Goal: Task Accomplishment & Management: Manage account settings

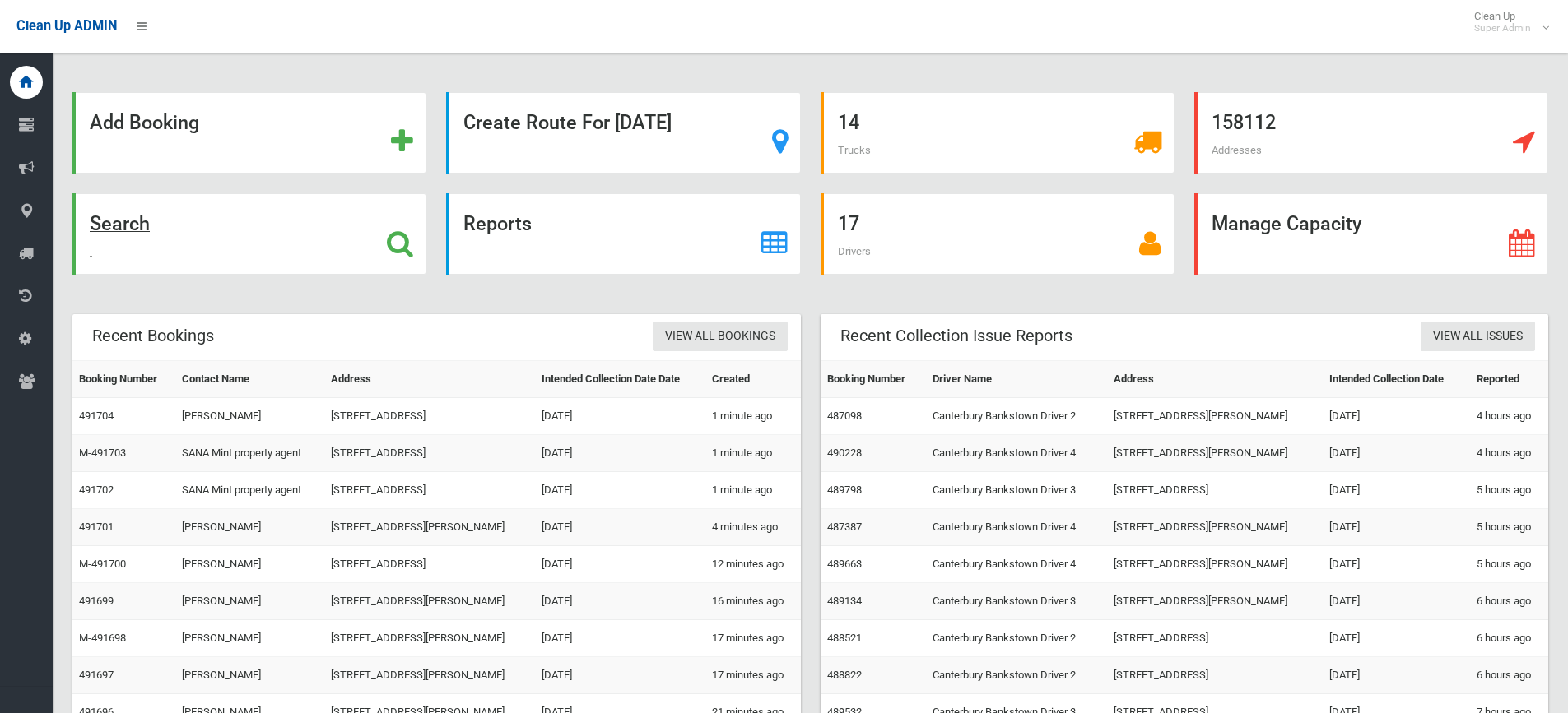
click at [331, 253] on div "Search" at bounding box center [249, 233] width 354 height 81
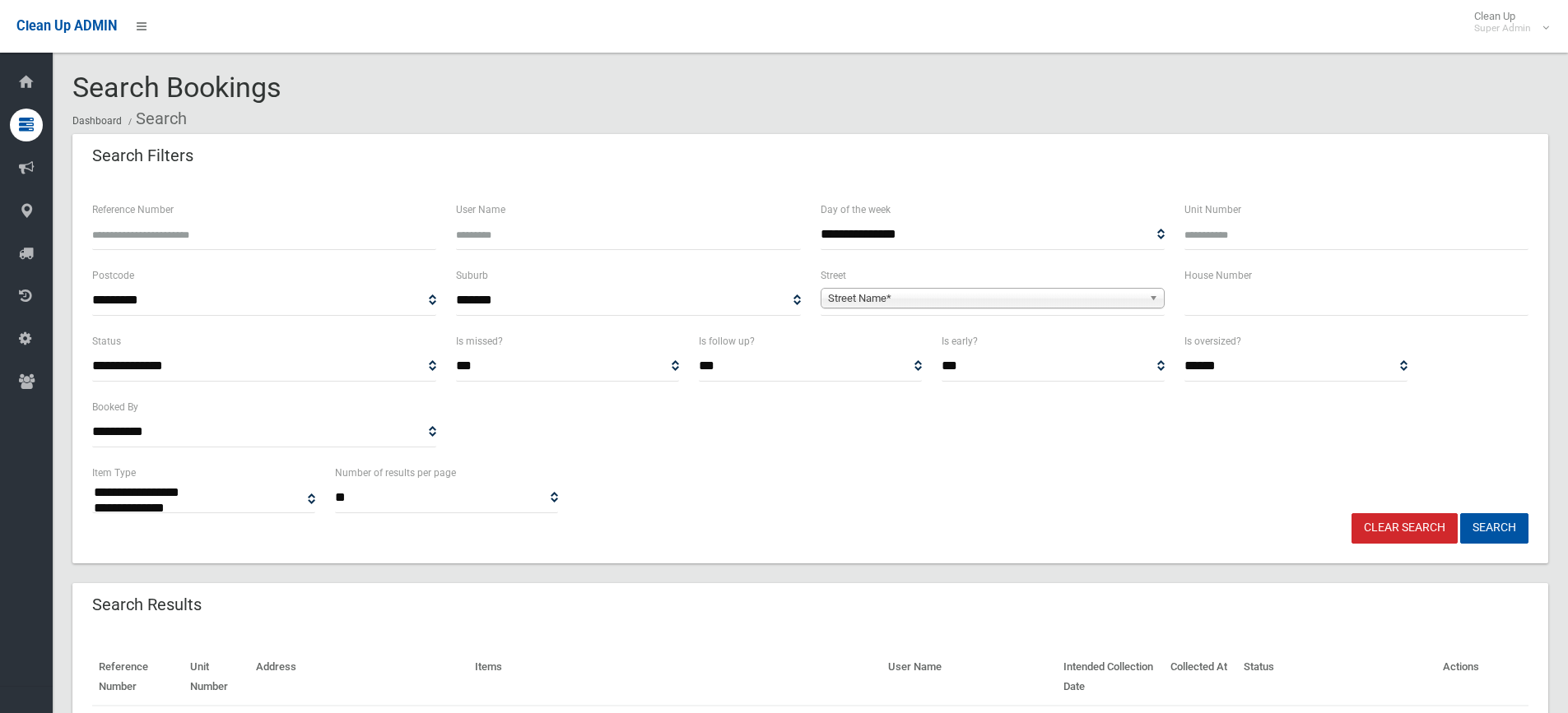
select select
click at [157, 240] on input "Reference Number" at bounding box center [264, 234] width 344 height 30
click at [294, 233] on input "Reference Number" at bounding box center [264, 234] width 344 height 30
click at [205, 234] on input "Reference Number" at bounding box center [264, 234] width 344 height 30
click at [210, 223] on input "Reference Number" at bounding box center [264, 234] width 344 height 30
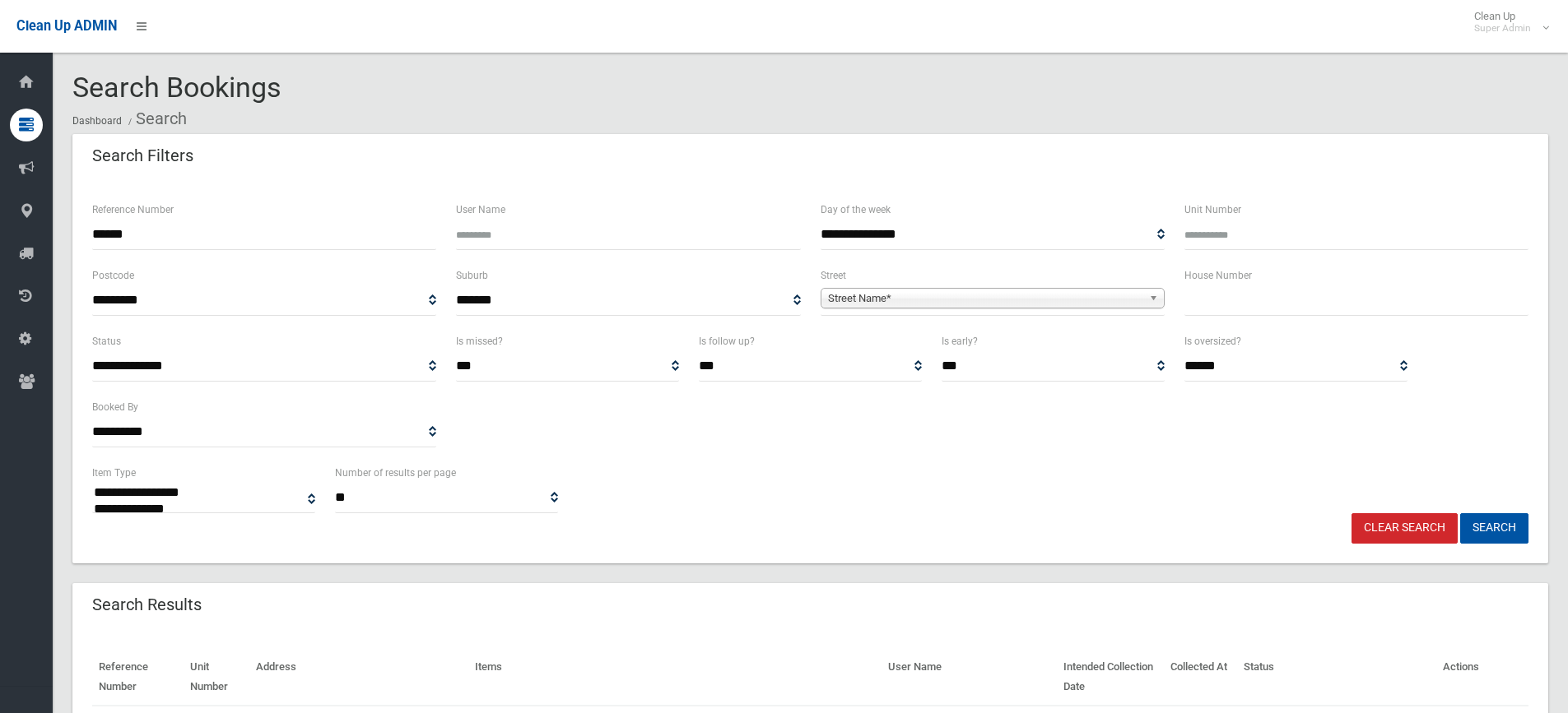
type input "******"
click at [1460, 513] on button "Search" at bounding box center [1494, 528] width 69 height 30
select select
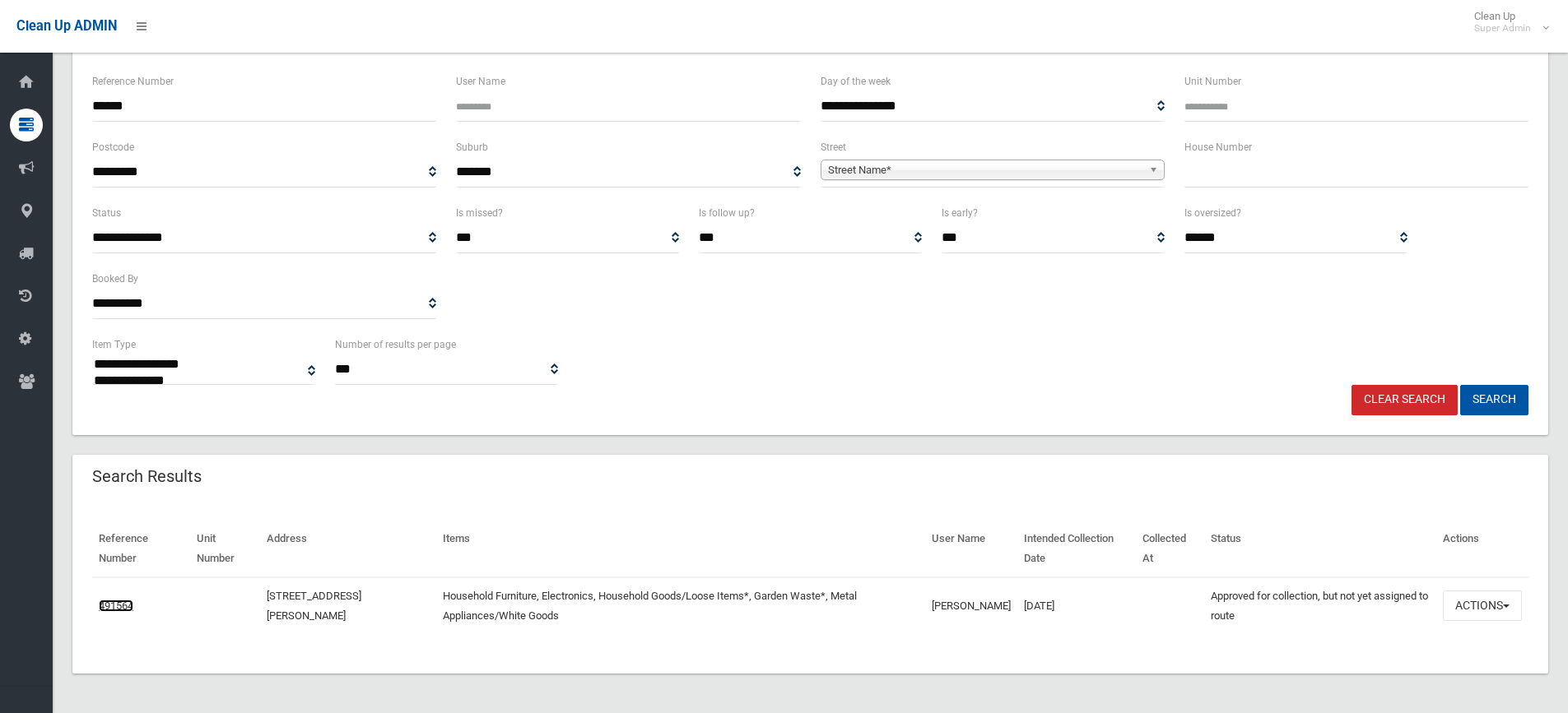
click at [115, 610] on link "491564" at bounding box center [116, 606] width 34 height 13
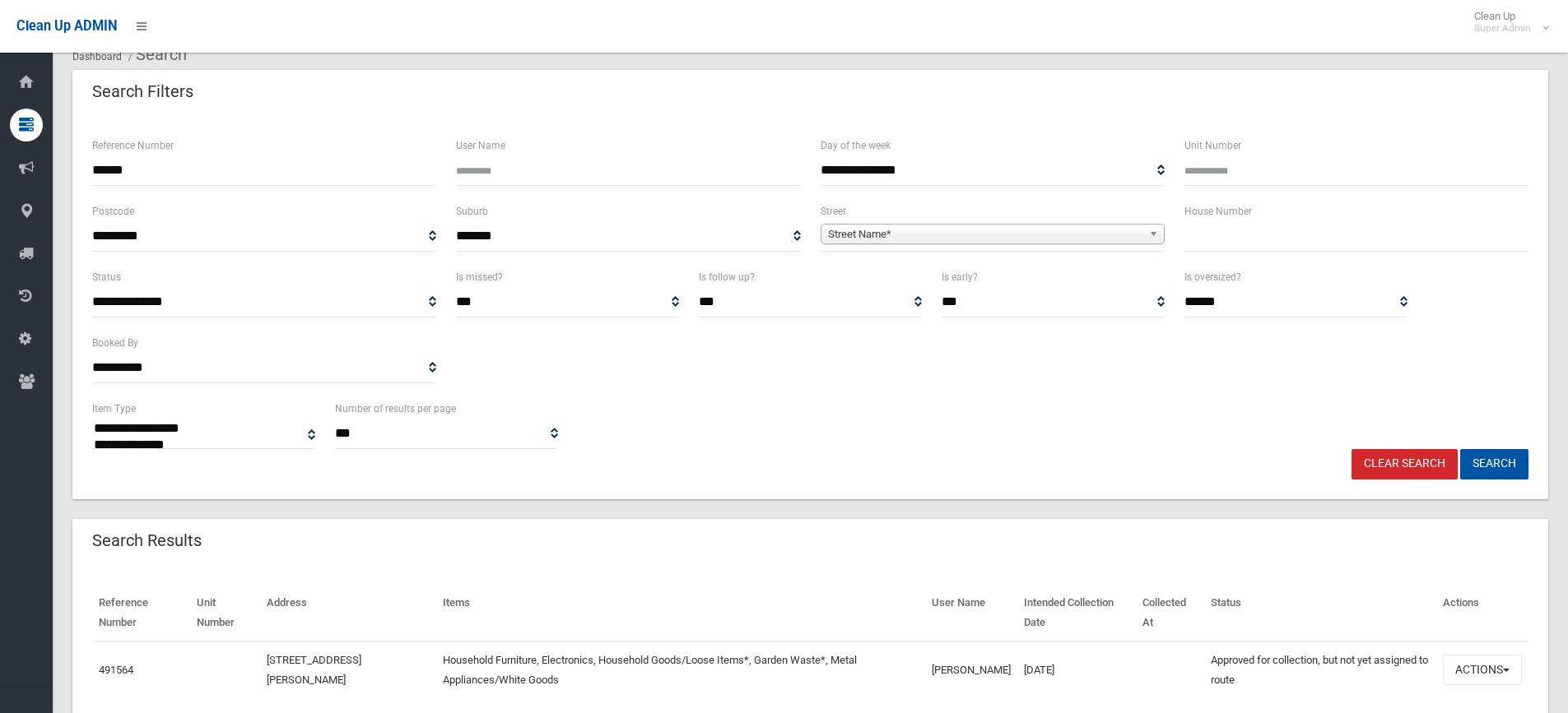
scroll to position [0, 0]
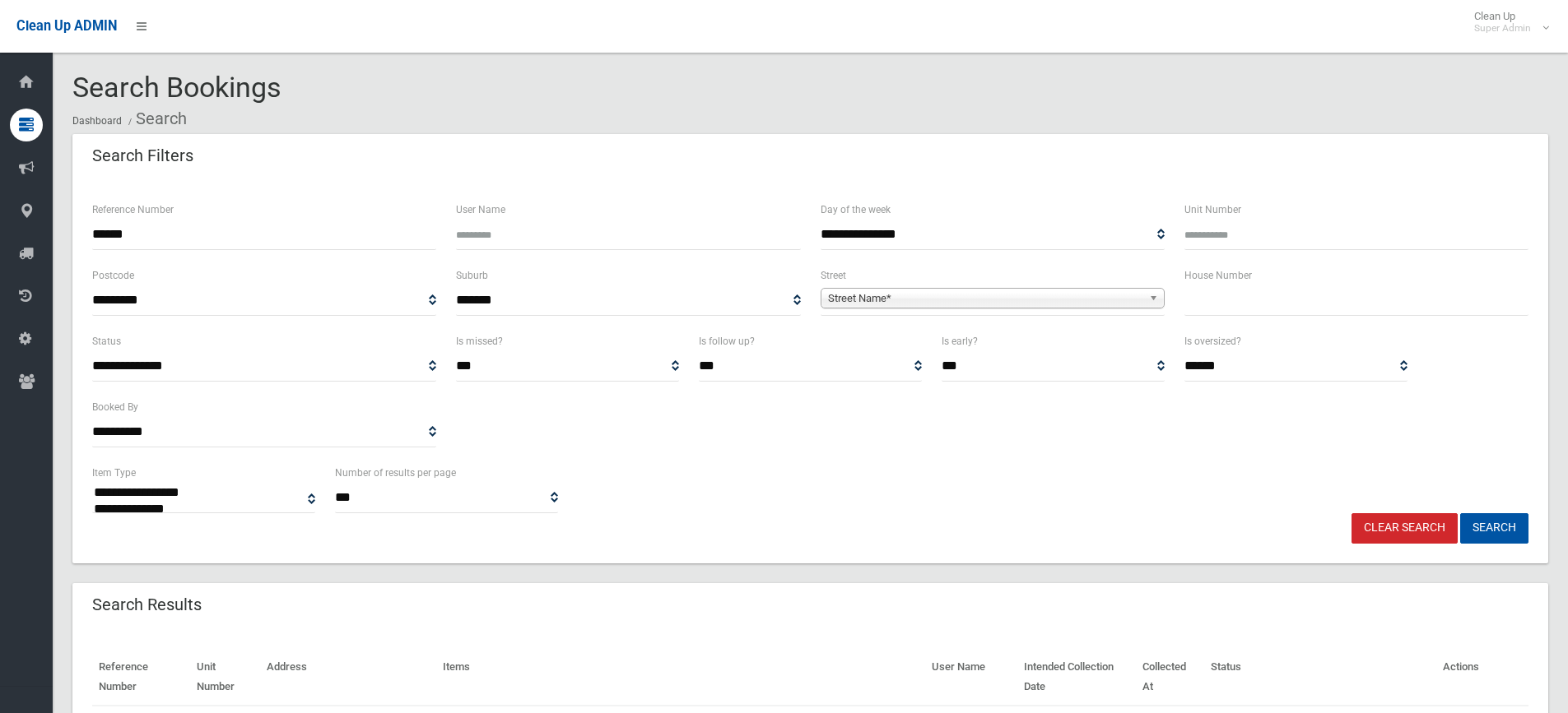
click at [174, 238] on input "******" at bounding box center [264, 234] width 344 height 30
type input "******"
click at [1460, 513] on button "Search" at bounding box center [1494, 528] width 69 height 30
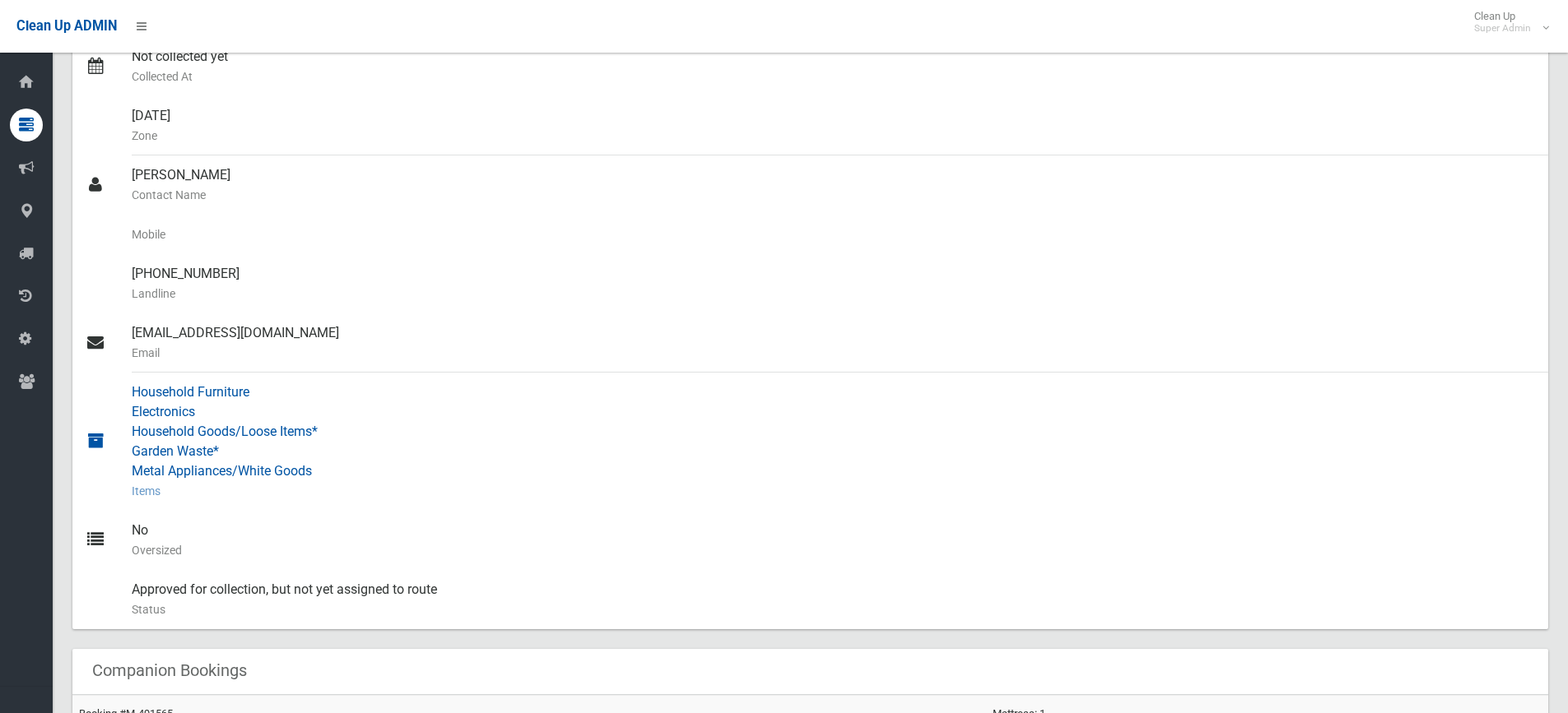
scroll to position [412, 0]
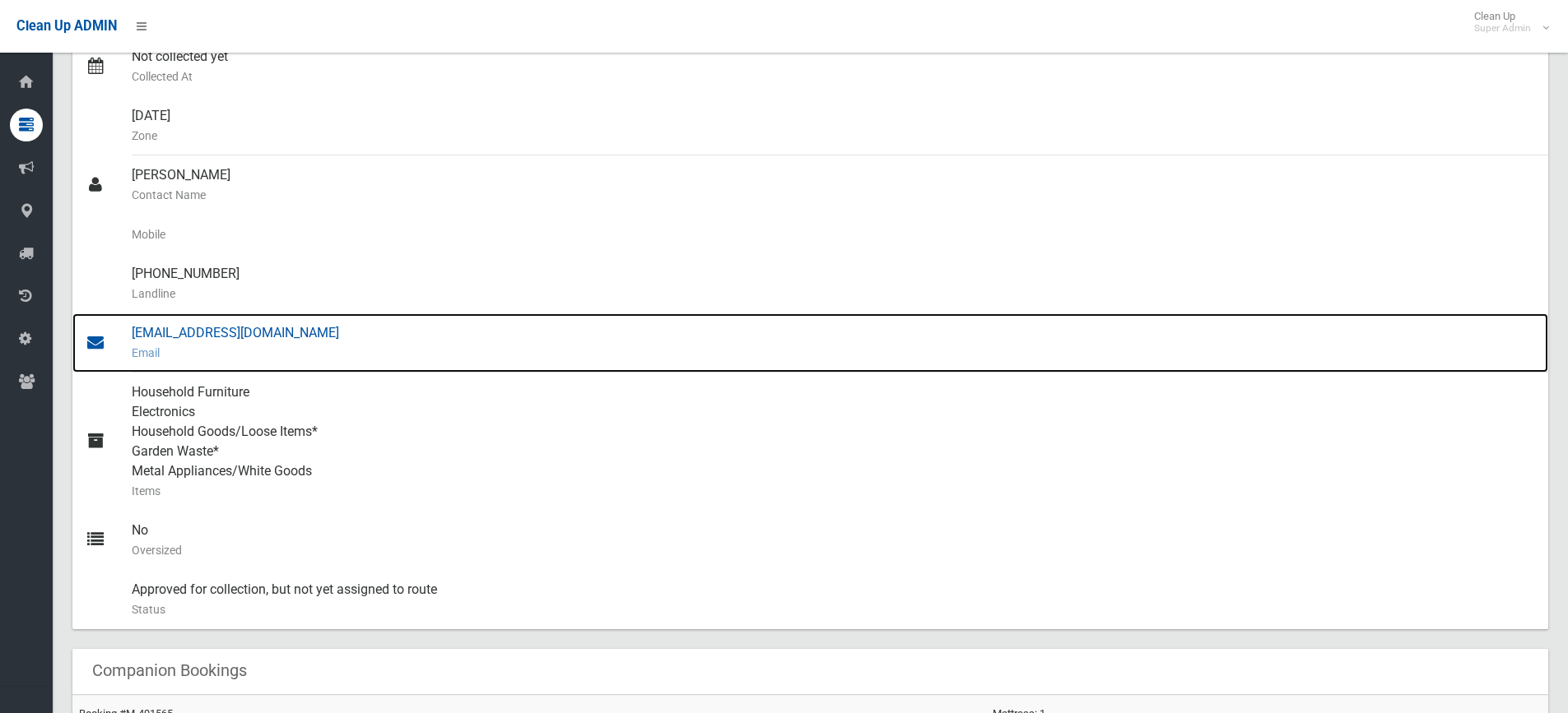
click at [249, 344] on small "Email" at bounding box center [833, 353] width 1403 height 20
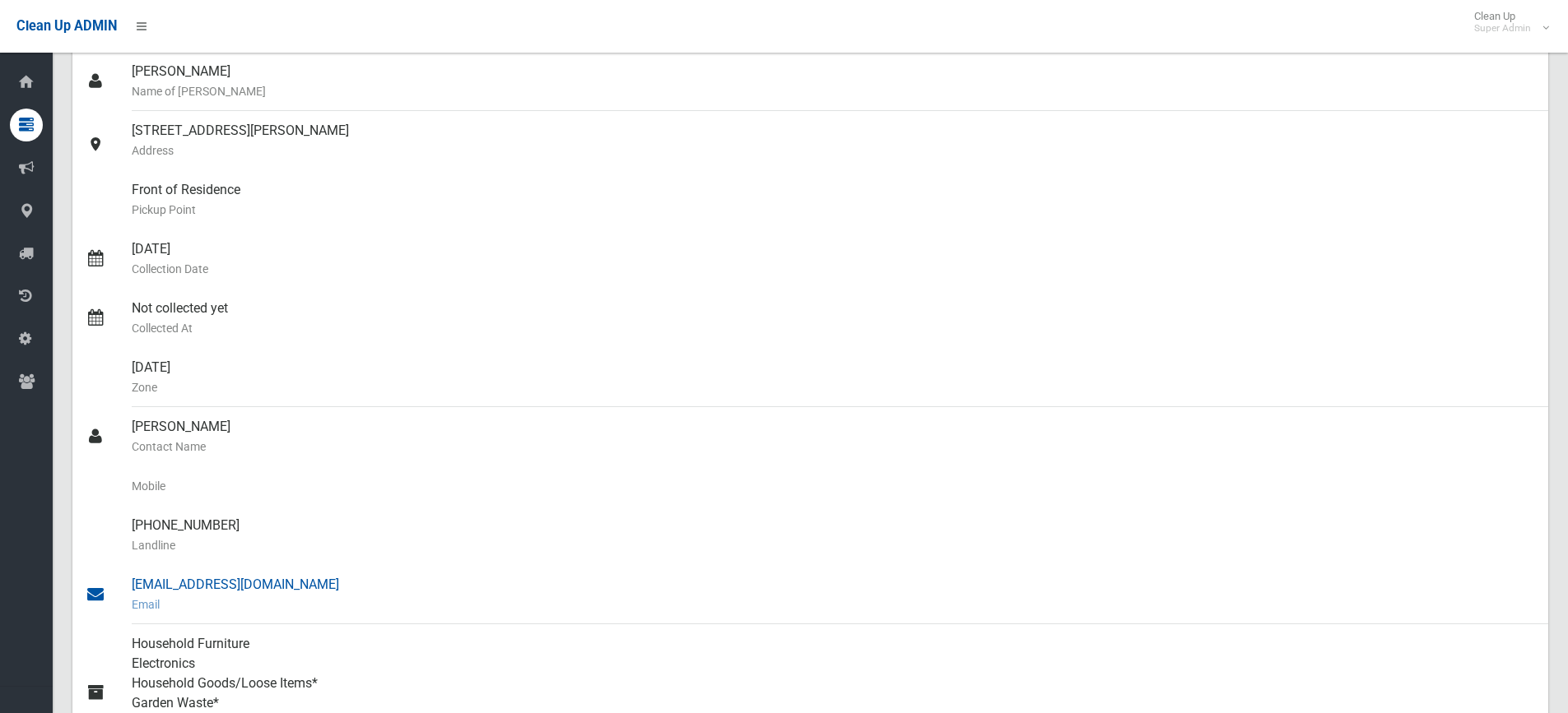
scroll to position [0, 0]
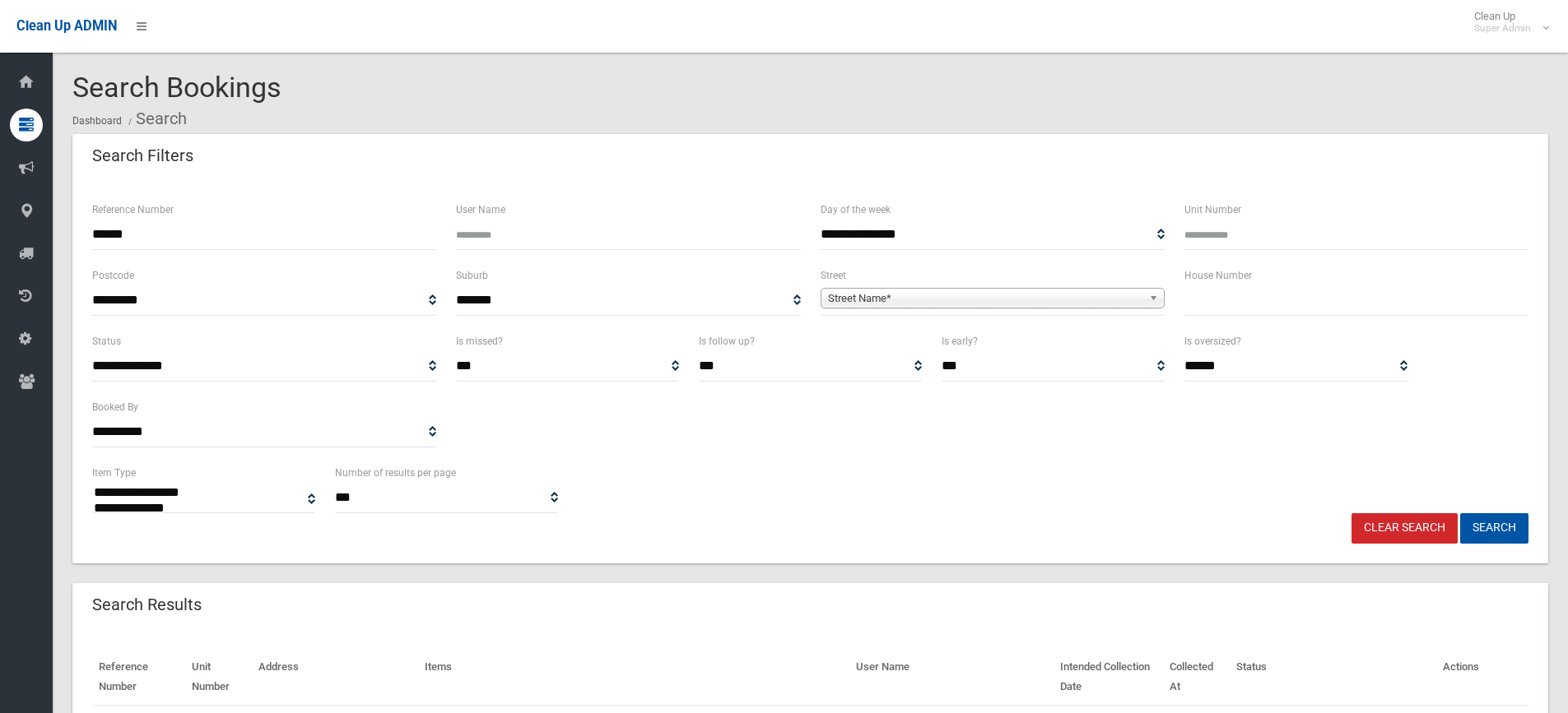
select select
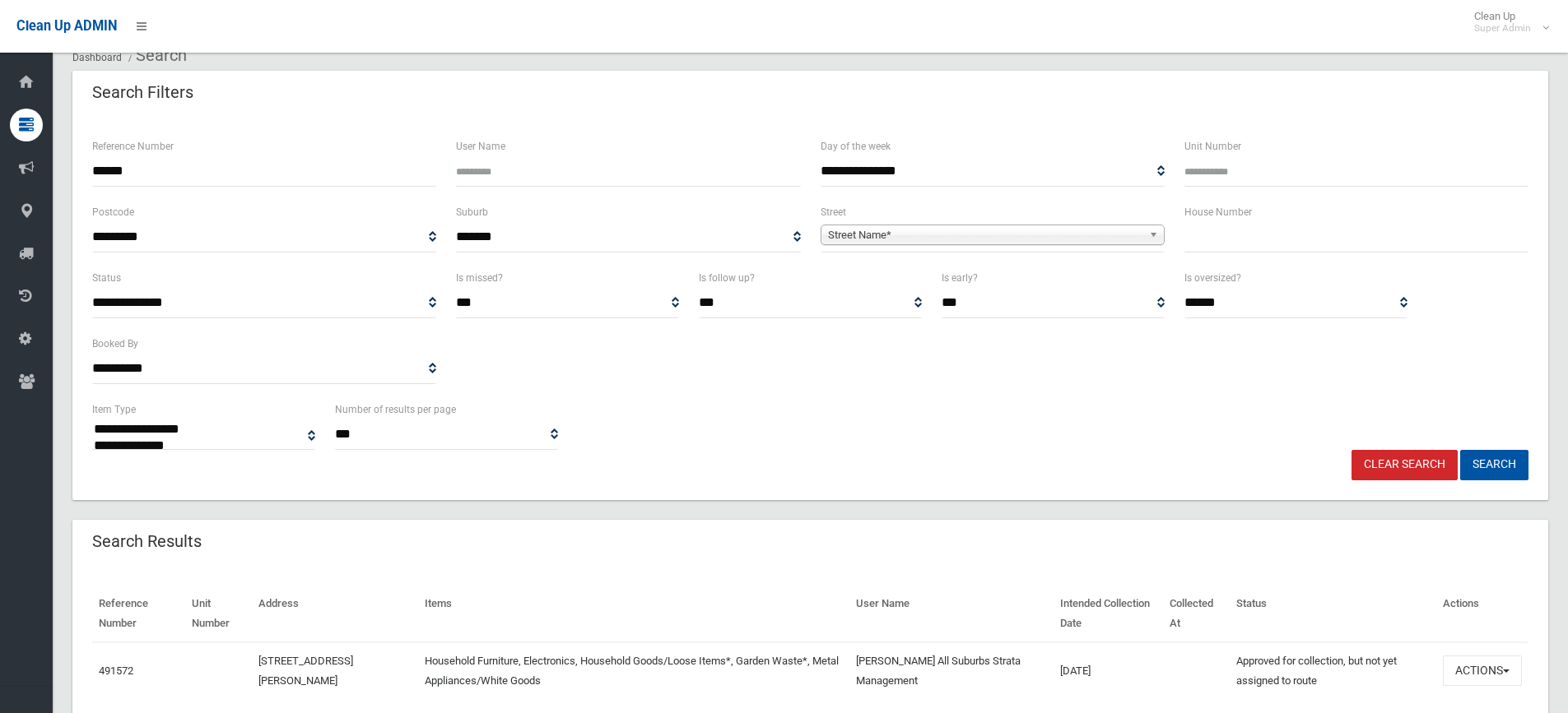
scroll to position [128, 0]
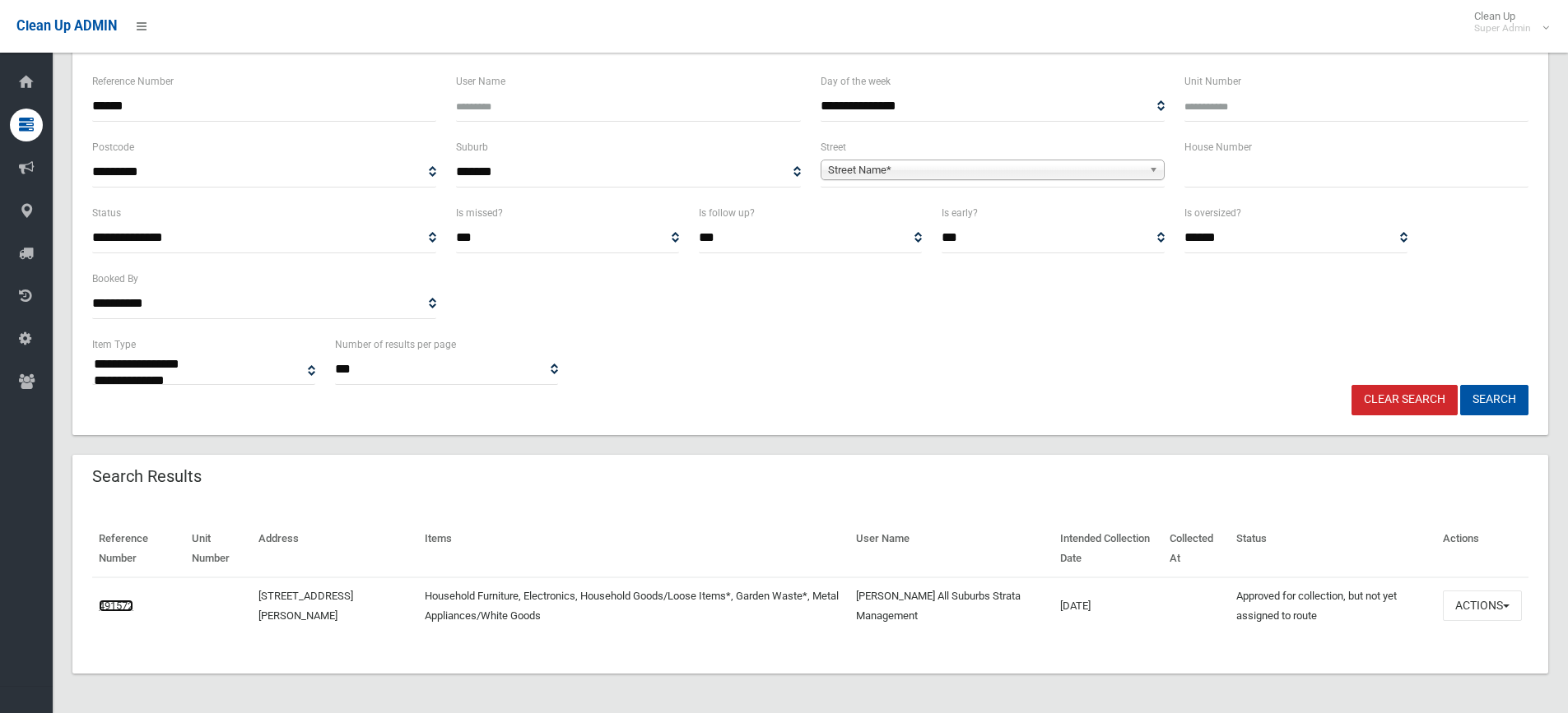
click at [115, 609] on link "491572" at bounding box center [116, 606] width 34 height 13
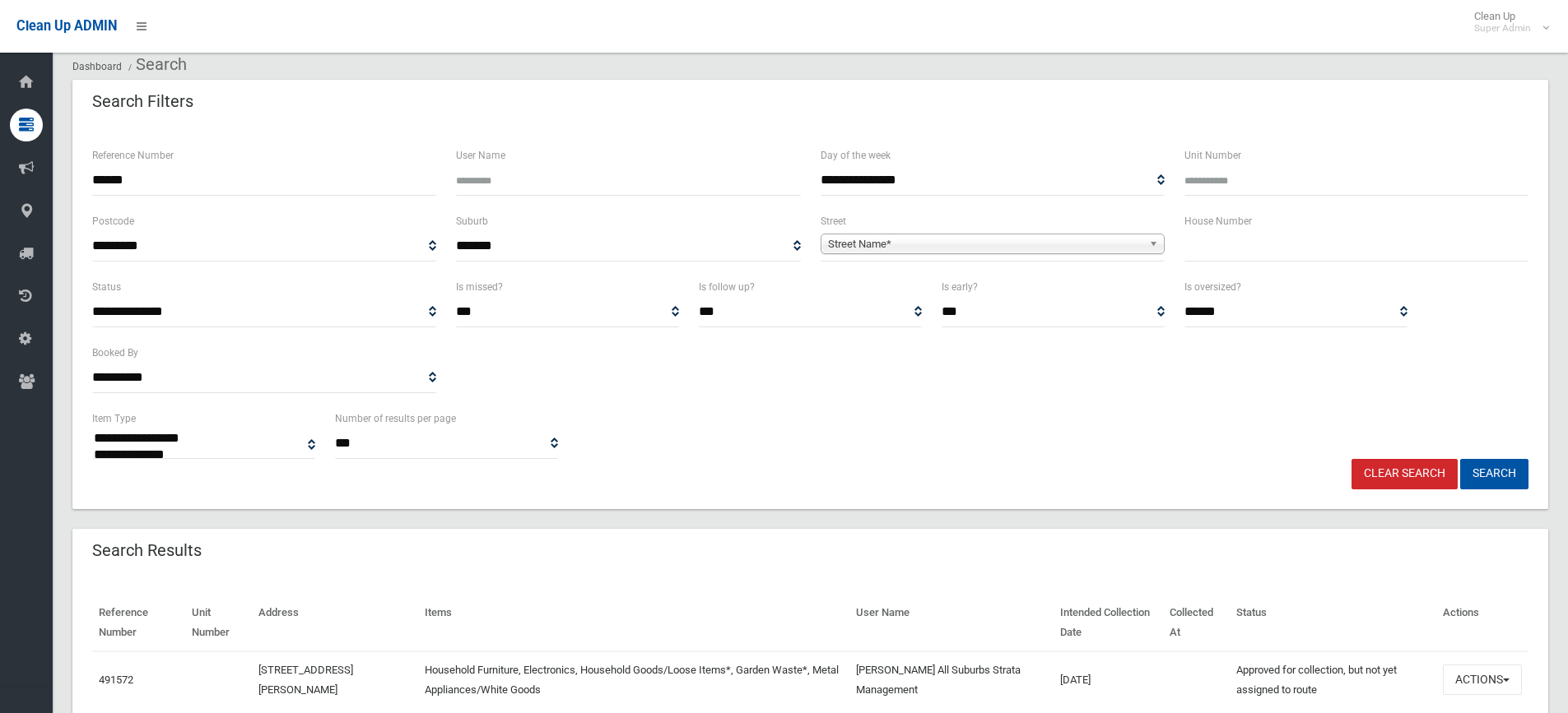
scroll to position [0, 0]
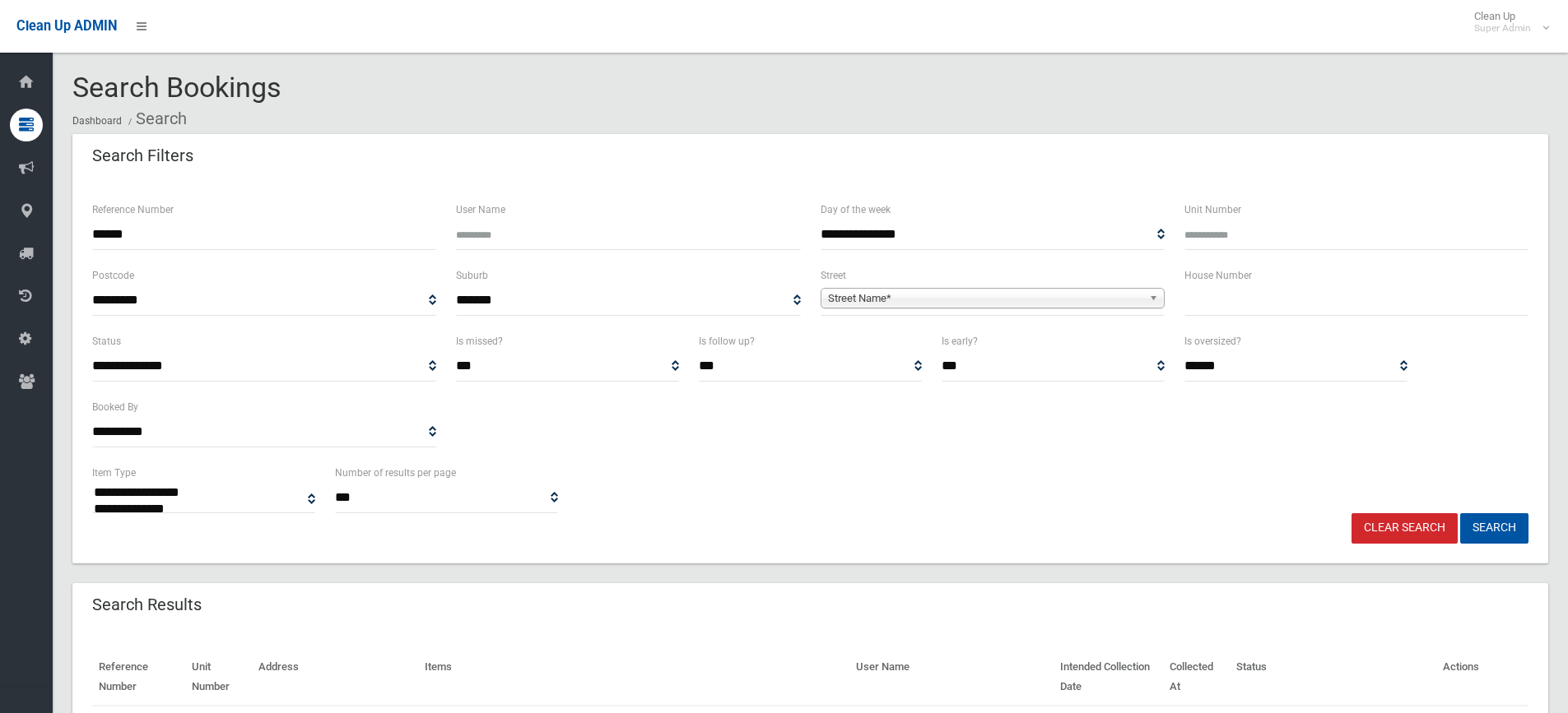
click at [1221, 310] on input "text" at bounding box center [1356, 300] width 344 height 30
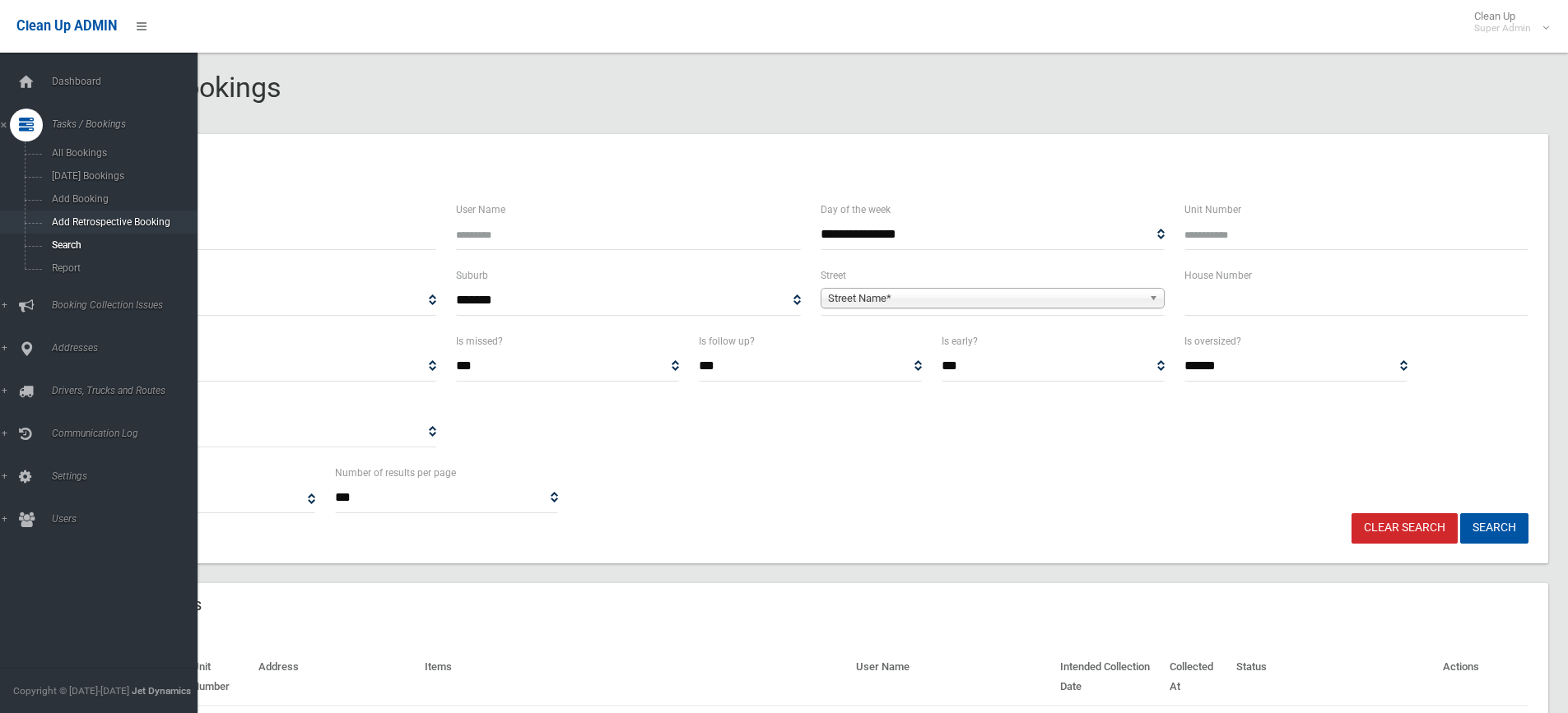
drag, startPoint x: 110, startPoint y: 235, endPoint x: 0, endPoint y: 229, distance: 110.2
click at [0, 230] on div "**********" at bounding box center [784, 431] width 1568 height 822
type input "******"
click at [1460, 513] on button "Search" at bounding box center [1494, 528] width 69 height 30
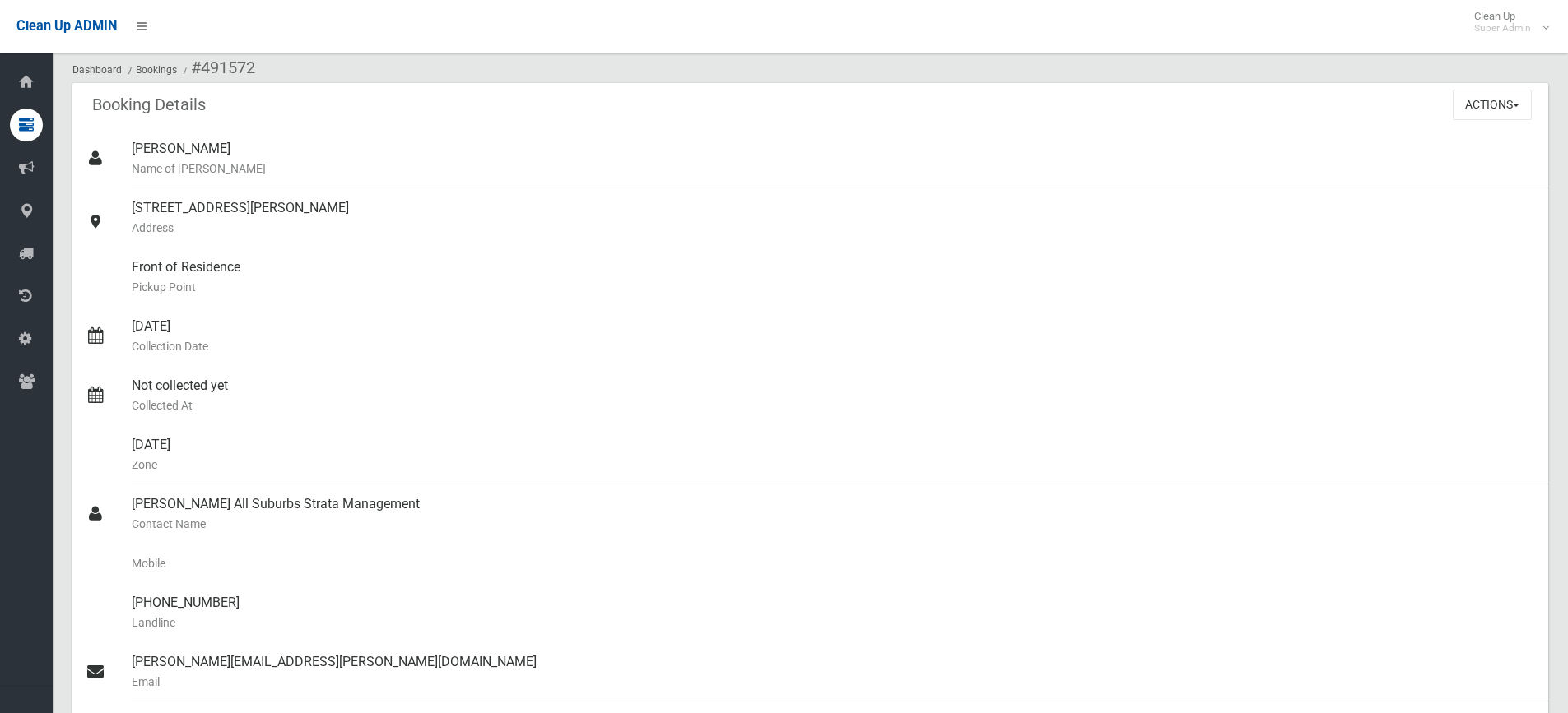
scroll to position [165, 0]
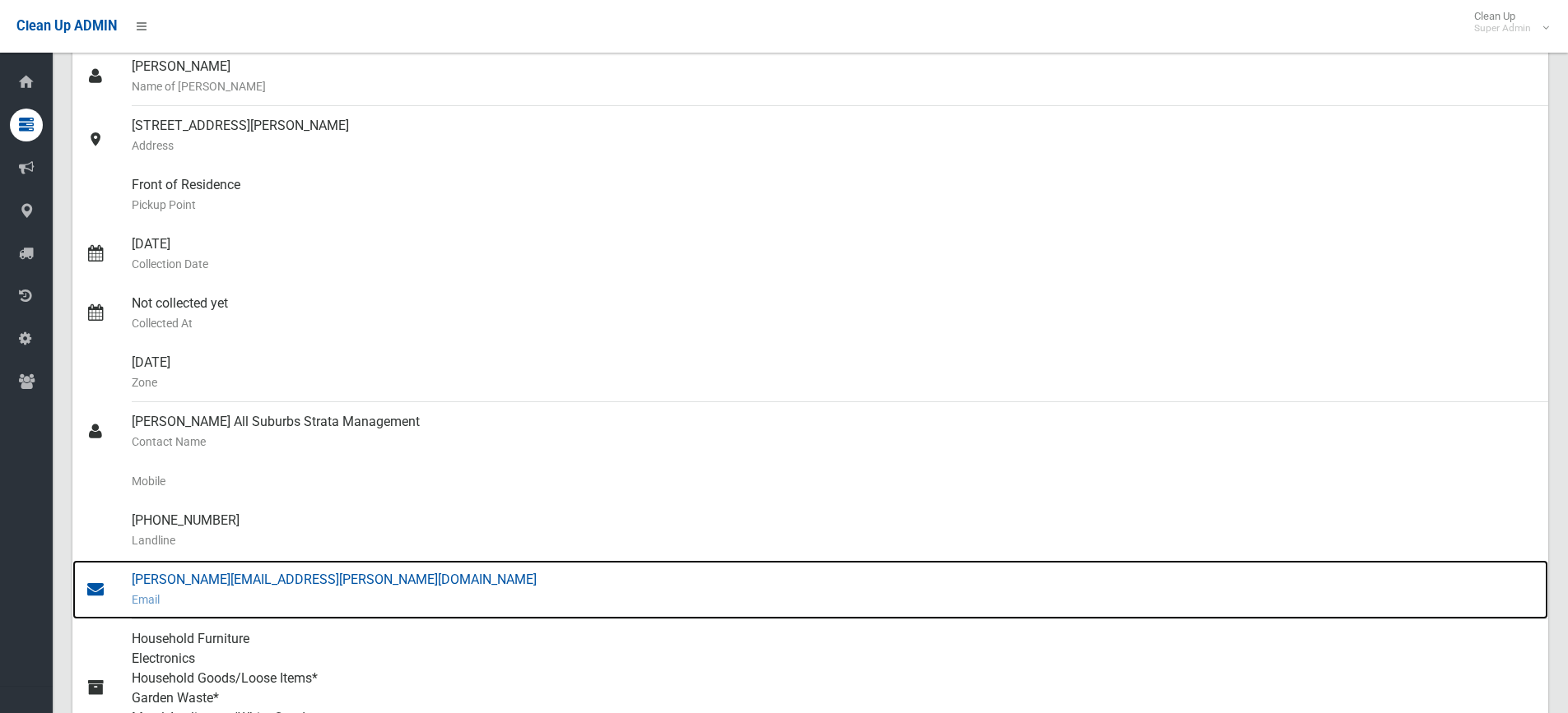
click at [299, 580] on div "[PERSON_NAME][EMAIL_ADDRESS][PERSON_NAME][DOMAIN_NAME] Email" at bounding box center [833, 589] width 1403 height 59
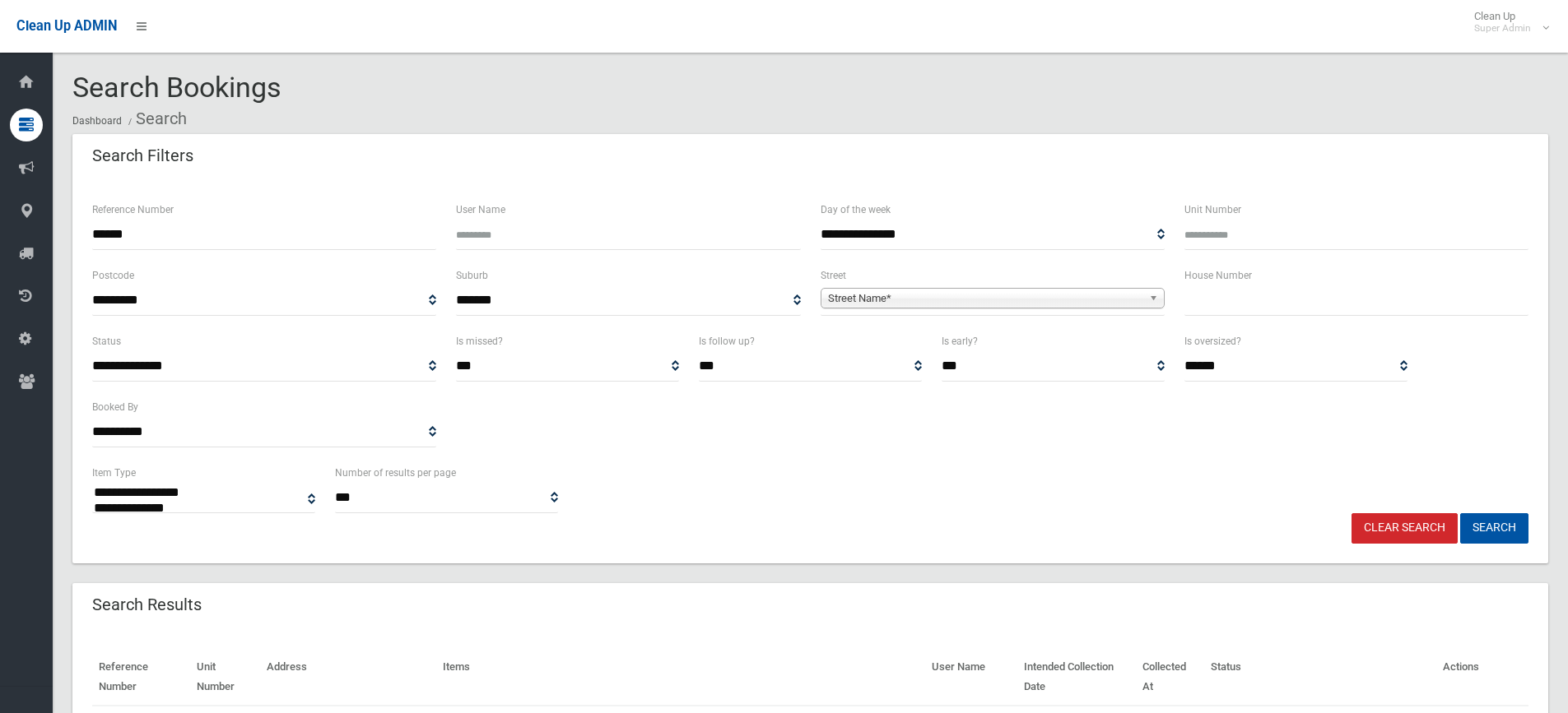
select select
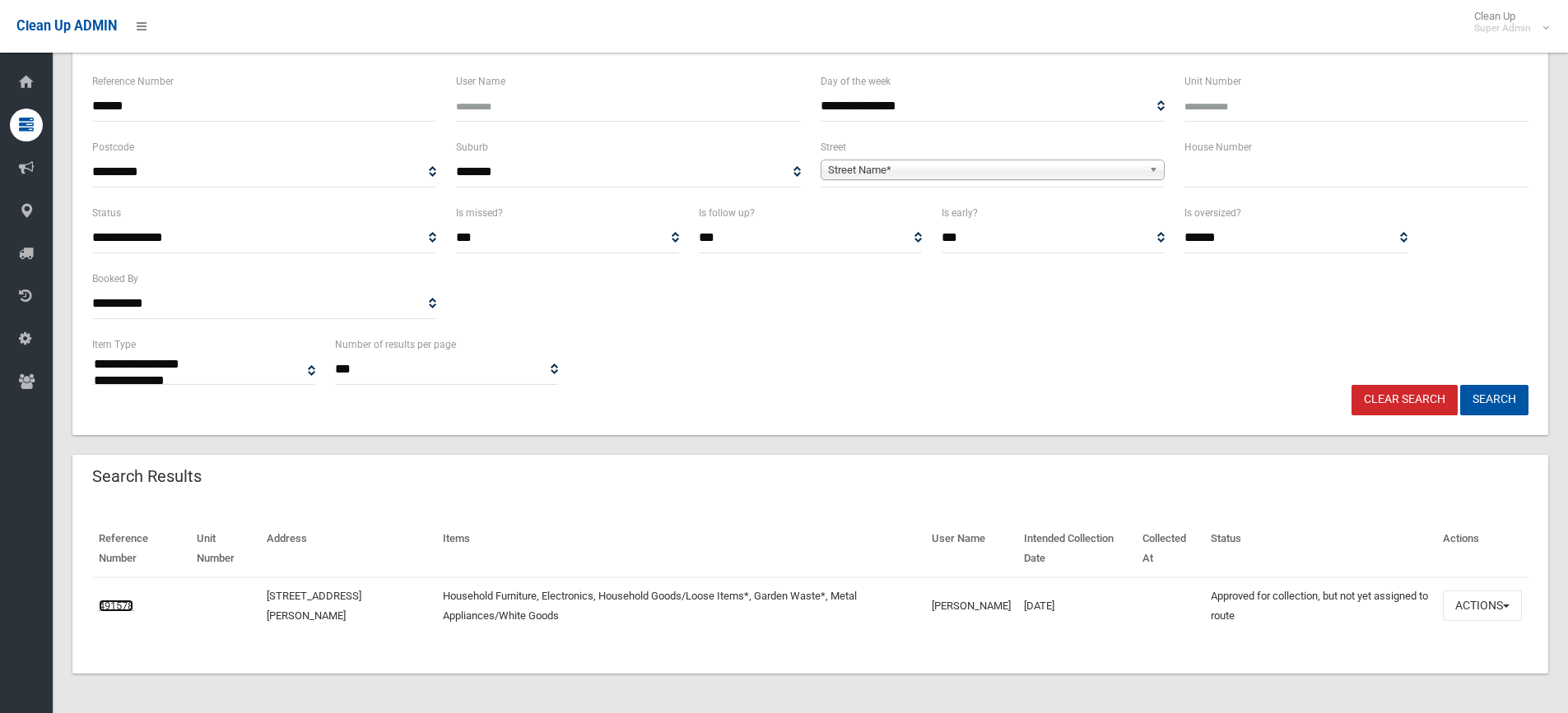
click at [124, 606] on link "491578" at bounding box center [116, 606] width 34 height 13
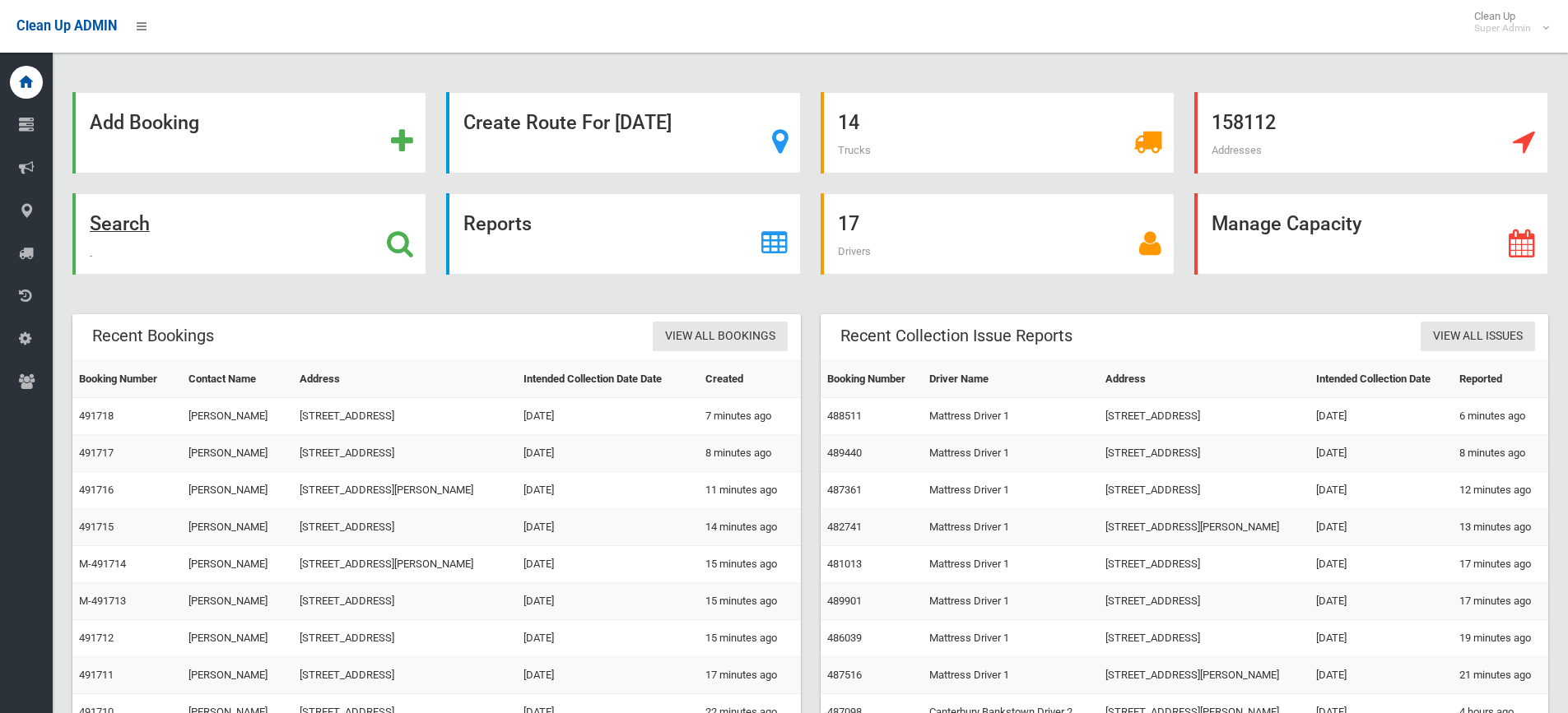
click at [252, 223] on div "Search" at bounding box center [249, 233] width 354 height 81
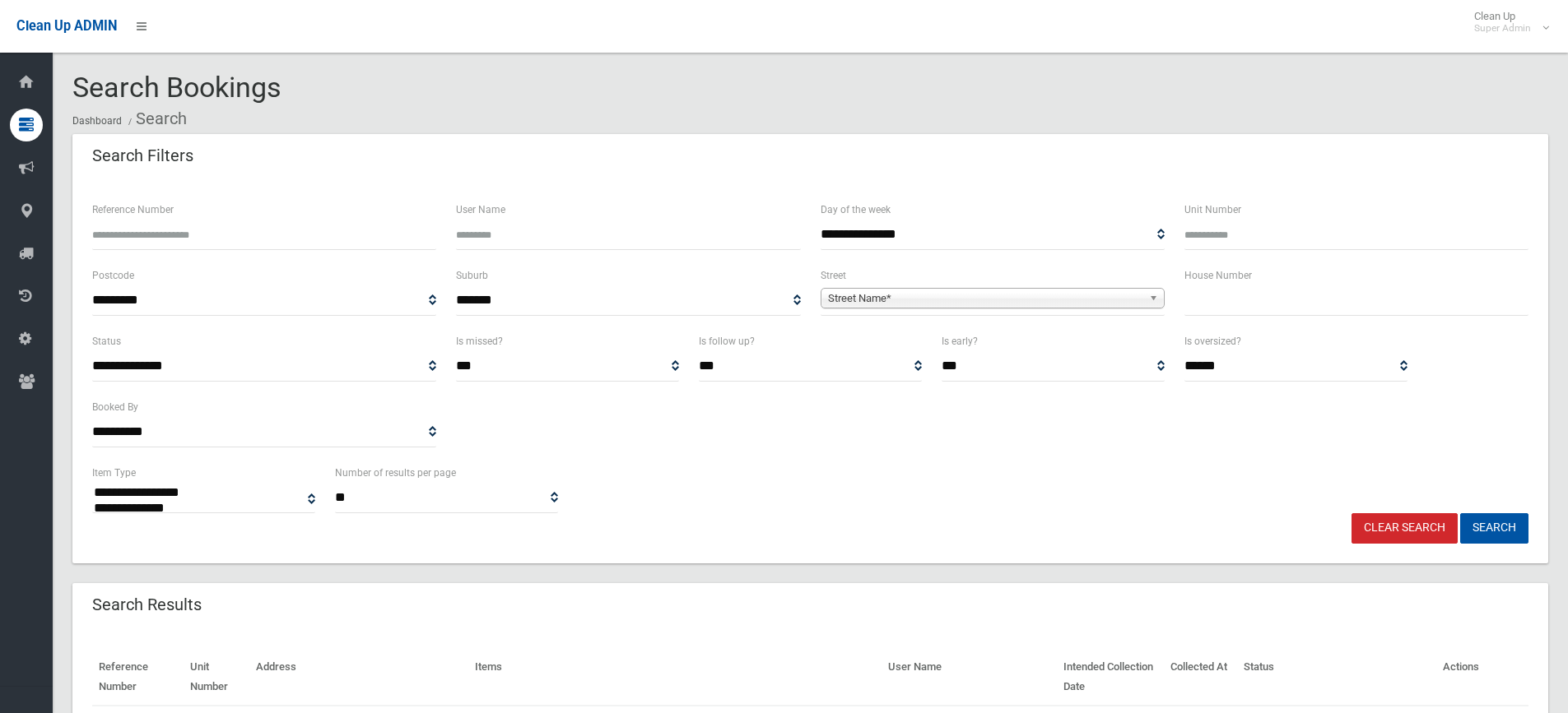
select select
click at [1261, 299] on input "text" at bounding box center [1356, 300] width 344 height 30
type input "*****"
click at [1030, 300] on span "Street Name*" at bounding box center [985, 299] width 315 height 20
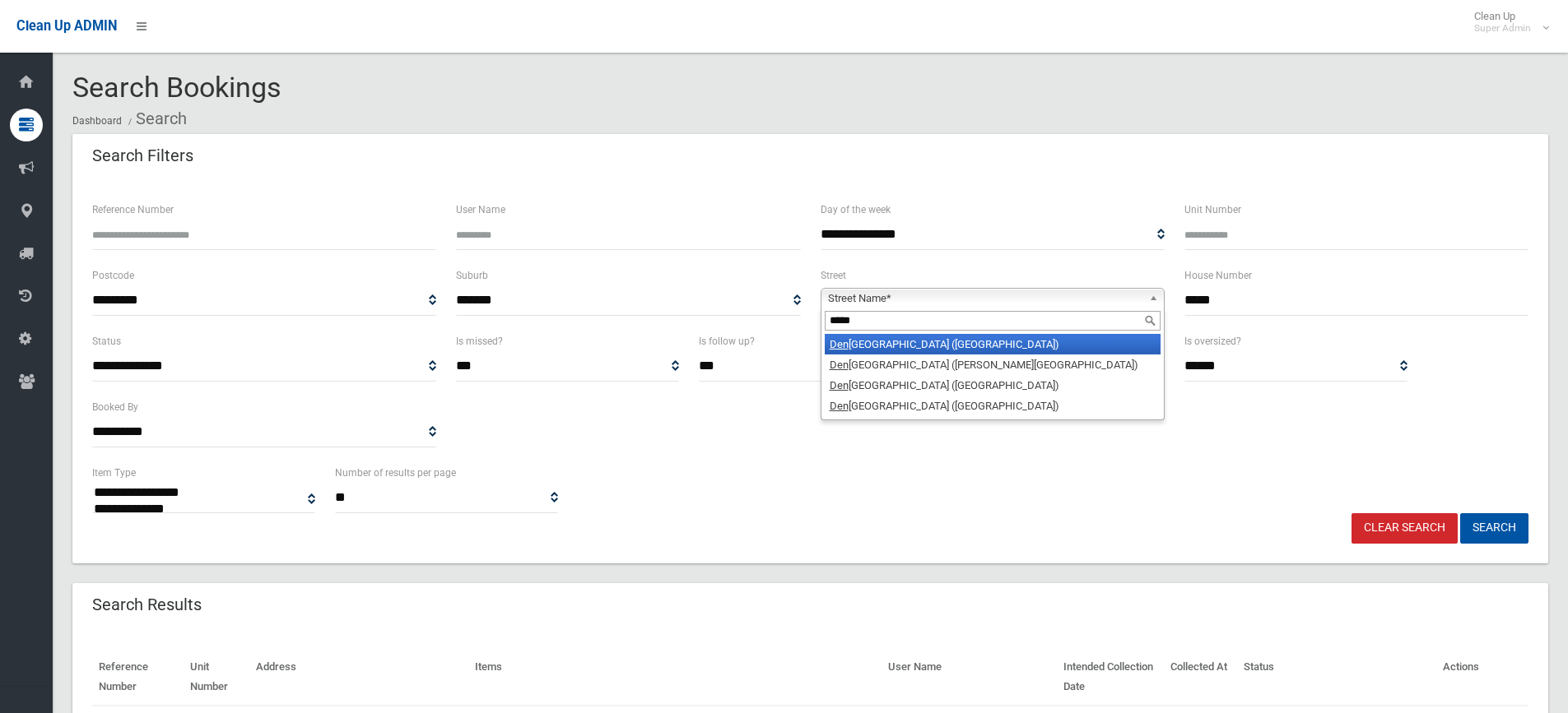
type input "******"
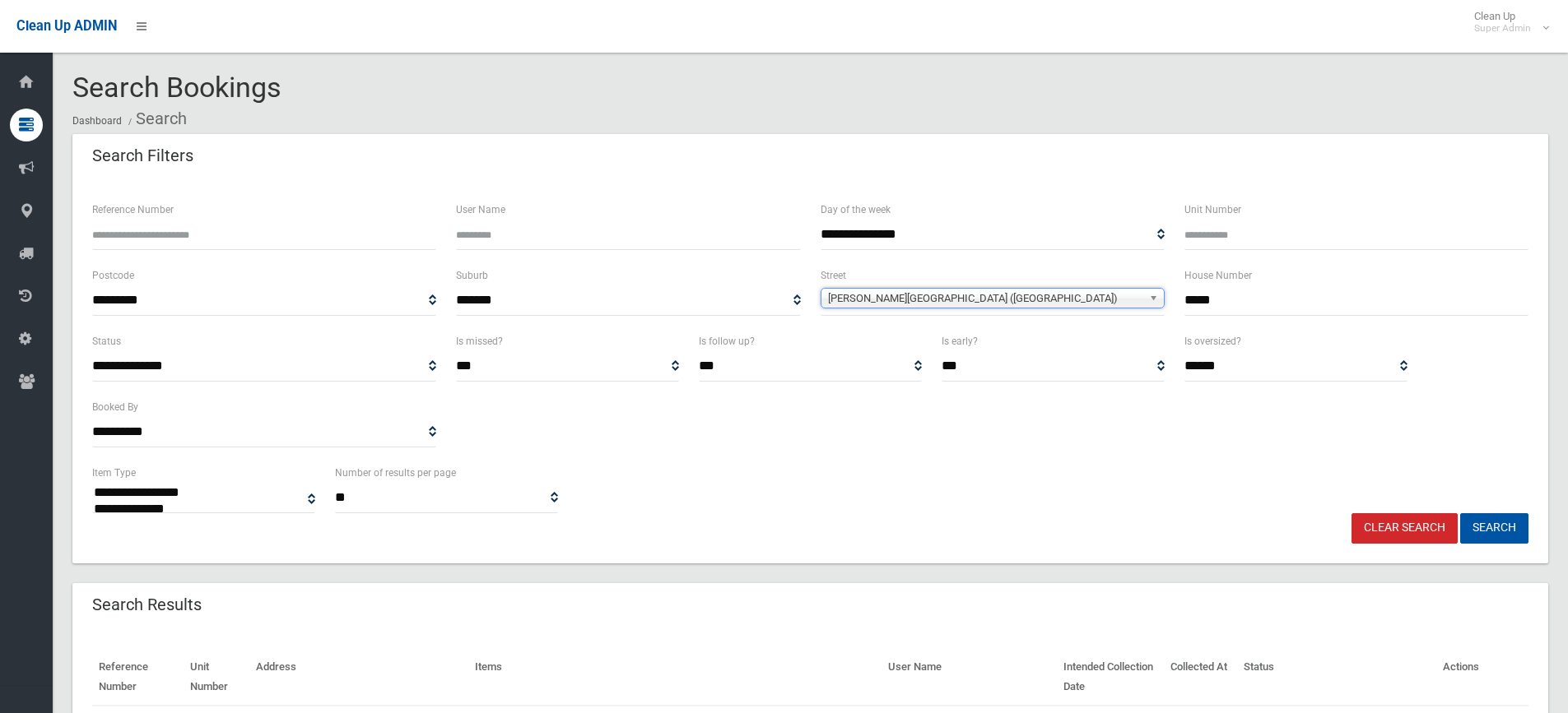
click at [1460, 513] on button "Search" at bounding box center [1494, 528] width 69 height 30
click at [1380, 524] on link "Clear Search" at bounding box center [1404, 528] width 106 height 30
select select
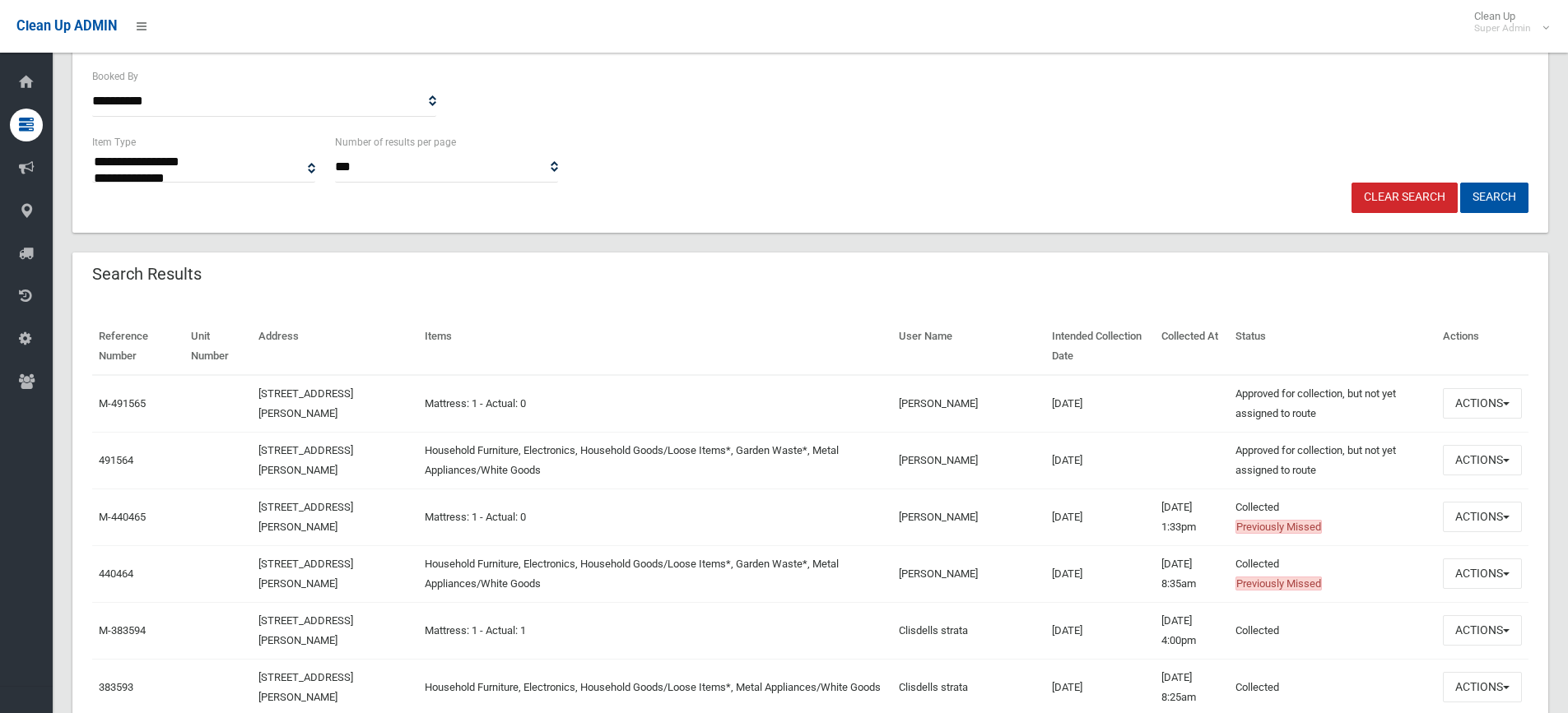
scroll to position [412, 0]
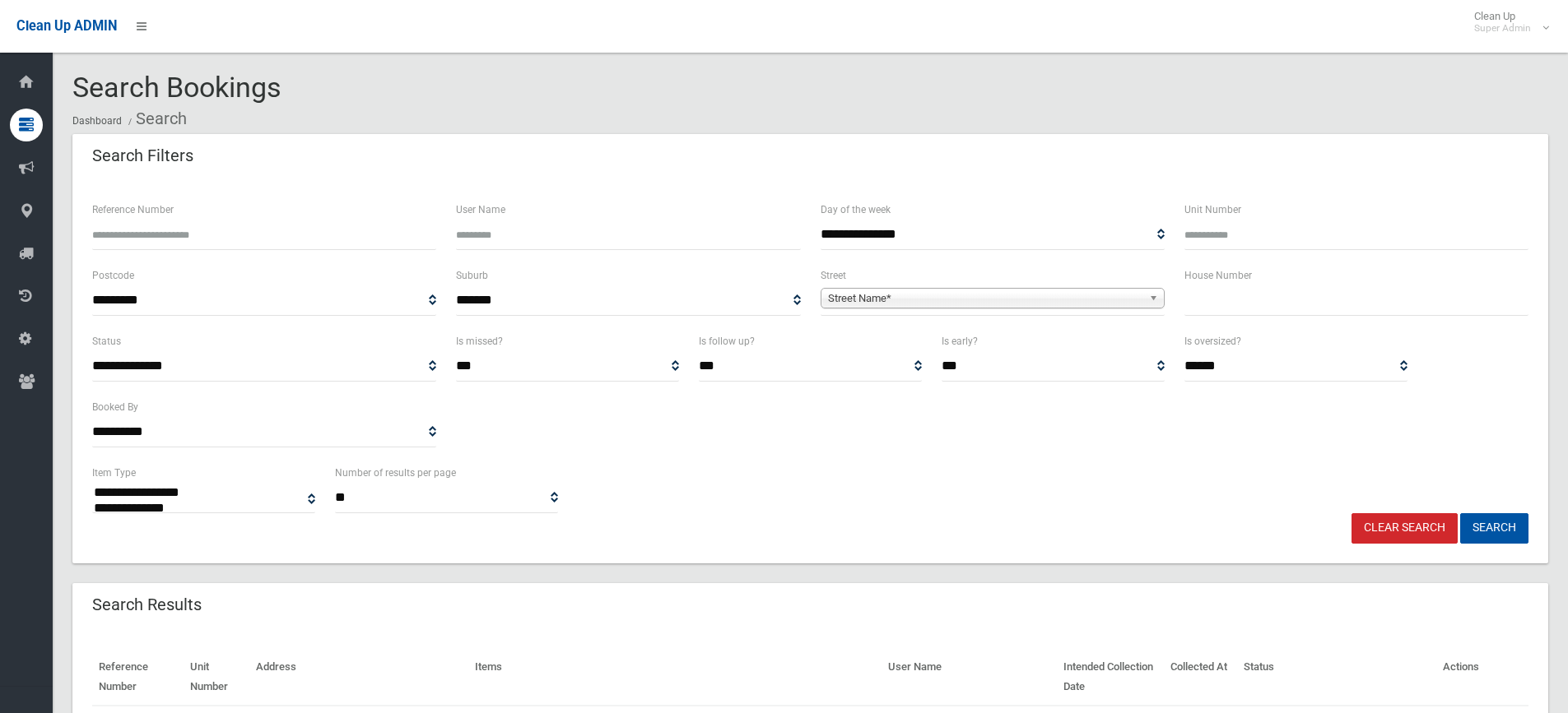
select select
click at [185, 241] on input "Reference Number" at bounding box center [264, 234] width 344 height 30
type input "******"
click at [1460, 513] on button "Search" at bounding box center [1494, 528] width 69 height 30
select select
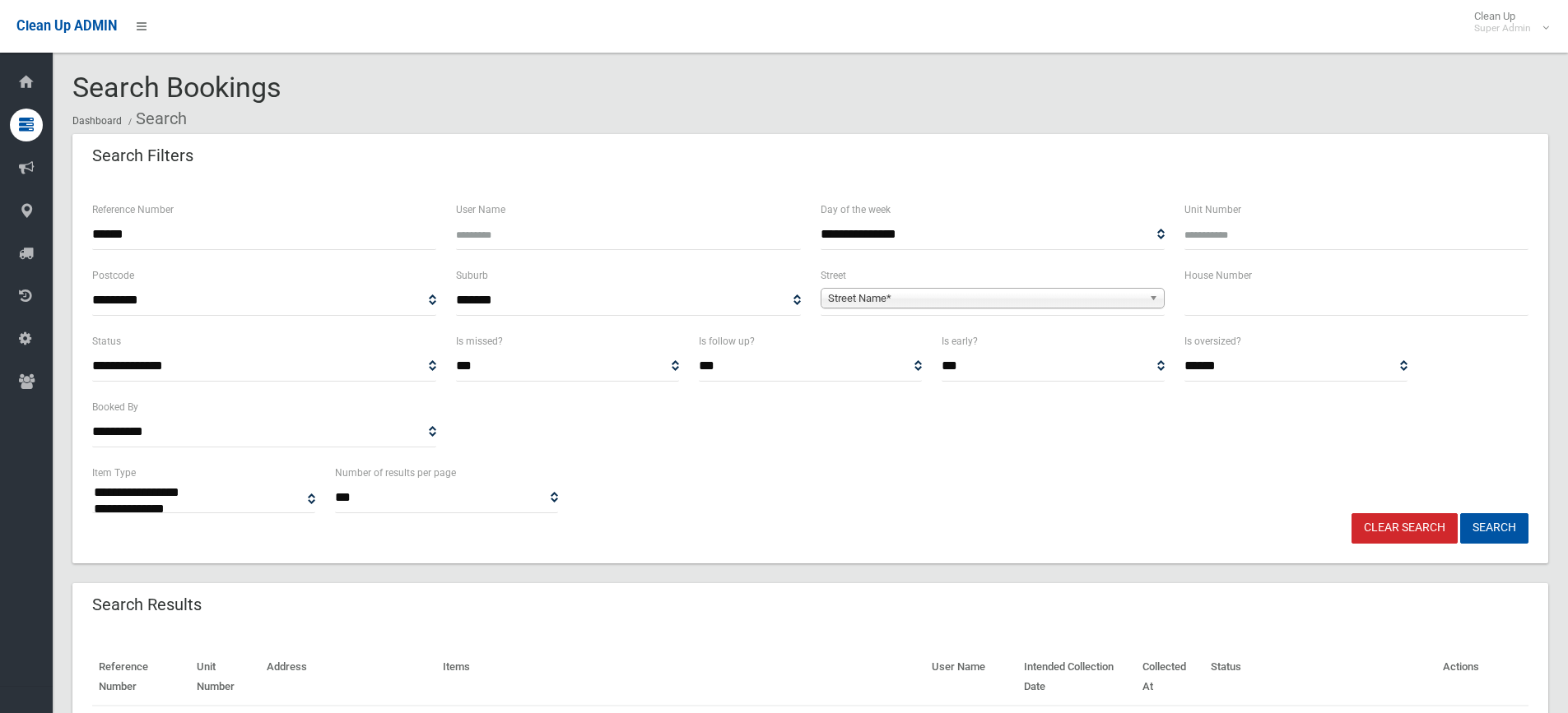
click at [1415, 288] on input "text" at bounding box center [1356, 300] width 344 height 30
type input "*****"
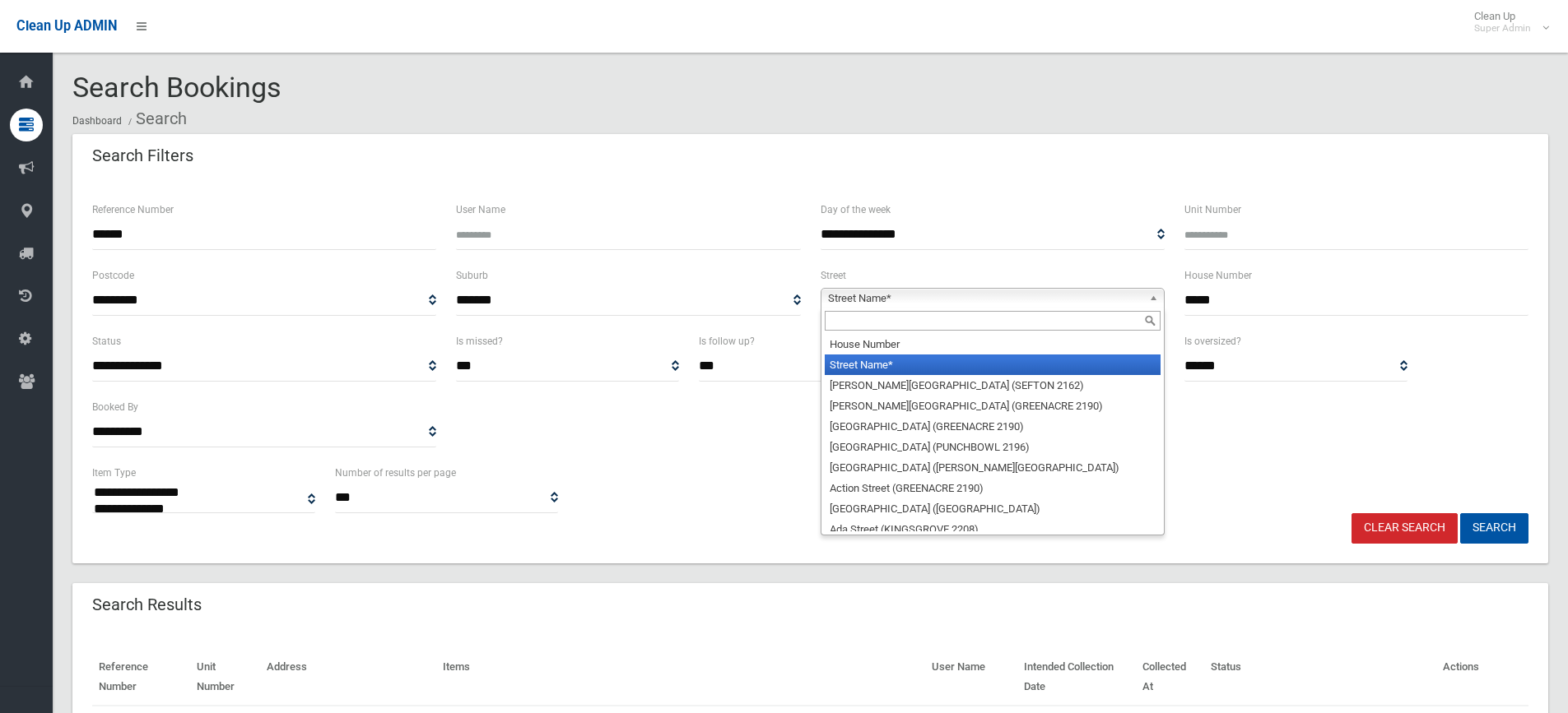
click at [938, 309] on div "Street Name* [GEOGRAPHIC_DATA] Name* [PERSON_NAME][GEOGRAPHIC_DATA][PERSON_NAME…" at bounding box center [992, 298] width 344 height 21
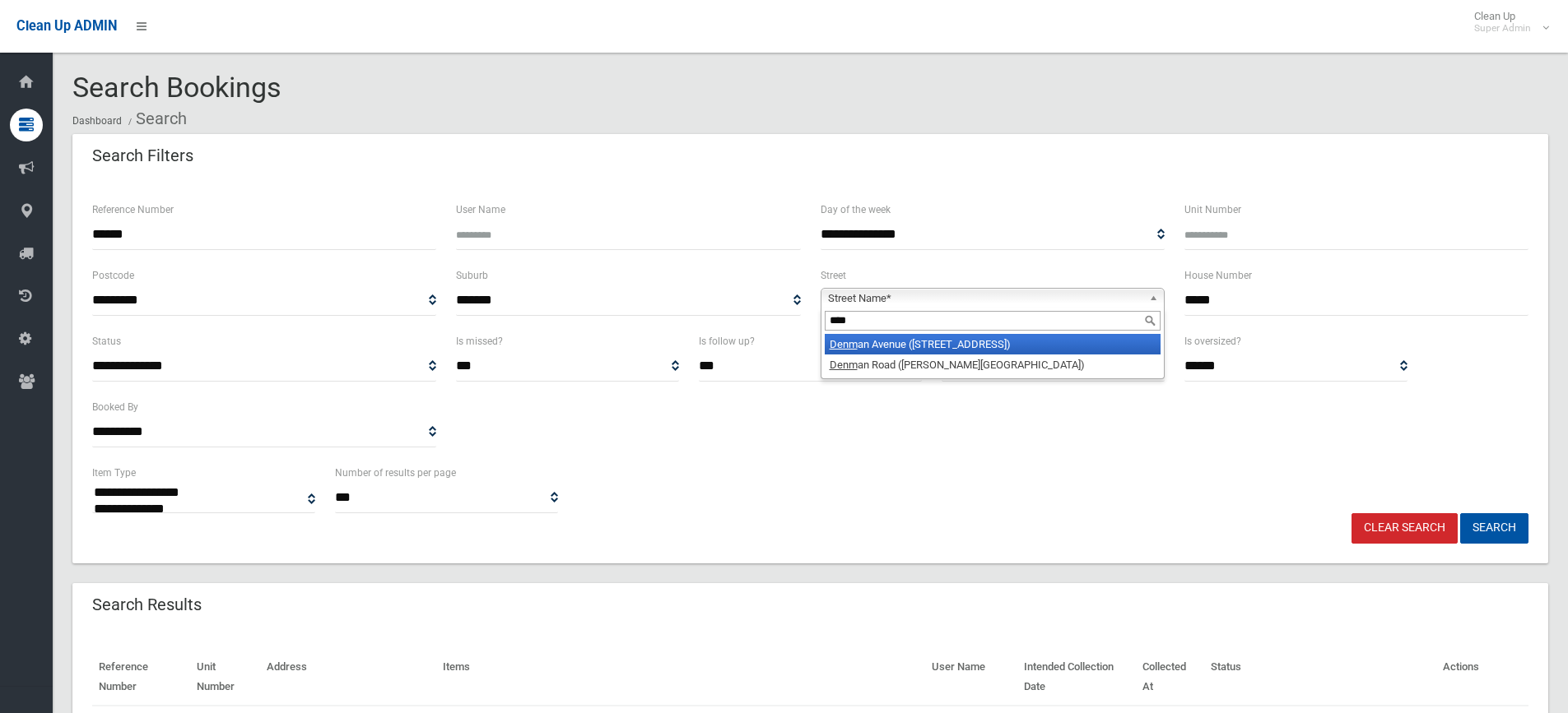
type input "****"
click at [958, 342] on li "Denm an Avenue (WILEY PARK 2195)" at bounding box center [992, 344] width 336 height 21
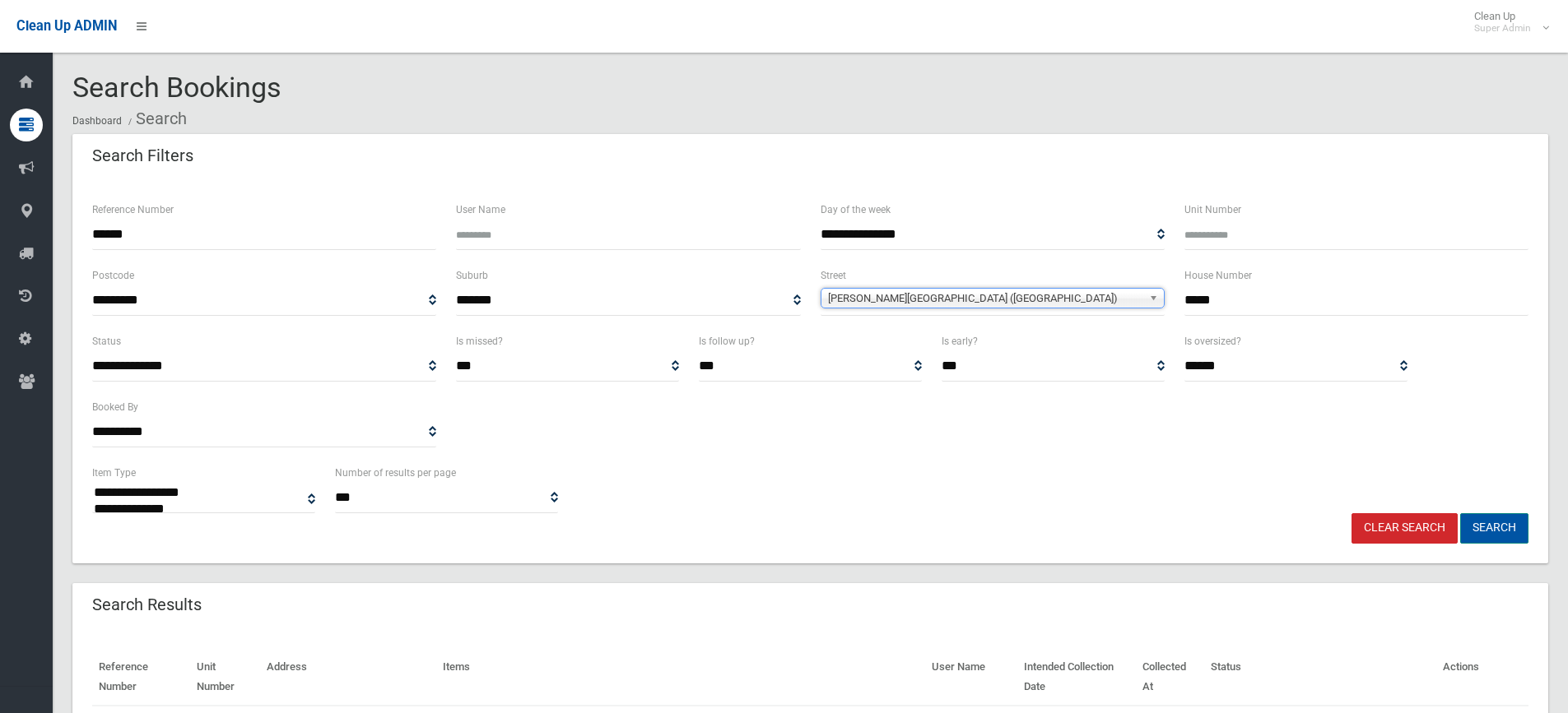
click at [1493, 531] on button "Search" at bounding box center [1494, 528] width 69 height 30
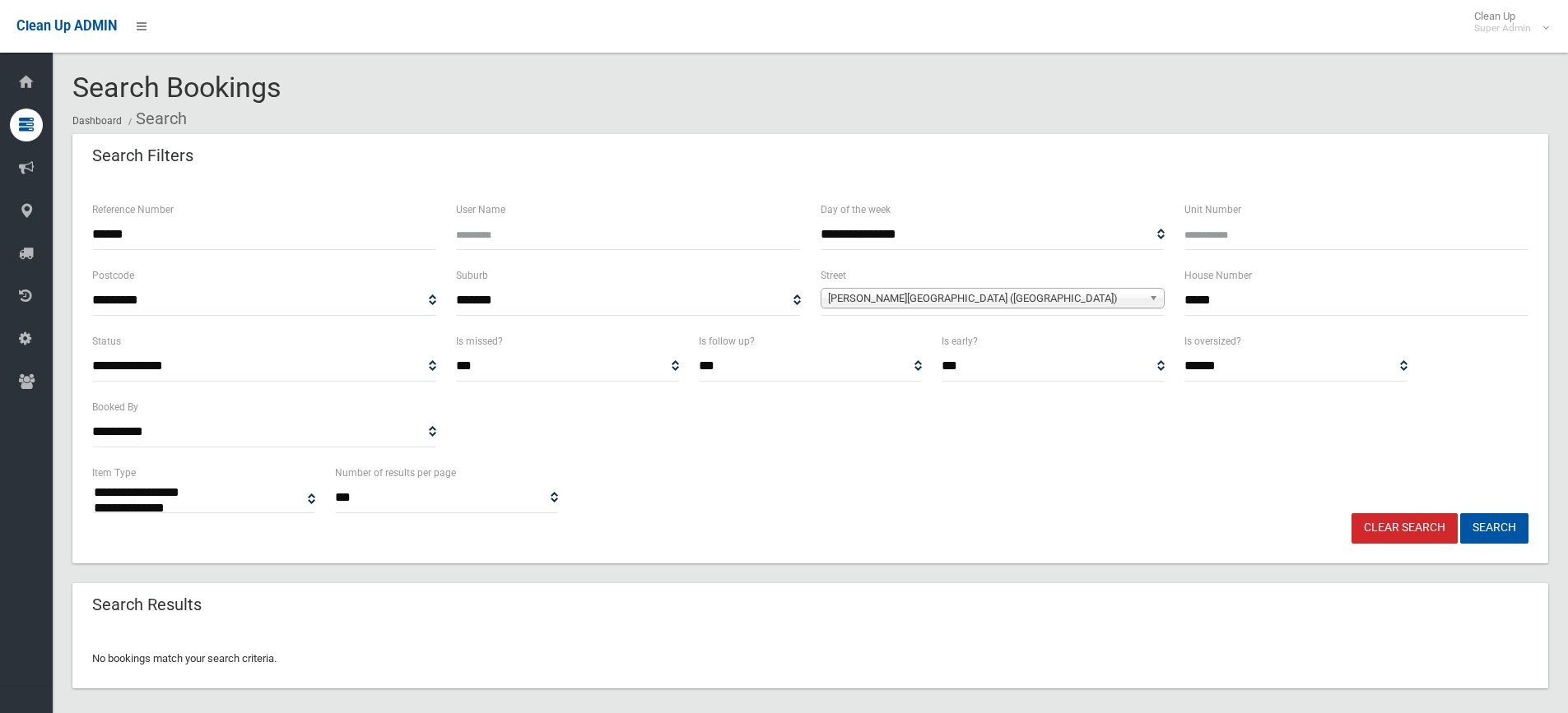
select select
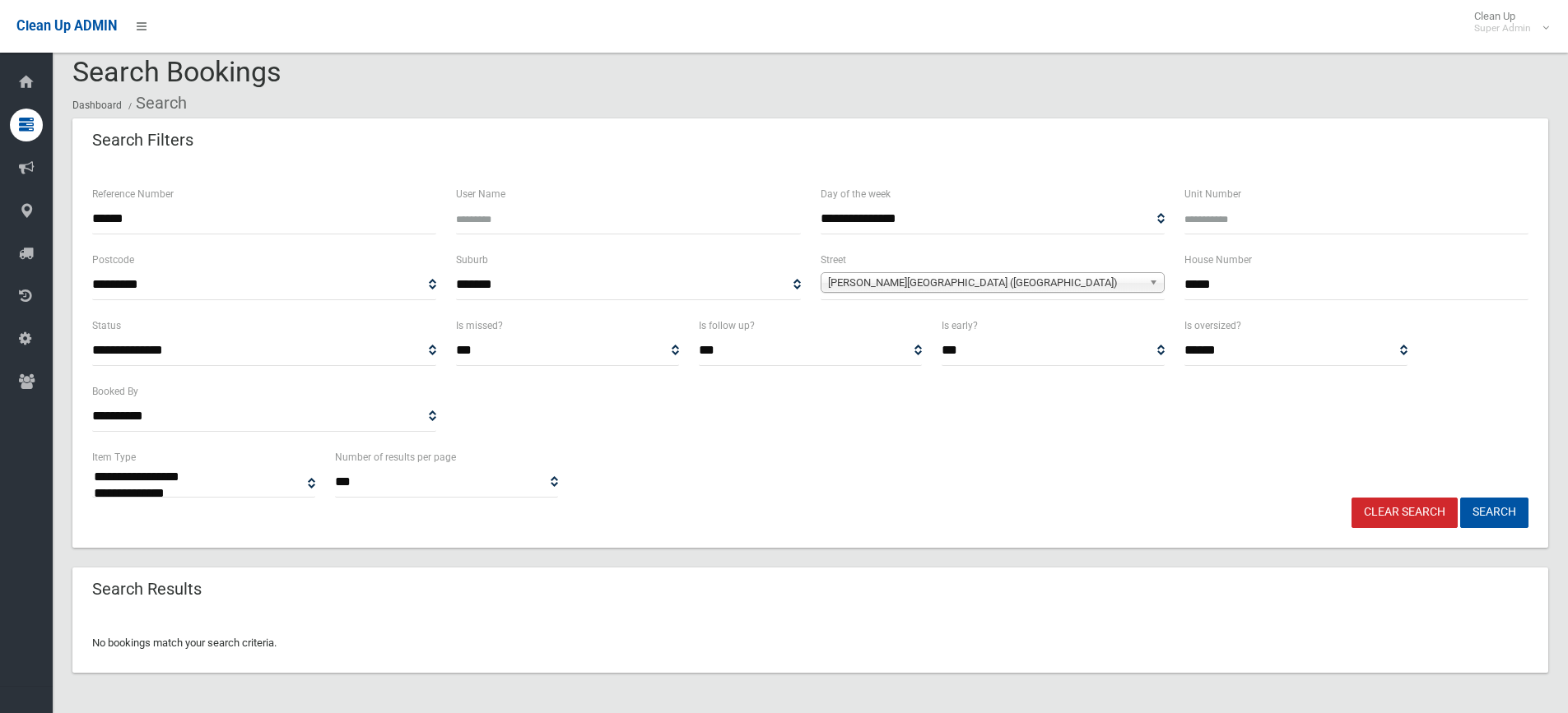
scroll to position [20, 0]
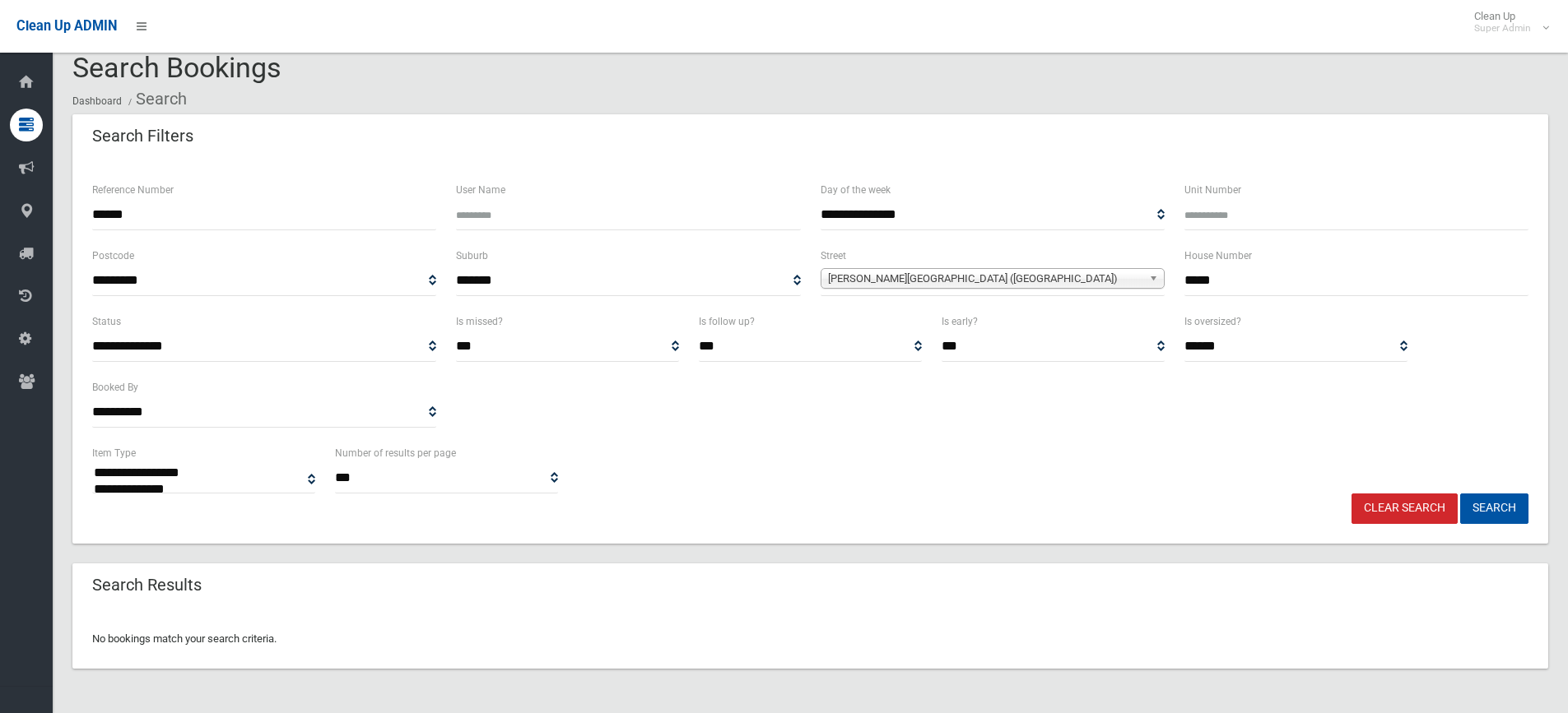
drag, startPoint x: 143, startPoint y: 214, endPoint x: 0, endPoint y: 204, distance: 143.3
click at [0, 204] on div "**********" at bounding box center [784, 356] width 1568 height 713
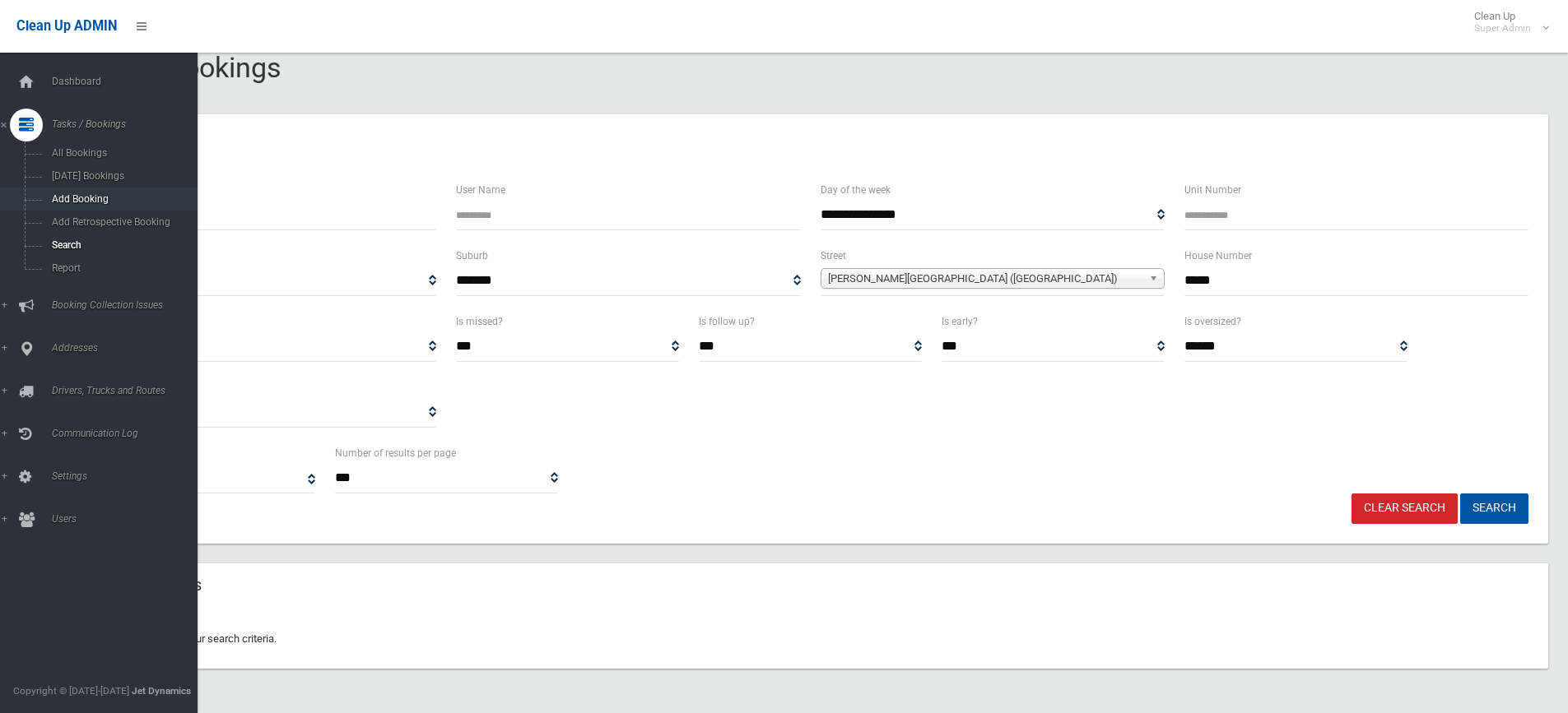
click at [1460, 494] on button "Search" at bounding box center [1494, 509] width 69 height 30
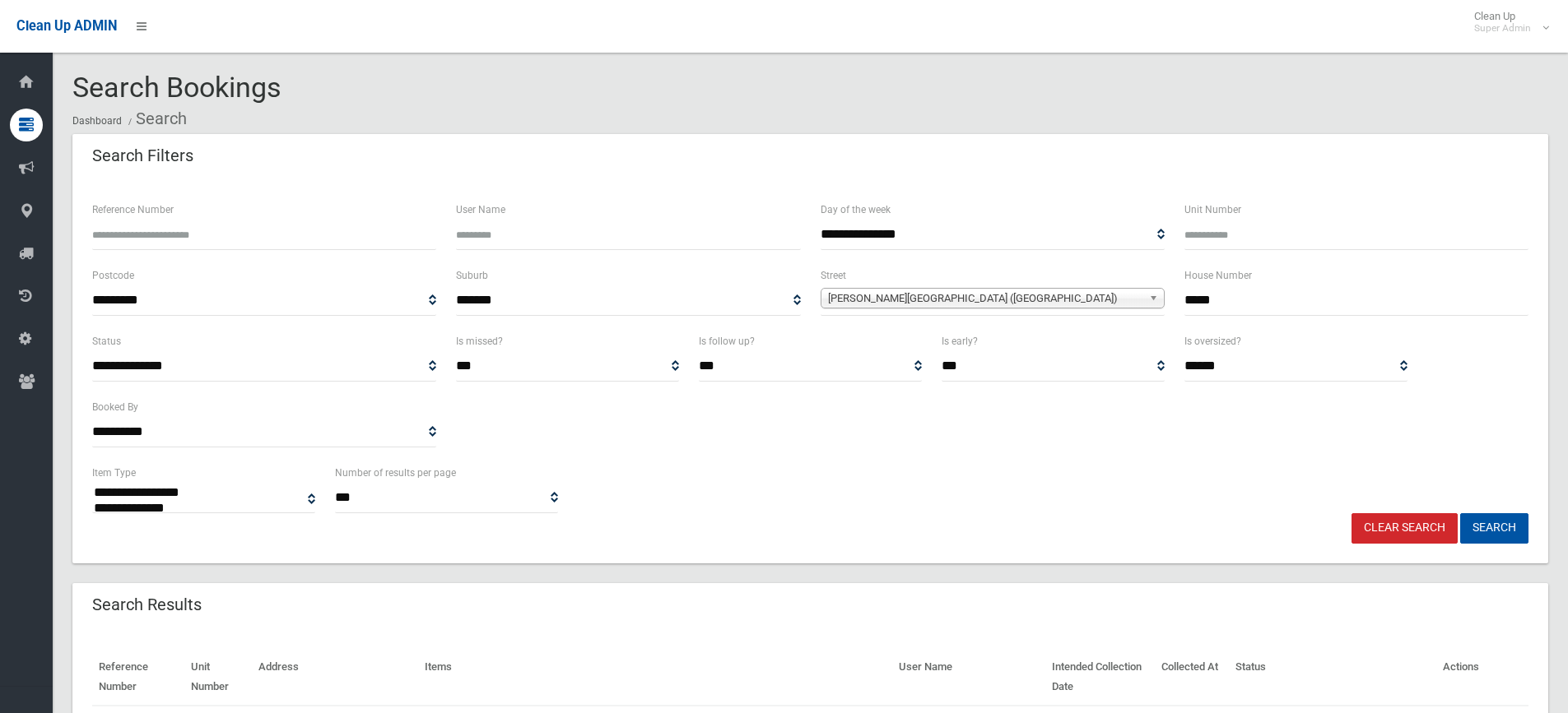
select select
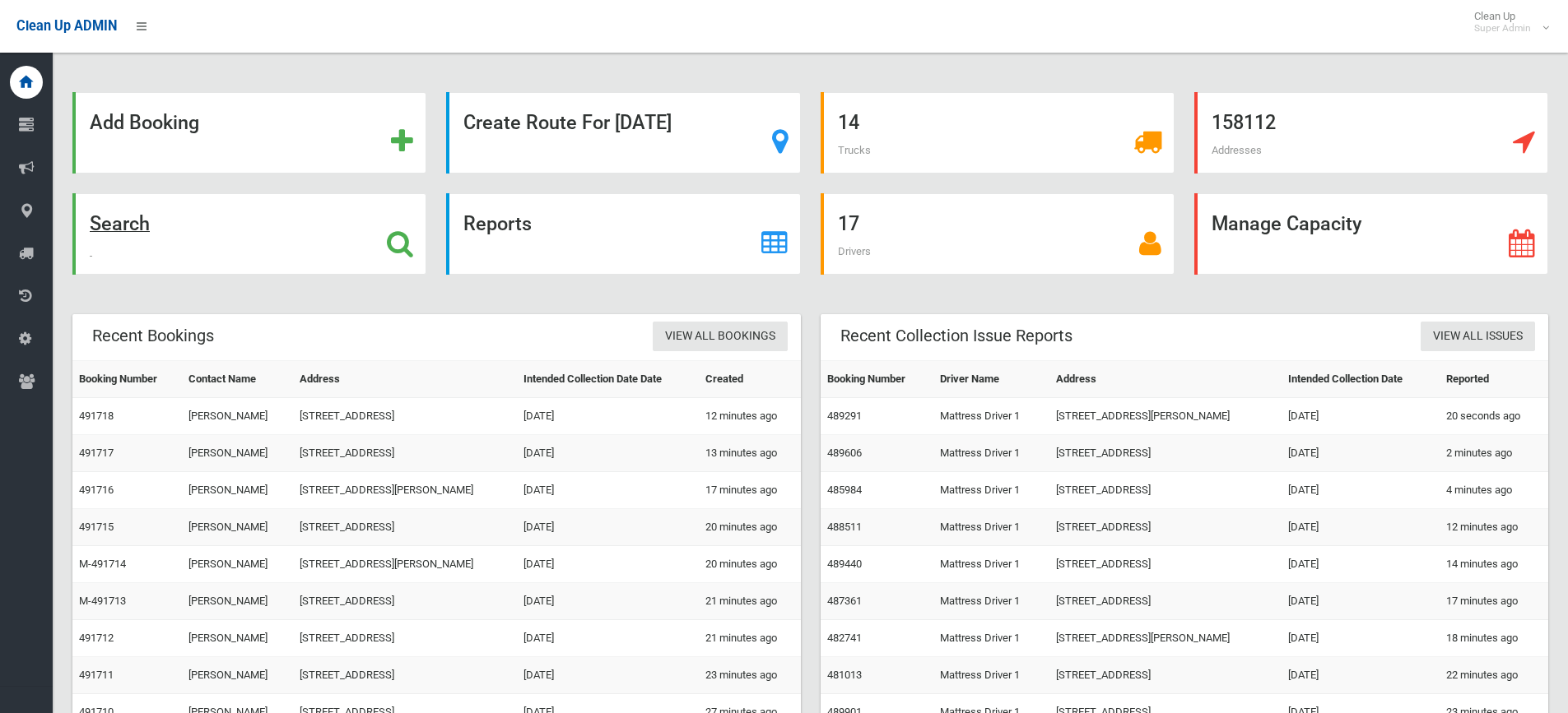
click at [370, 212] on div "Search" at bounding box center [249, 233] width 354 height 81
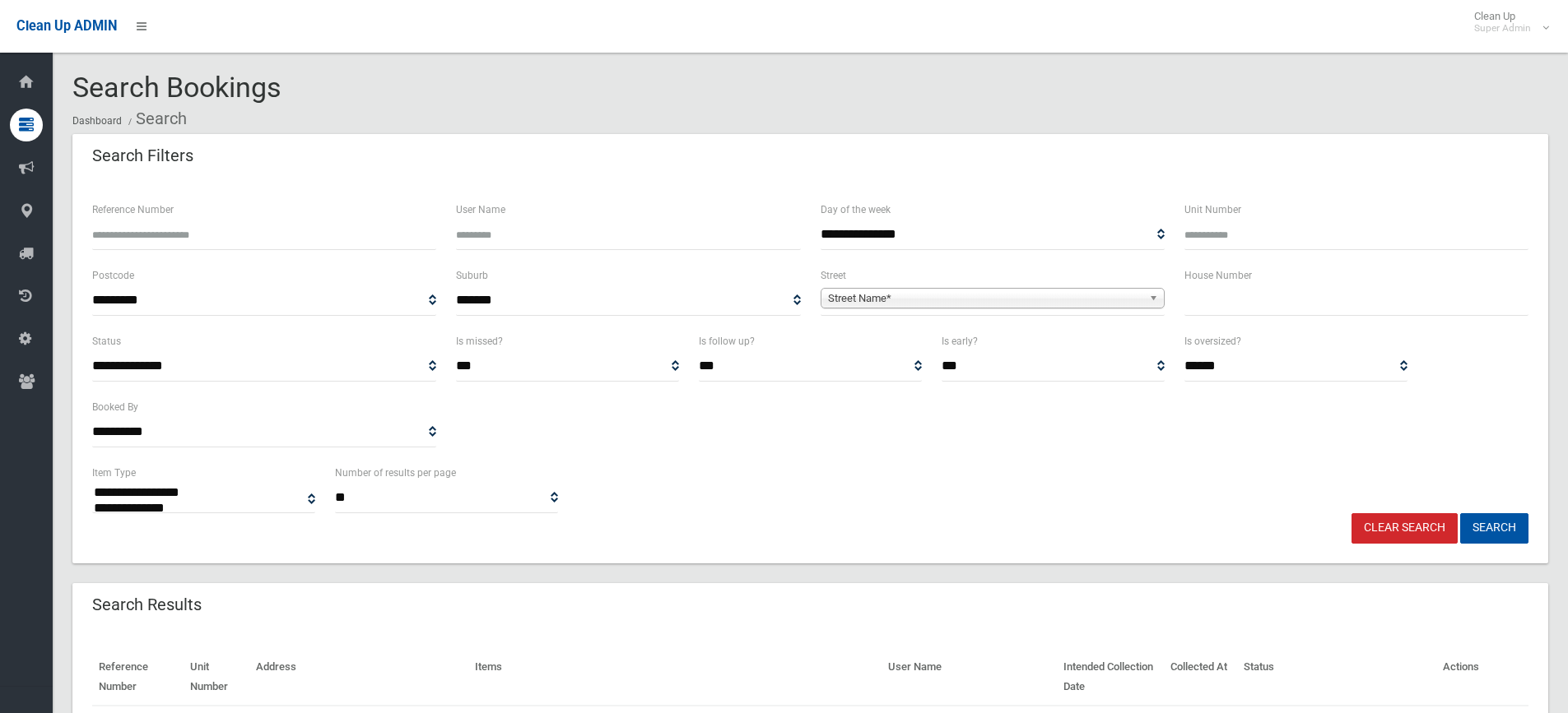
select select
click at [203, 242] on input "Reference Number" at bounding box center [264, 234] width 344 height 30
type input "******"
click at [1460, 513] on button "Search" at bounding box center [1494, 528] width 69 height 30
select select
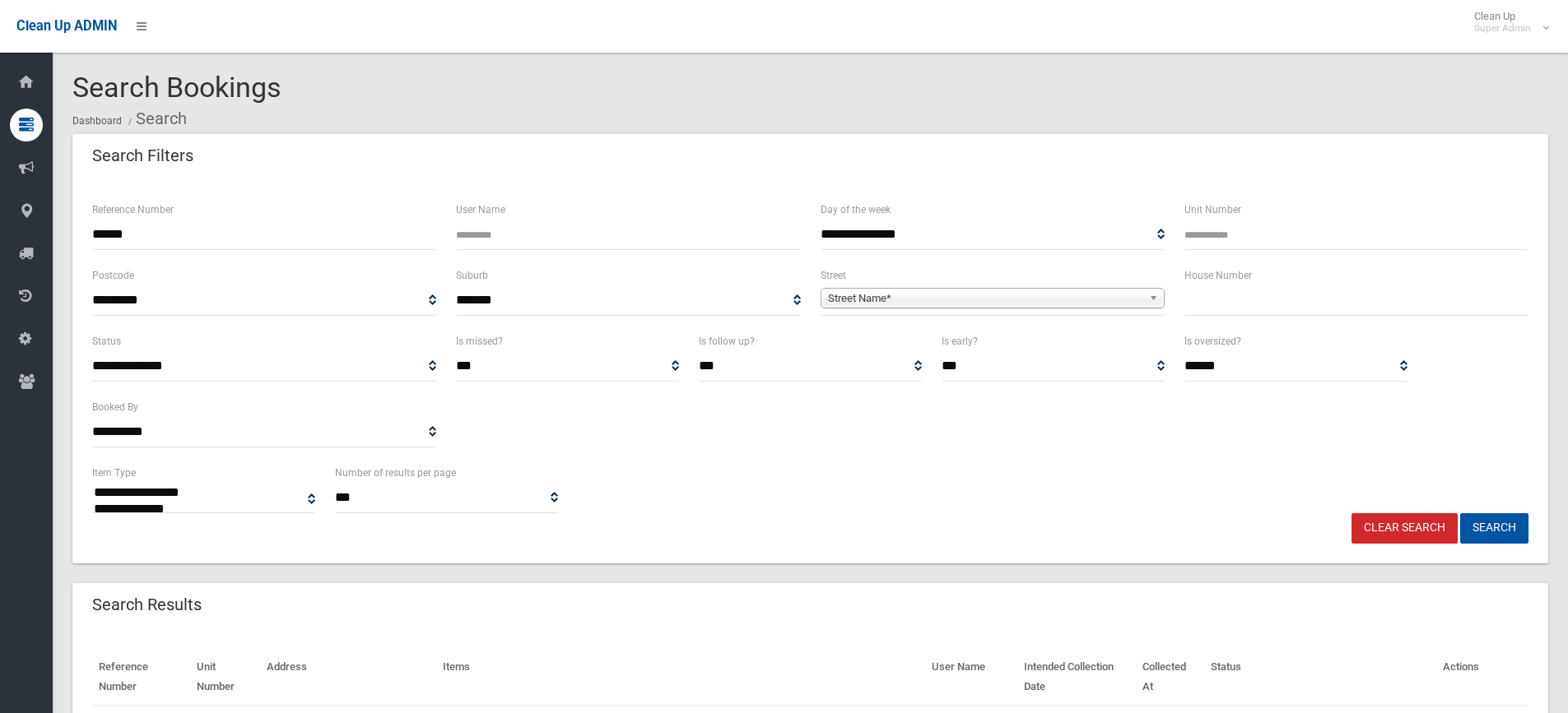
scroll to position [128, 0]
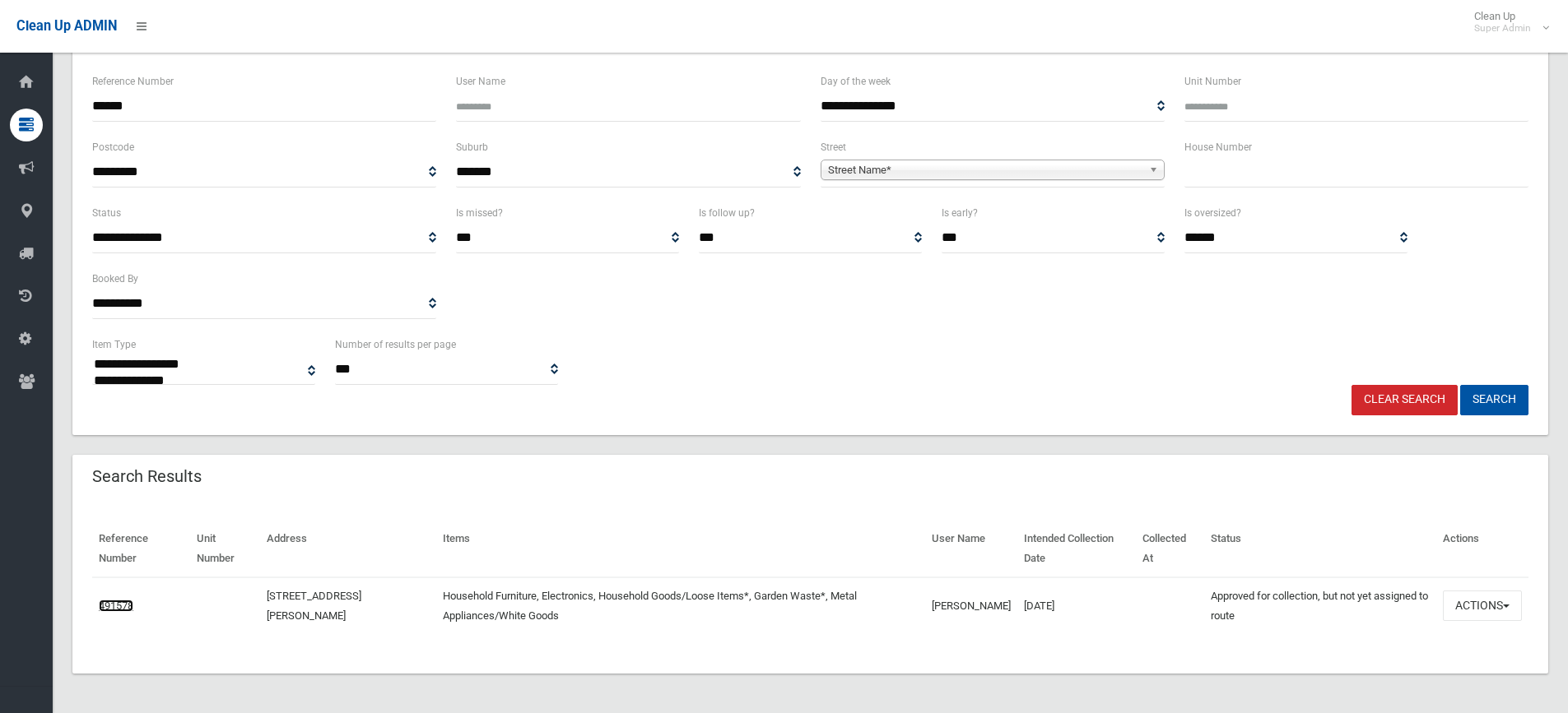
click at [131, 606] on link "491578" at bounding box center [116, 606] width 34 height 13
click at [281, 113] on input "******" at bounding box center [264, 106] width 344 height 30
type input "******"
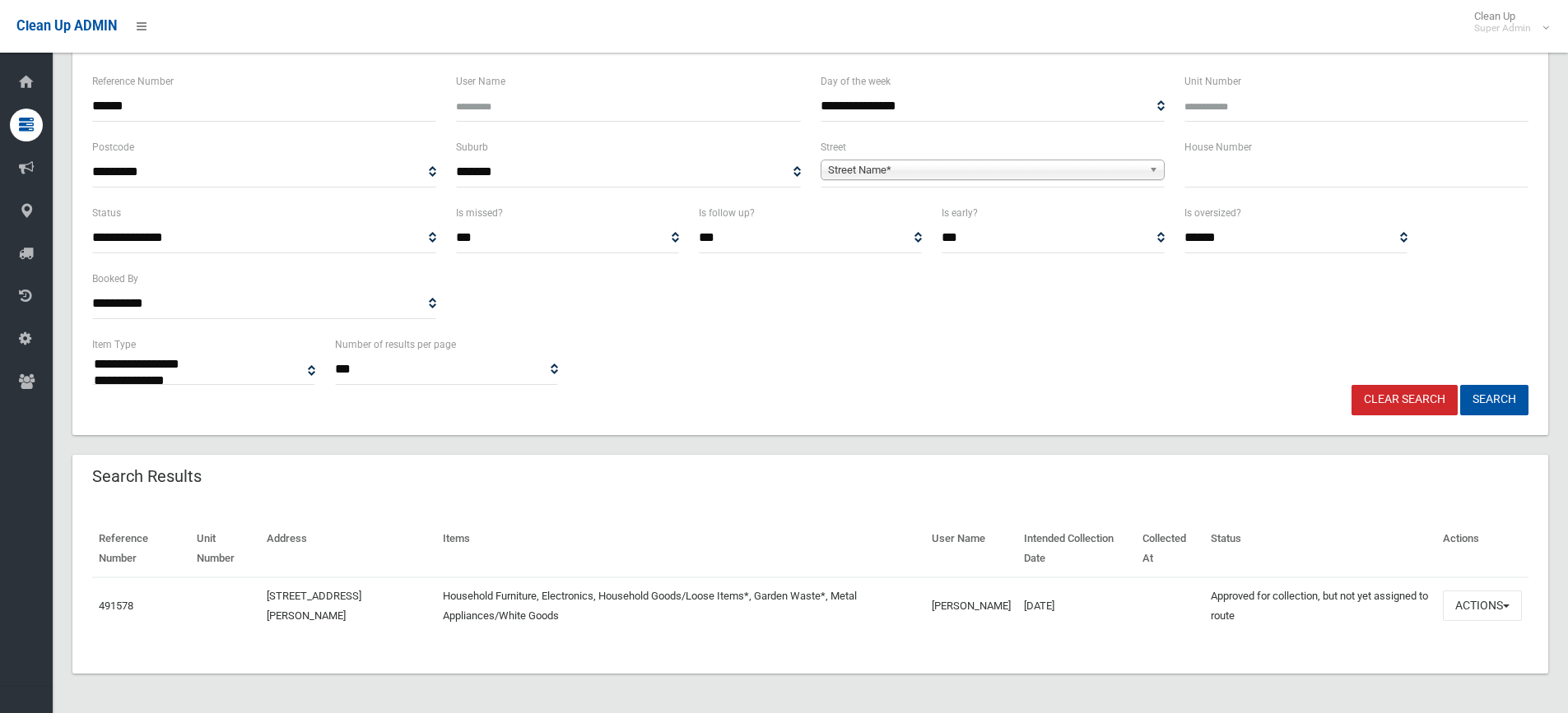
click at [1460, 385] on button "Search" at bounding box center [1494, 400] width 69 height 30
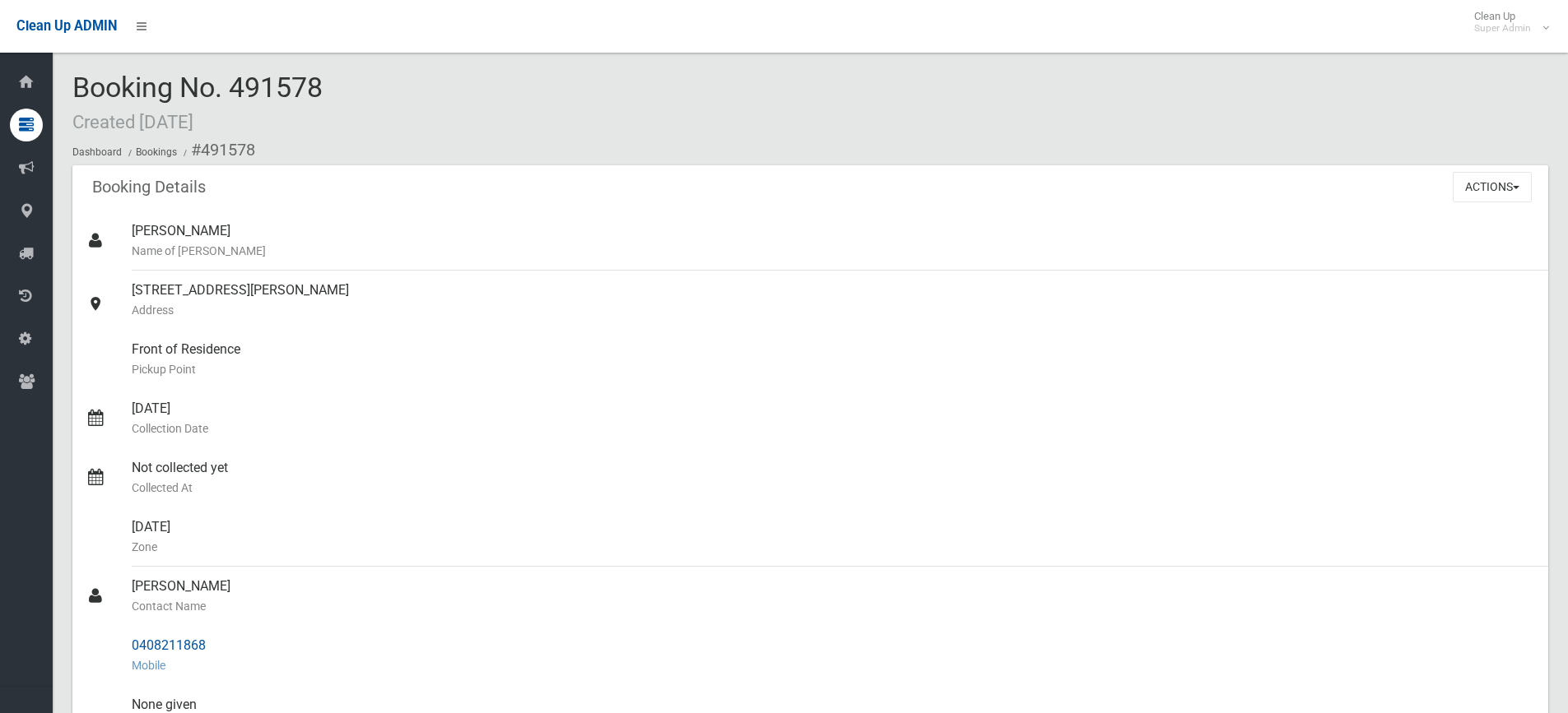
scroll to position [247, 0]
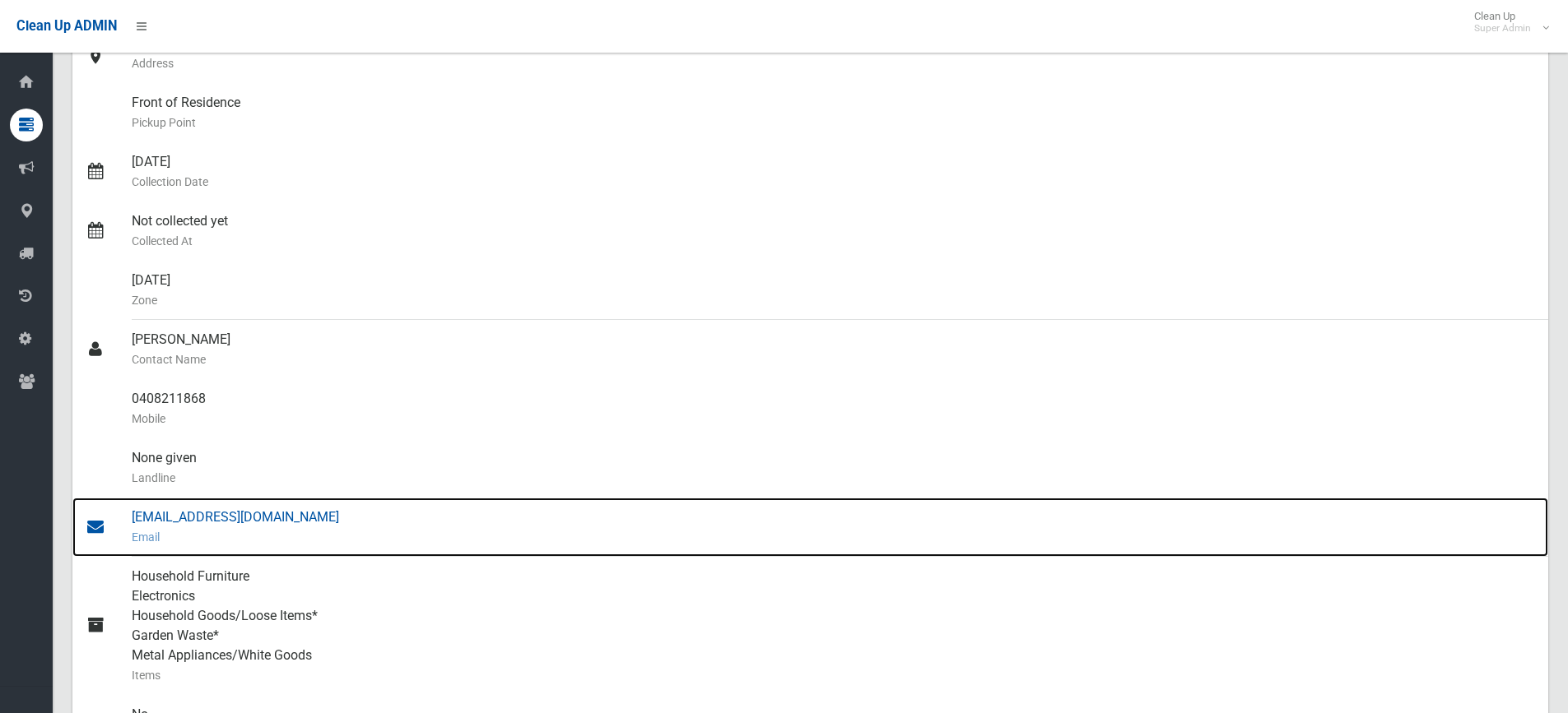
click at [245, 516] on div "[EMAIL_ADDRESS][DOMAIN_NAME] Email" at bounding box center [833, 527] width 1403 height 59
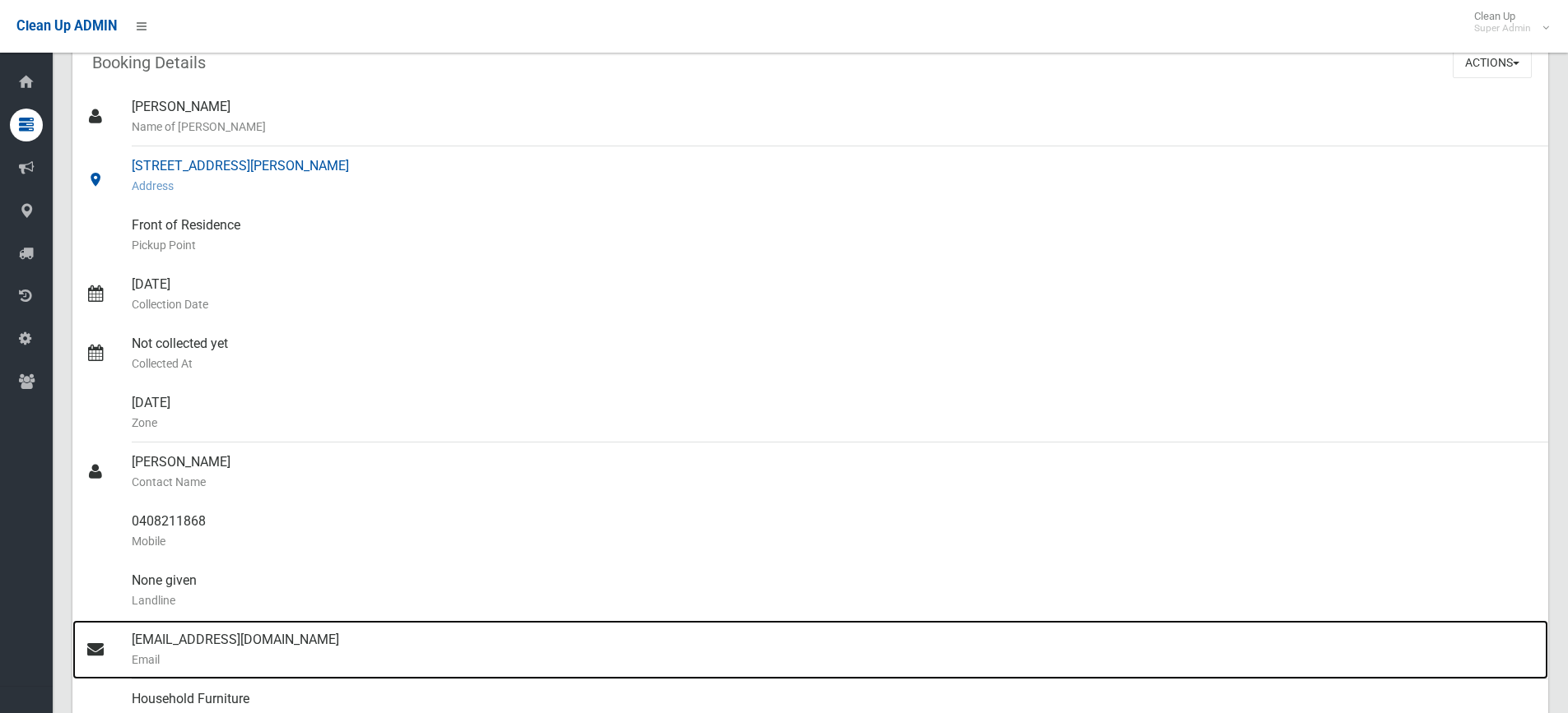
scroll to position [0, 0]
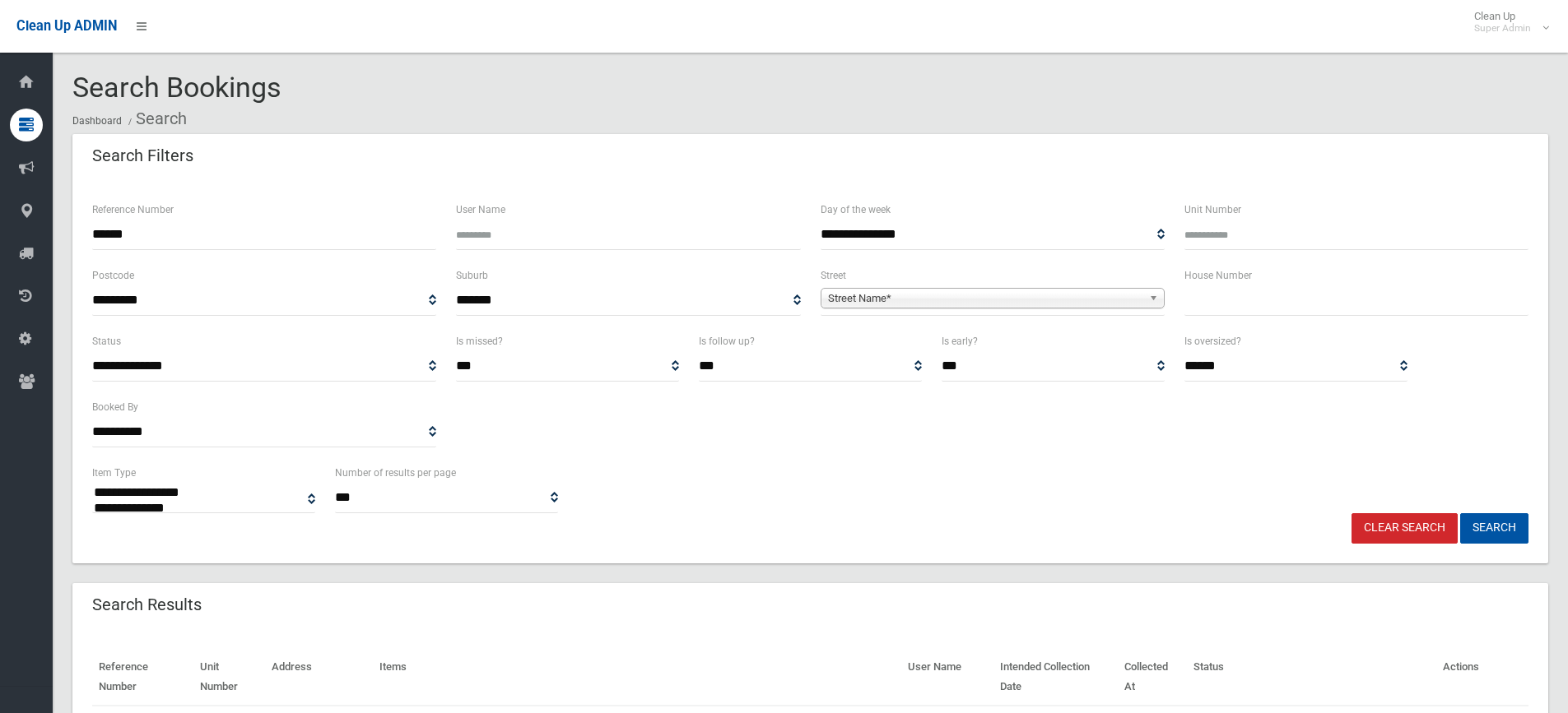
select select
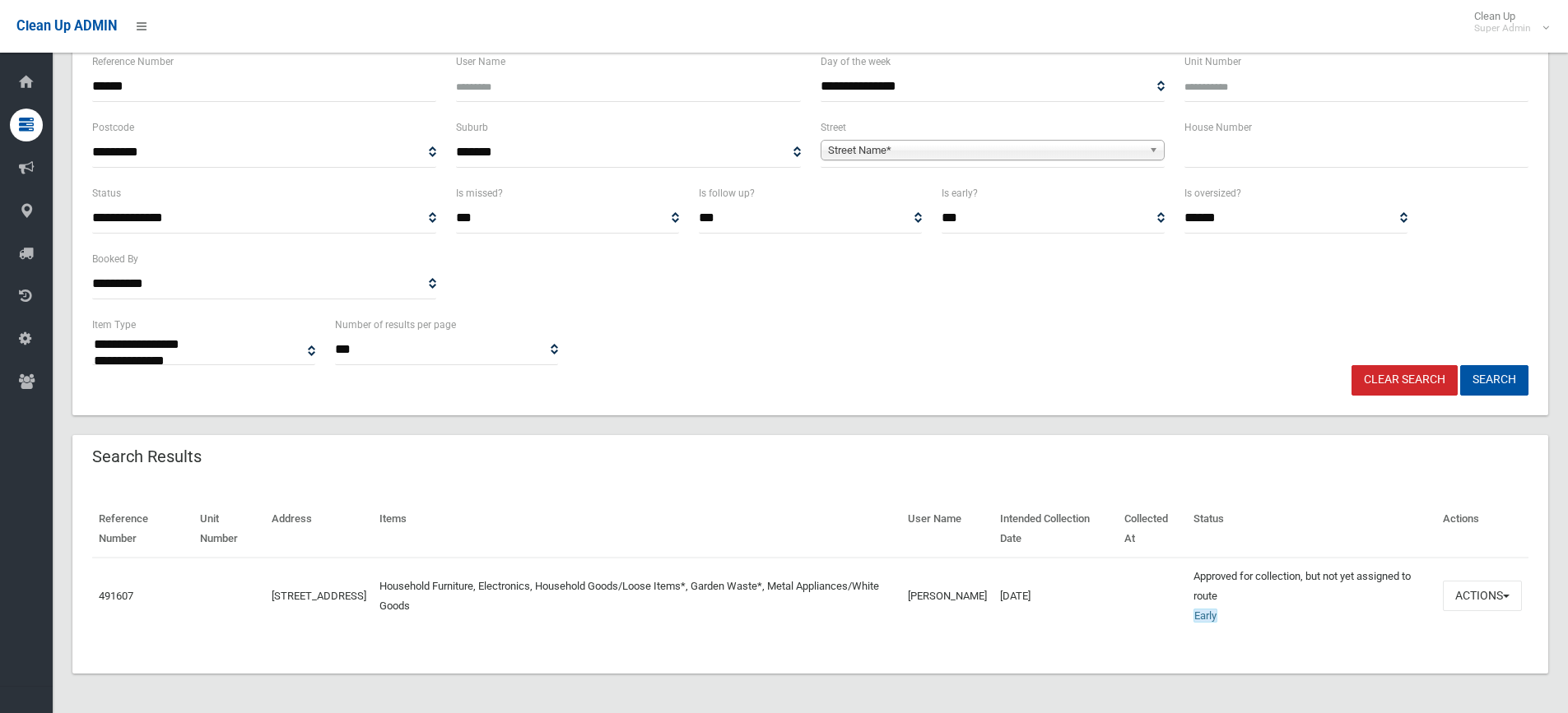
scroll to position [148, 0]
click at [121, 595] on link "491607" at bounding box center [116, 596] width 34 height 13
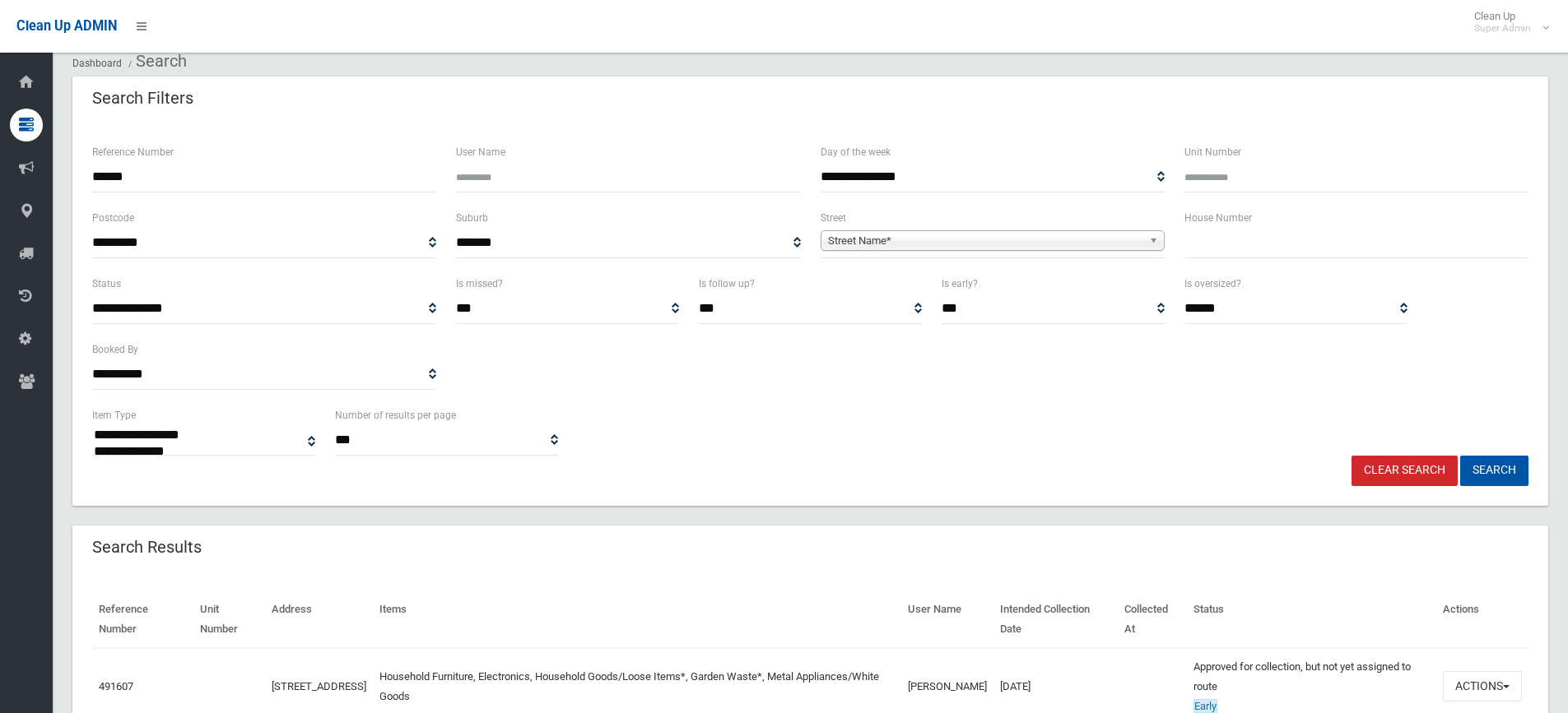
scroll to position [0, 0]
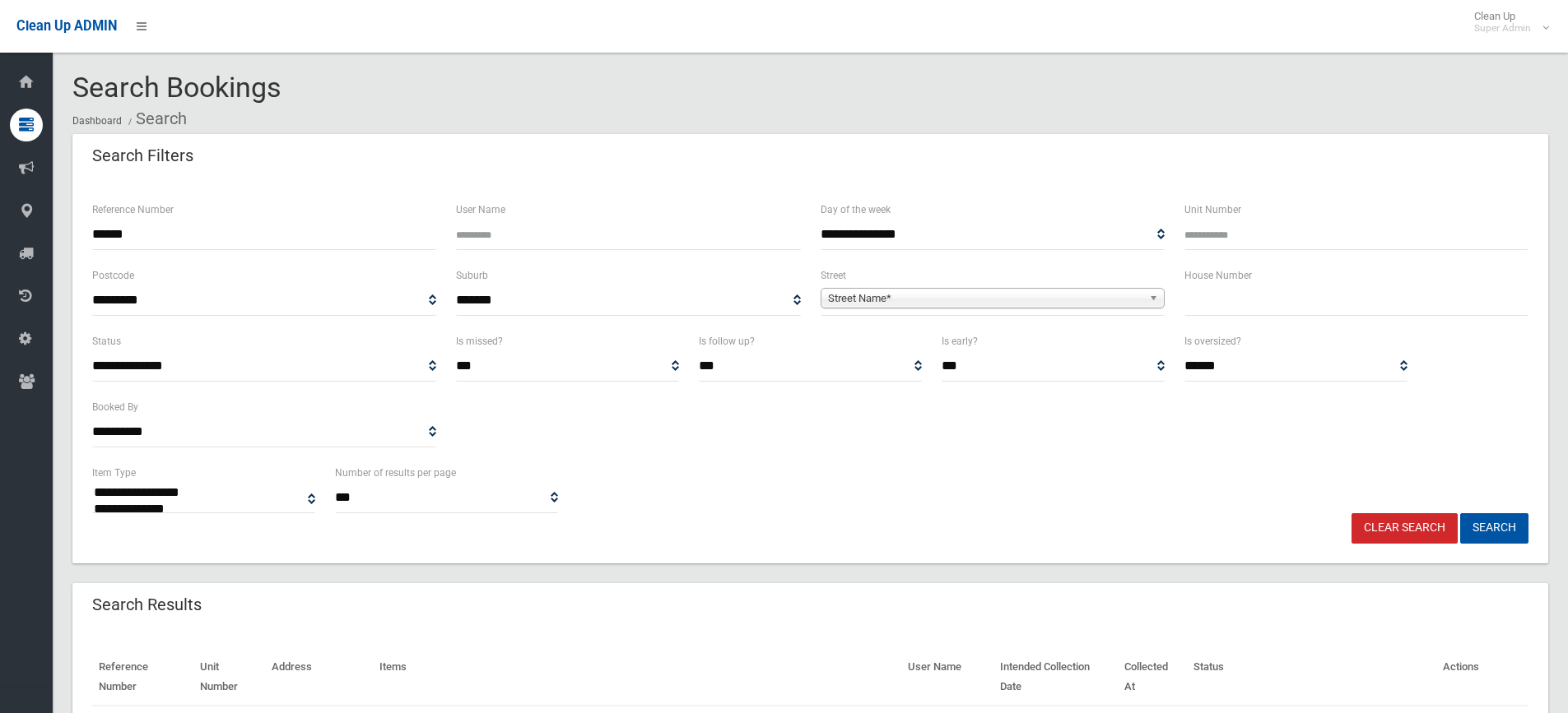
click at [232, 231] on input "******" at bounding box center [264, 234] width 344 height 30
click at [232, 232] on input "******" at bounding box center [264, 234] width 344 height 30
click at [1314, 305] on input "text" at bounding box center [1356, 300] width 344 height 30
type input "**"
click at [950, 302] on span "Street Name*" at bounding box center [985, 299] width 315 height 20
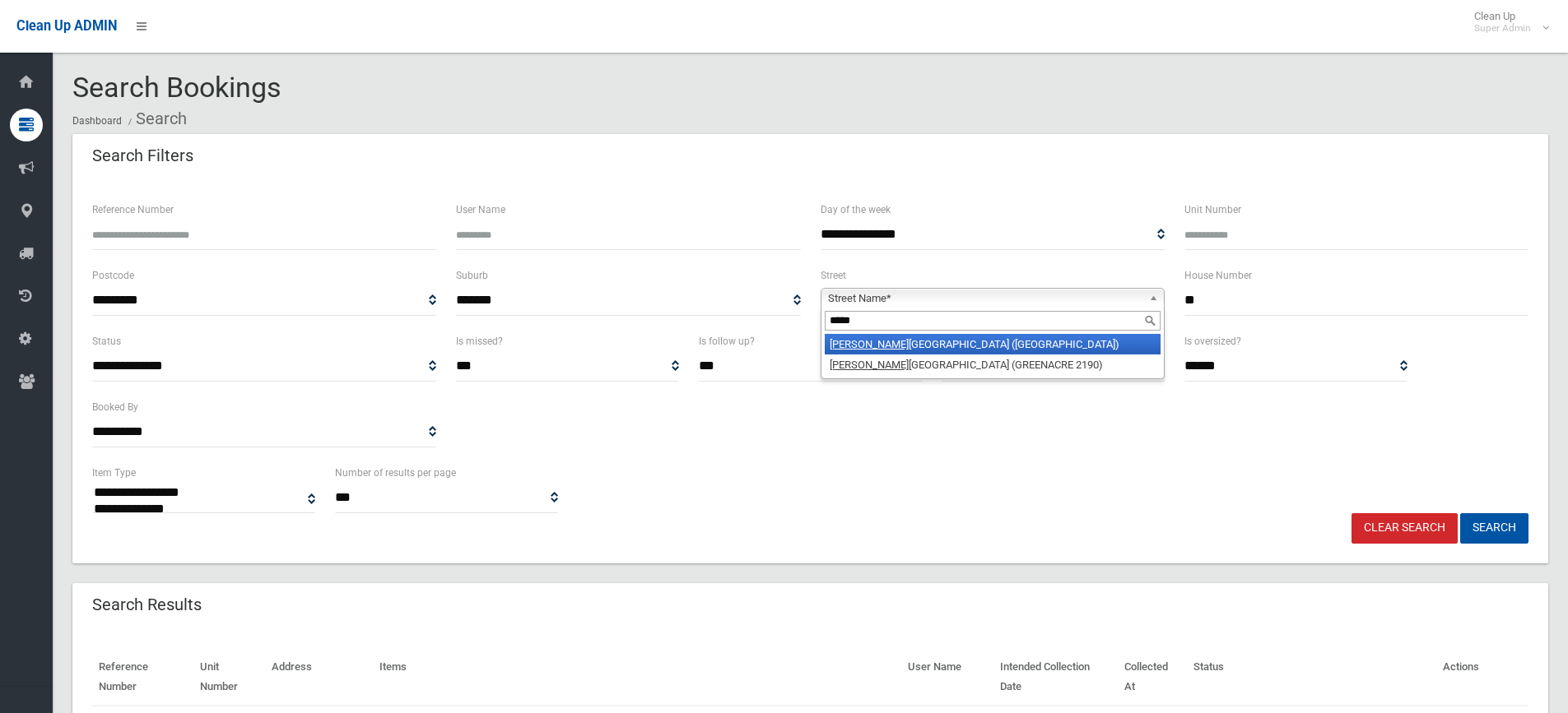
type input "******"
click at [1460, 513] on button "Search" at bounding box center [1494, 528] width 69 height 30
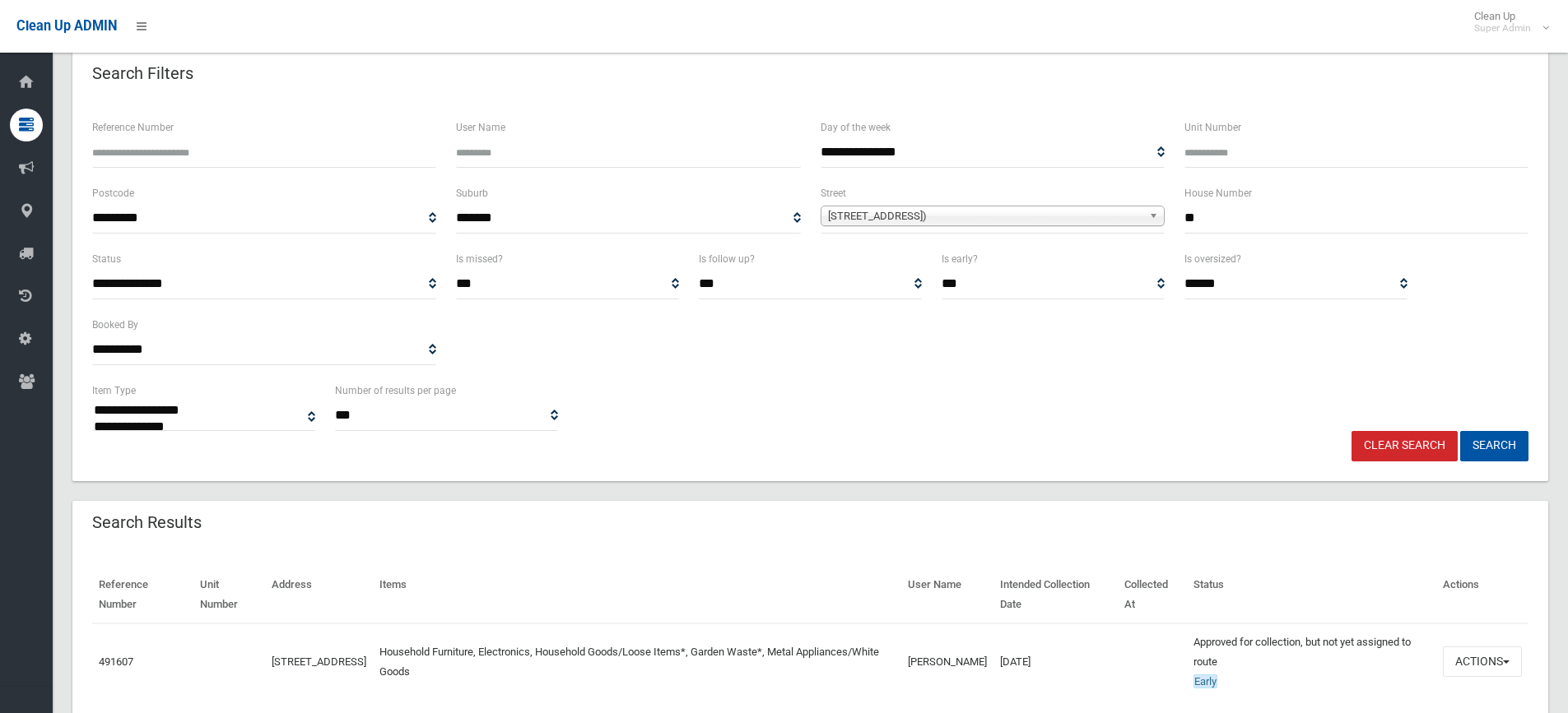
scroll to position [148, 0]
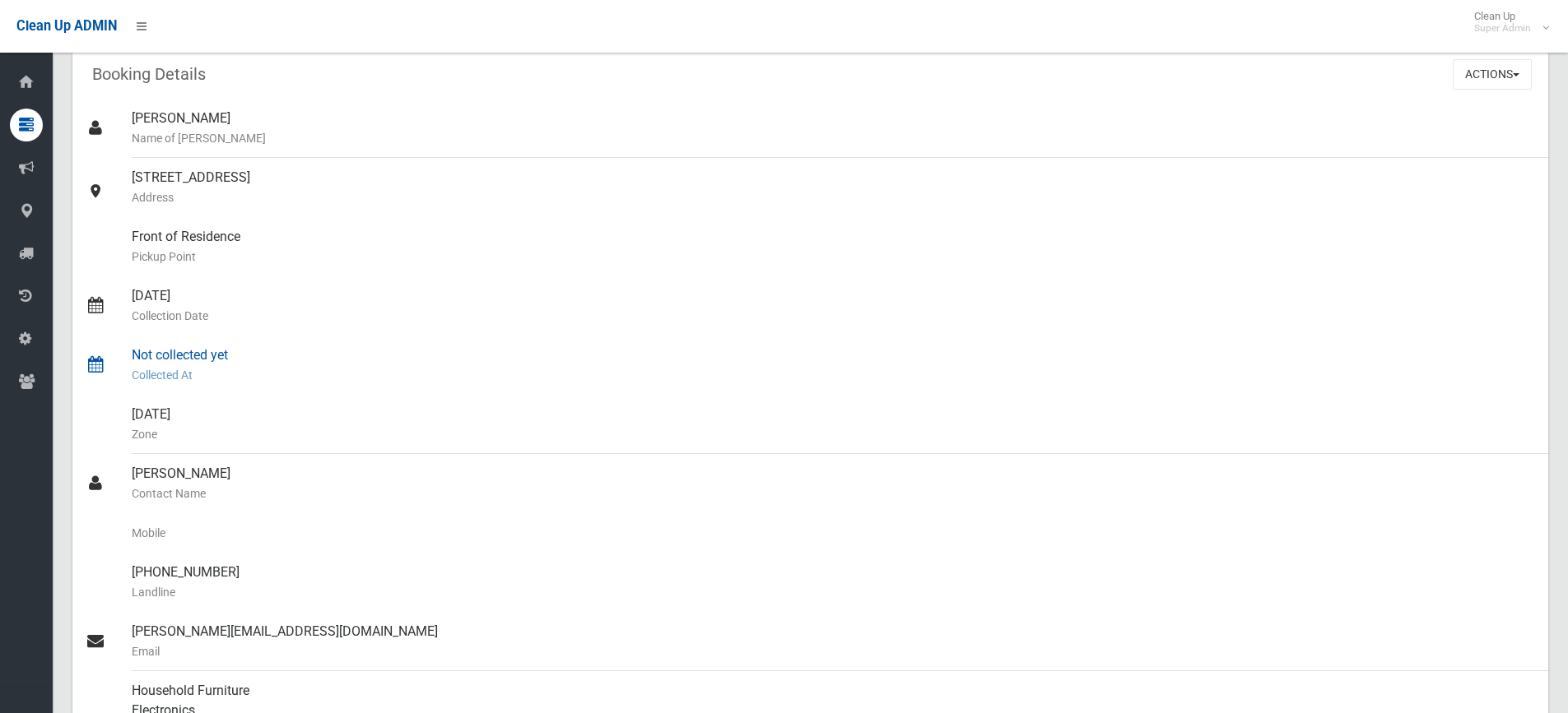
scroll to position [329, 0]
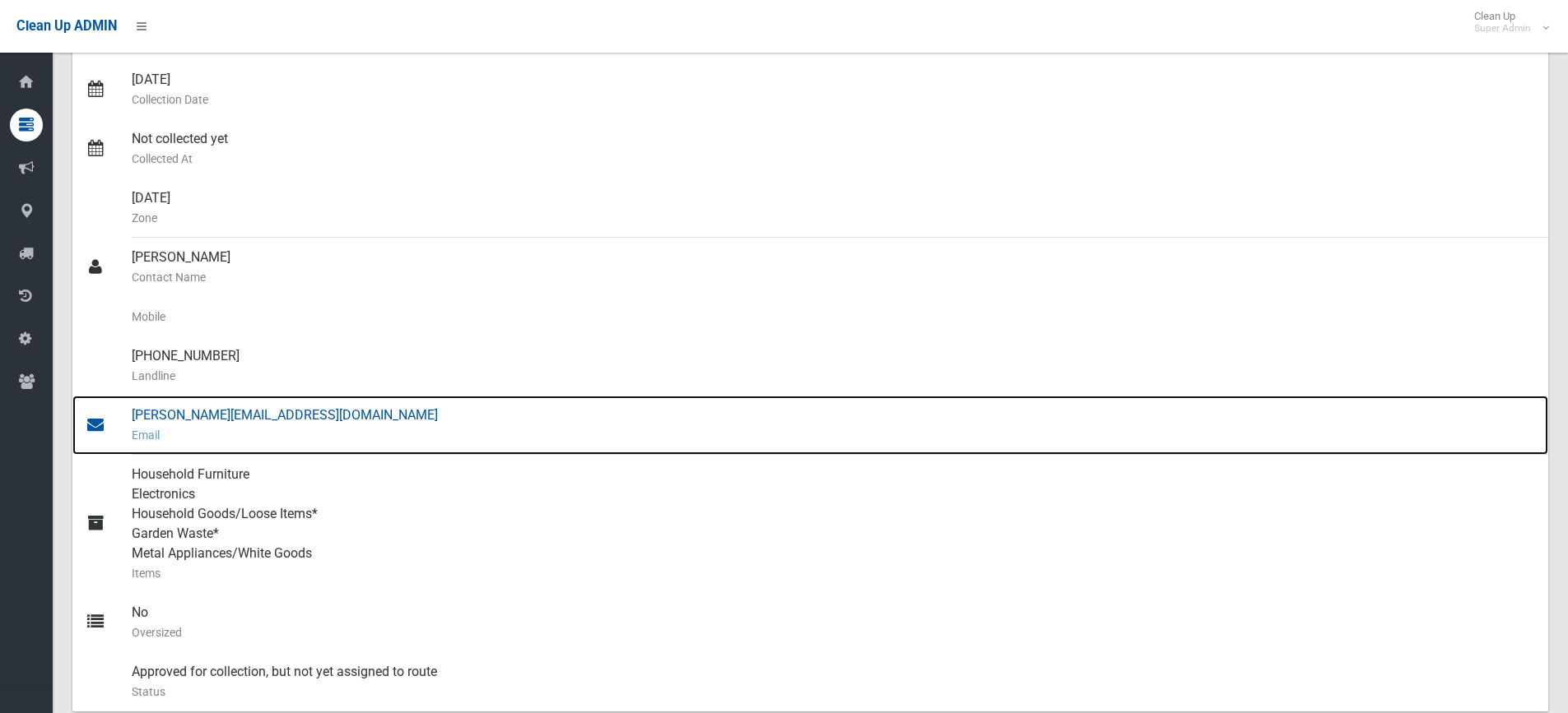
click at [234, 404] on div "lisa@simplystrata.com.au Email" at bounding box center [833, 425] width 1403 height 59
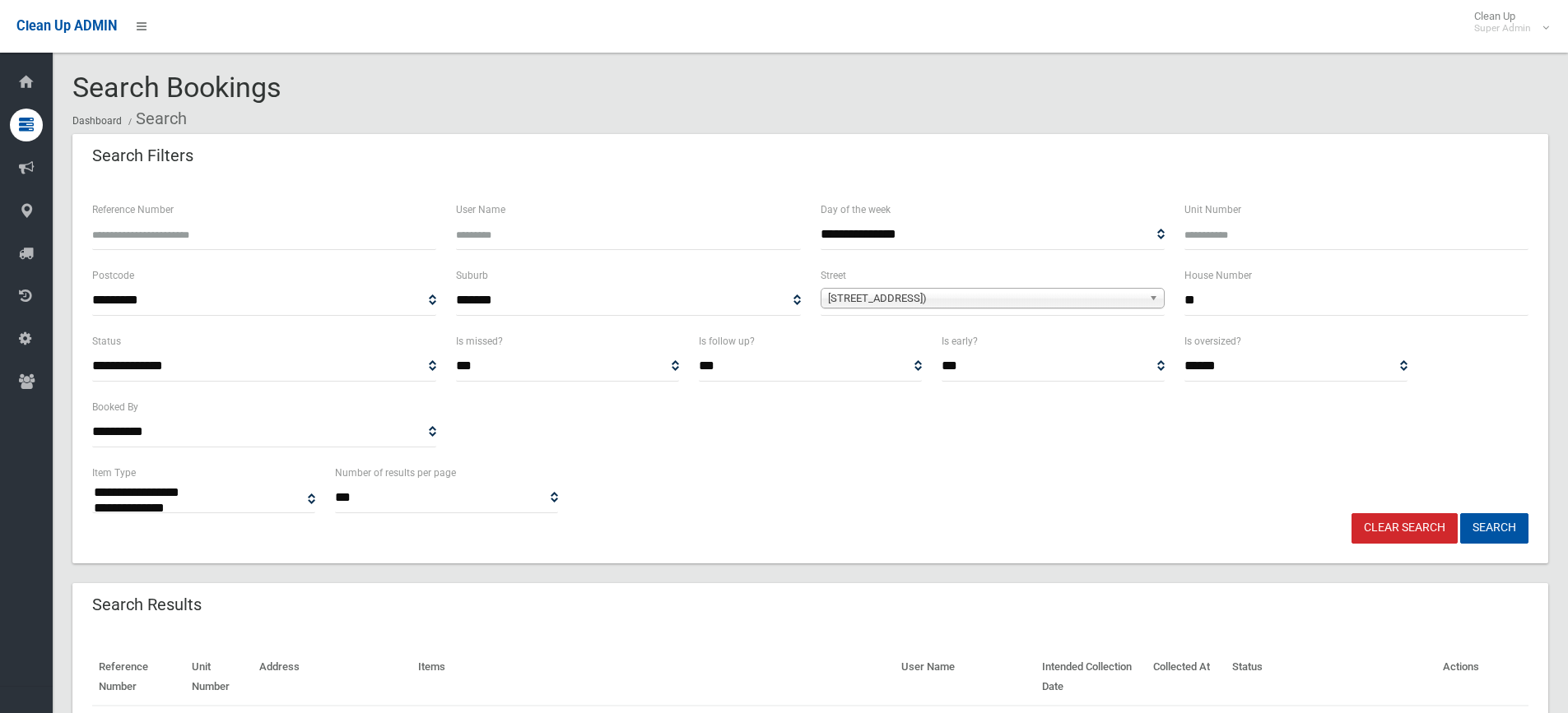
select select
click at [1384, 527] on link "Clear Search" at bounding box center [1404, 528] width 106 height 30
select select
click at [179, 237] on input "Reference Number" at bounding box center [264, 234] width 344 height 30
type input "******"
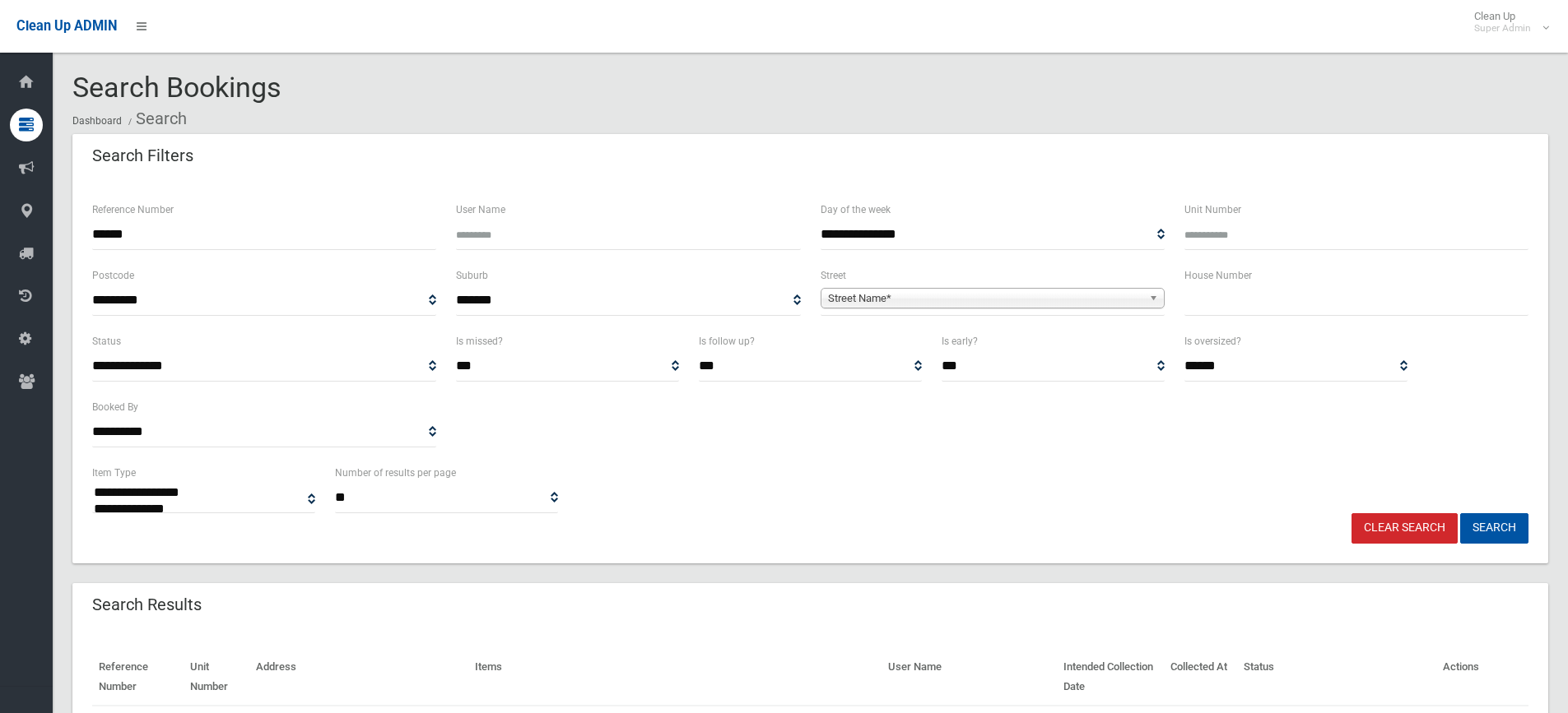
click at [1460, 513] on button "Search" at bounding box center [1494, 528] width 69 height 30
select select
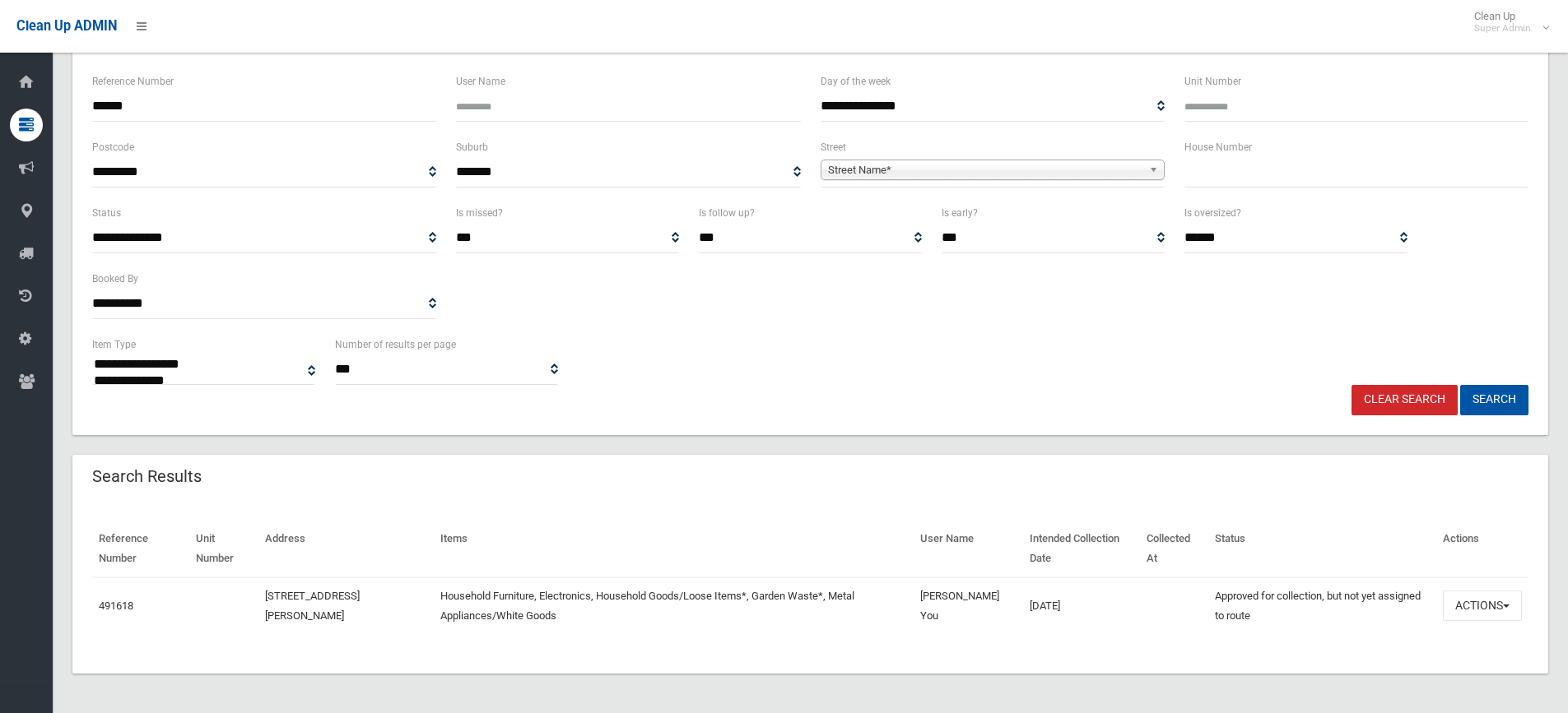
scroll to position [128, 0]
click at [111, 612] on td "491618" at bounding box center [141, 606] width 97 height 57
click at [115, 598] on td "491618" at bounding box center [141, 606] width 97 height 57
click at [119, 607] on link "491618" at bounding box center [116, 606] width 34 height 13
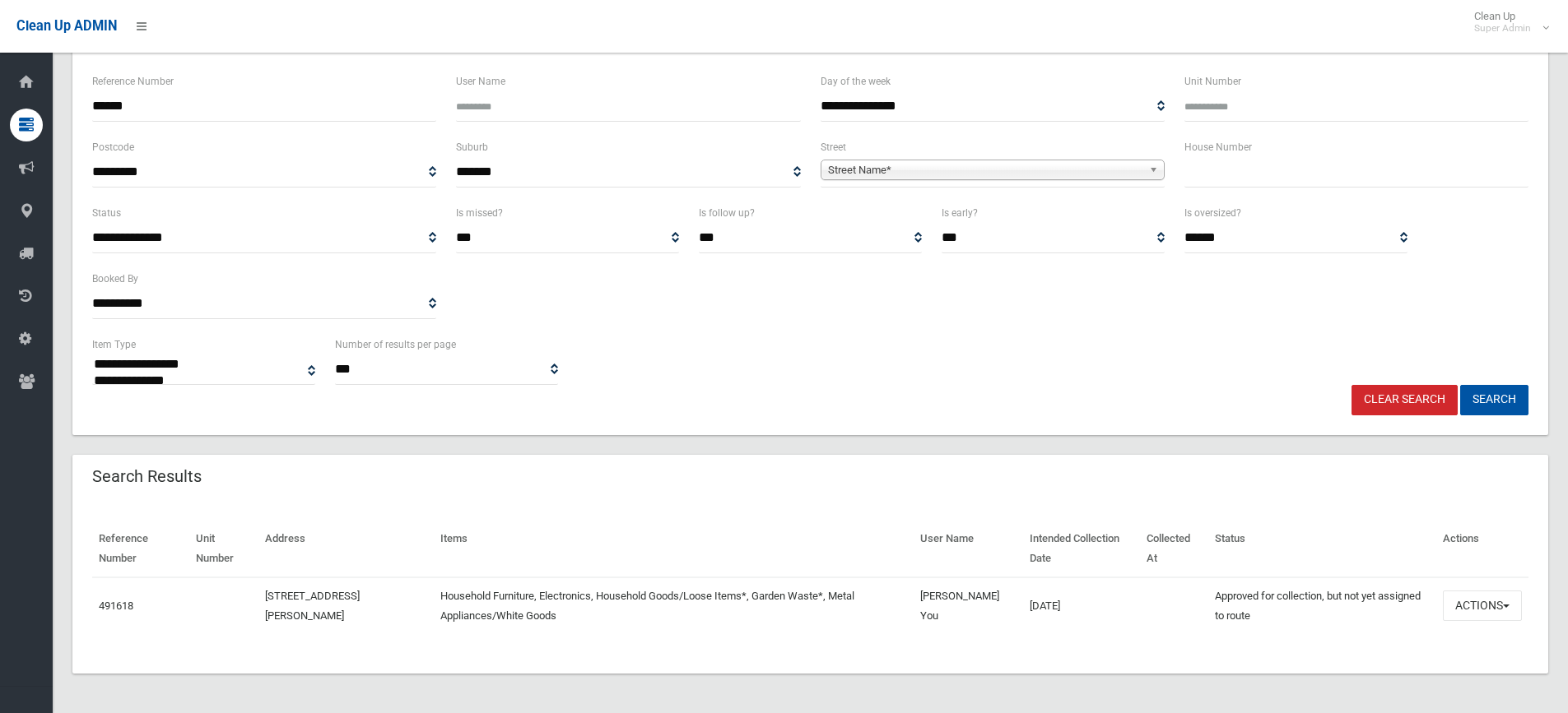
click at [198, 112] on input "******" at bounding box center [264, 106] width 344 height 30
type input "******"
click at [1460, 385] on button "Search" at bounding box center [1494, 400] width 69 height 30
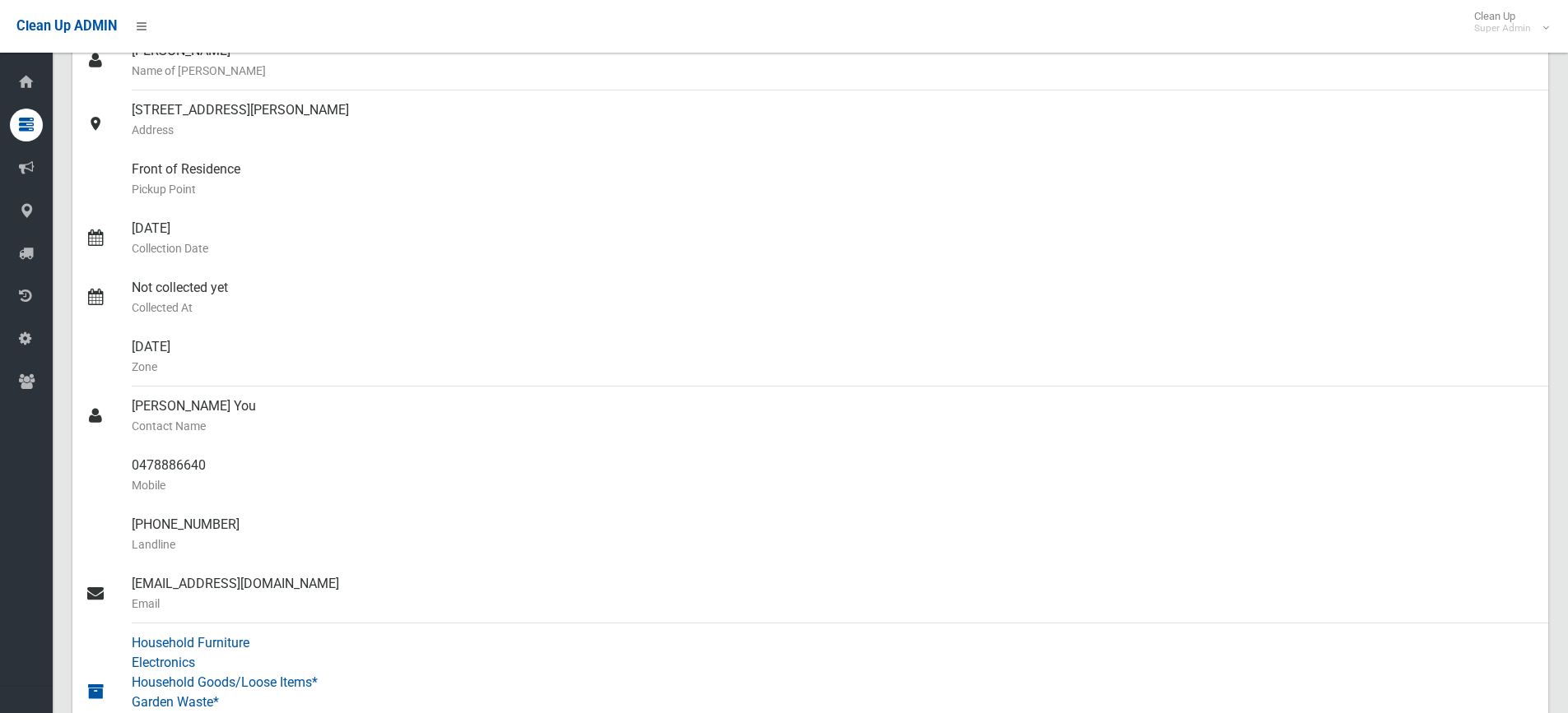
scroll to position [350, 0]
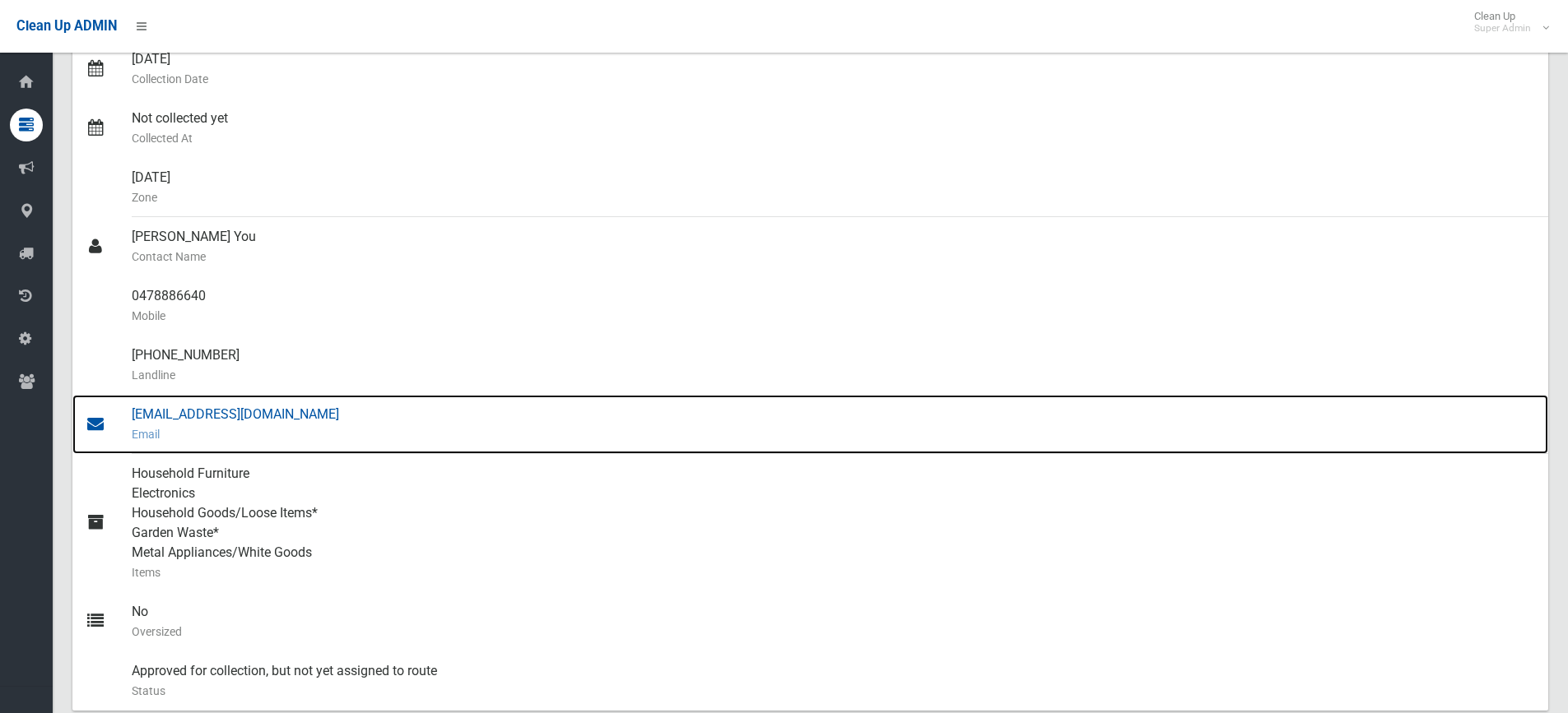
click at [274, 414] on div "[EMAIL_ADDRESS][DOMAIN_NAME] Email" at bounding box center [833, 424] width 1403 height 59
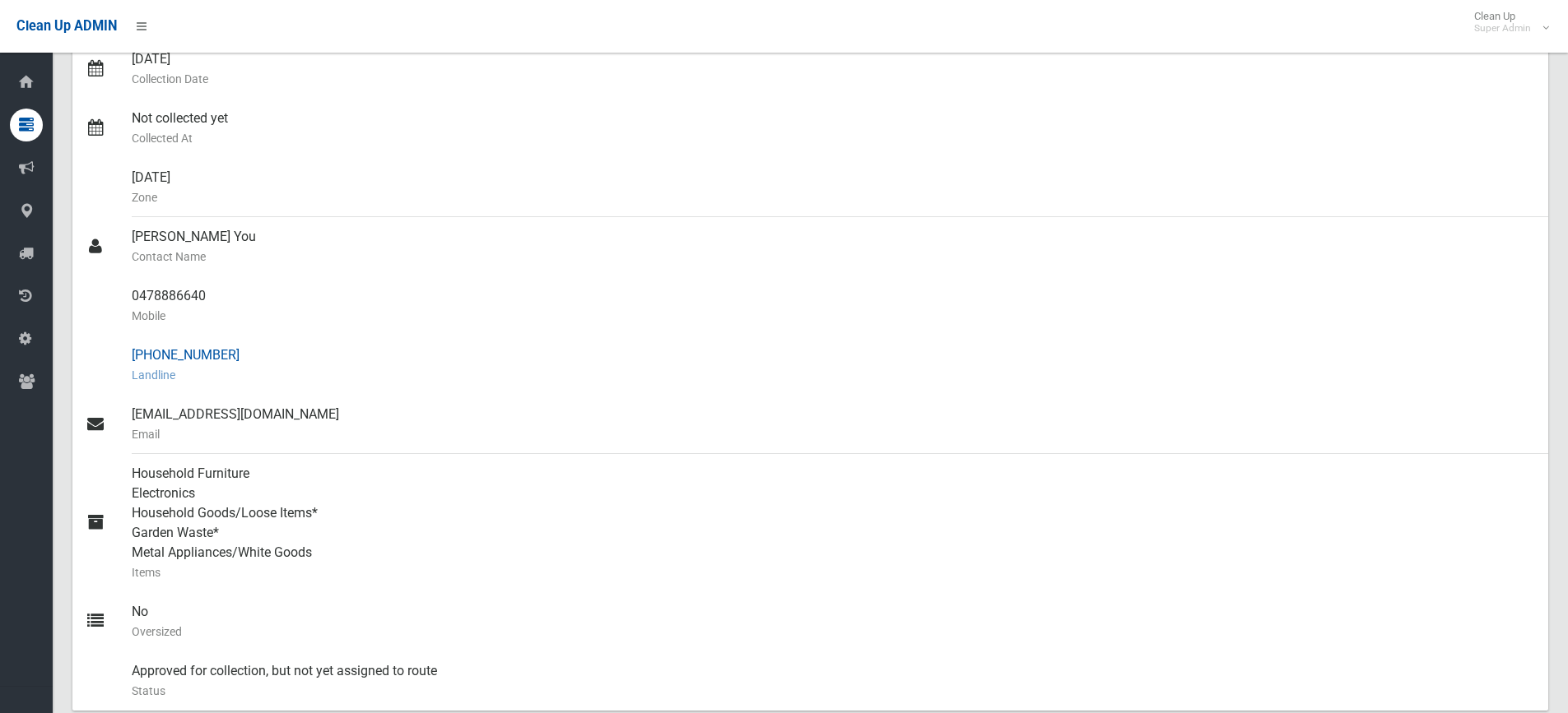
scroll to position [21, 0]
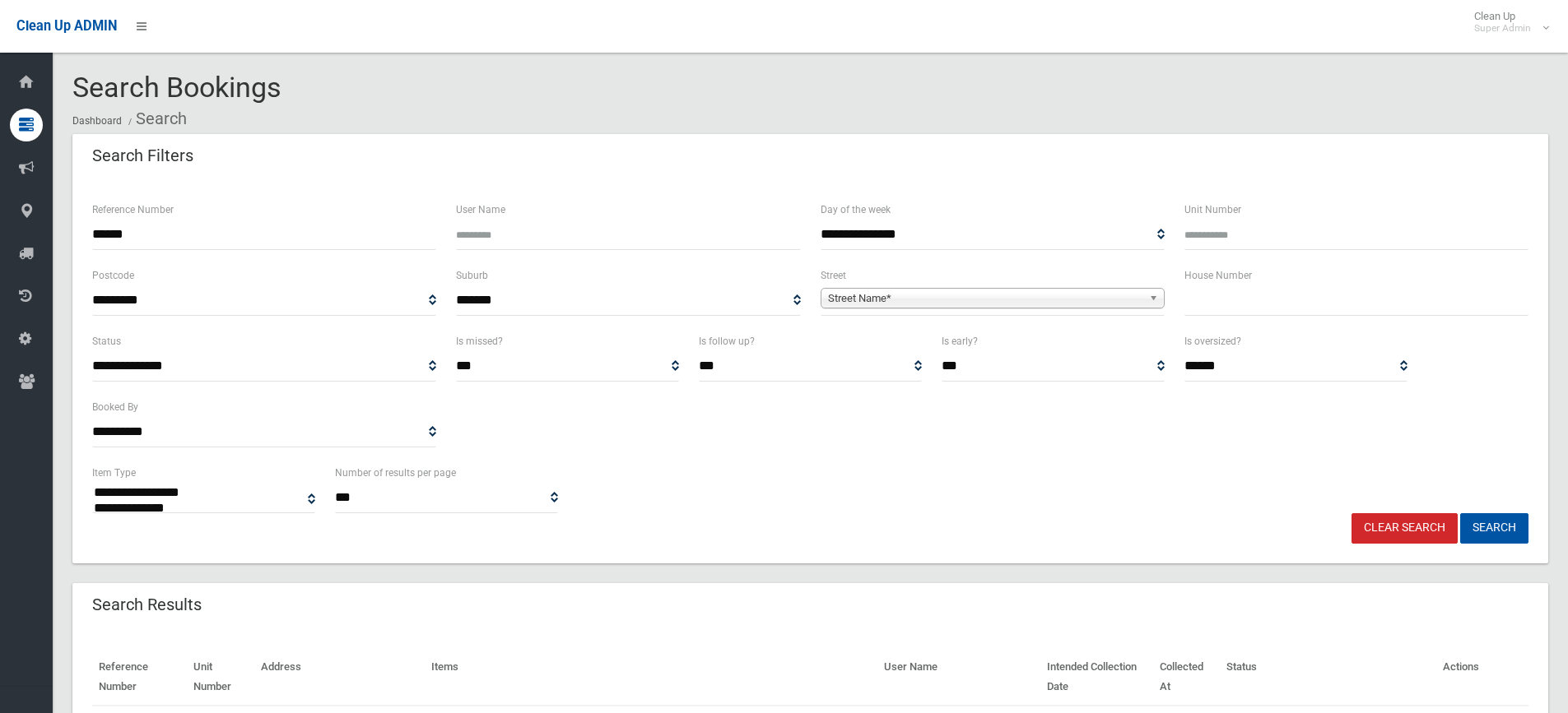
select select
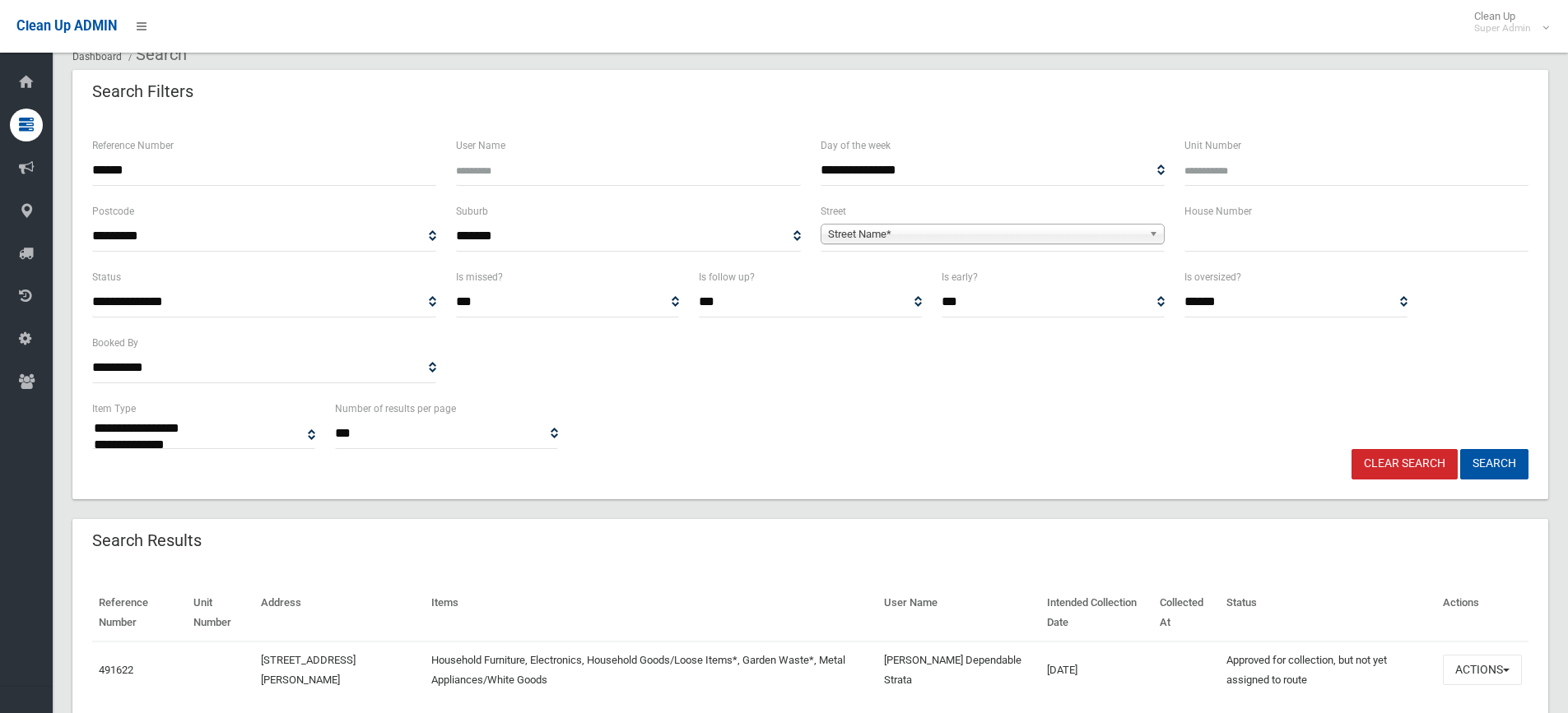
scroll to position [128, 0]
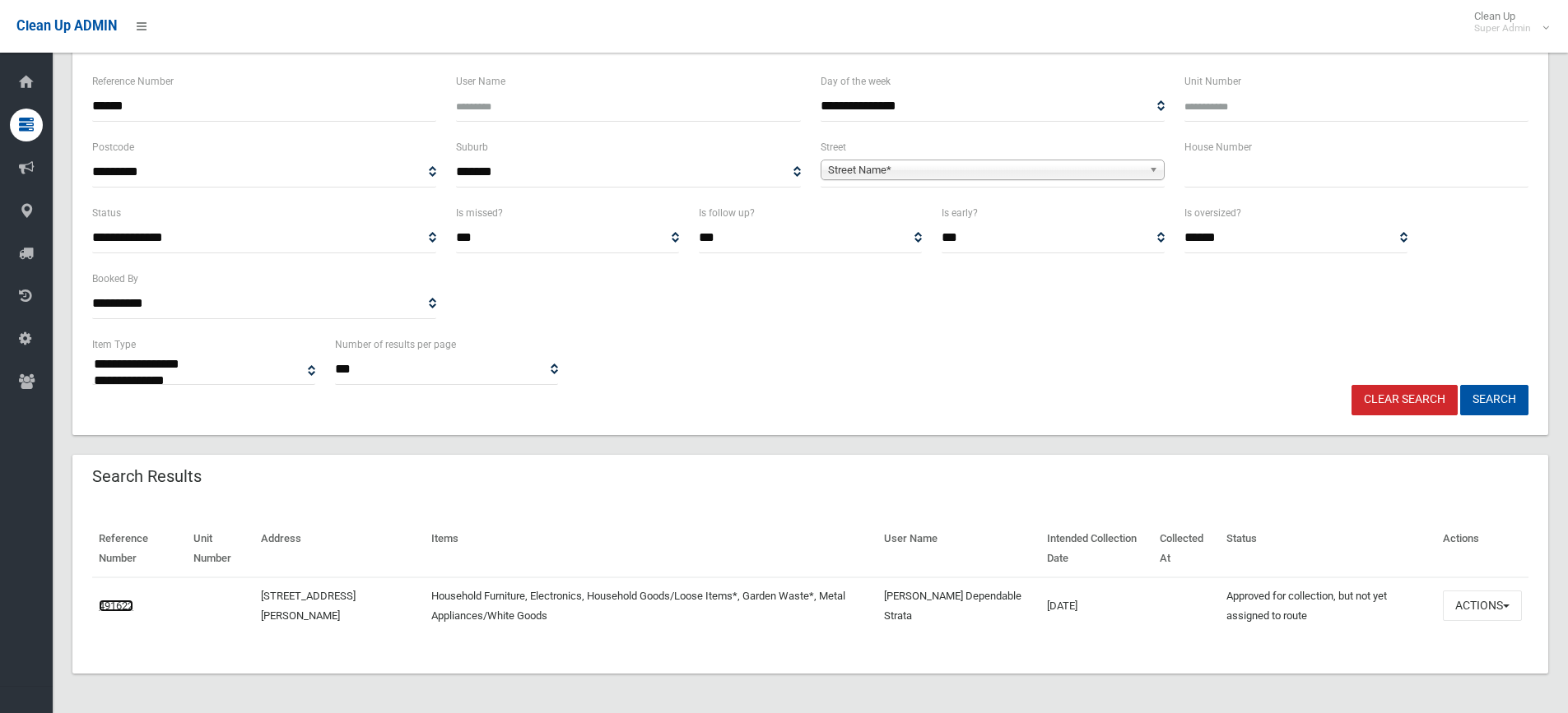
click at [109, 606] on link "491622" at bounding box center [116, 606] width 34 height 13
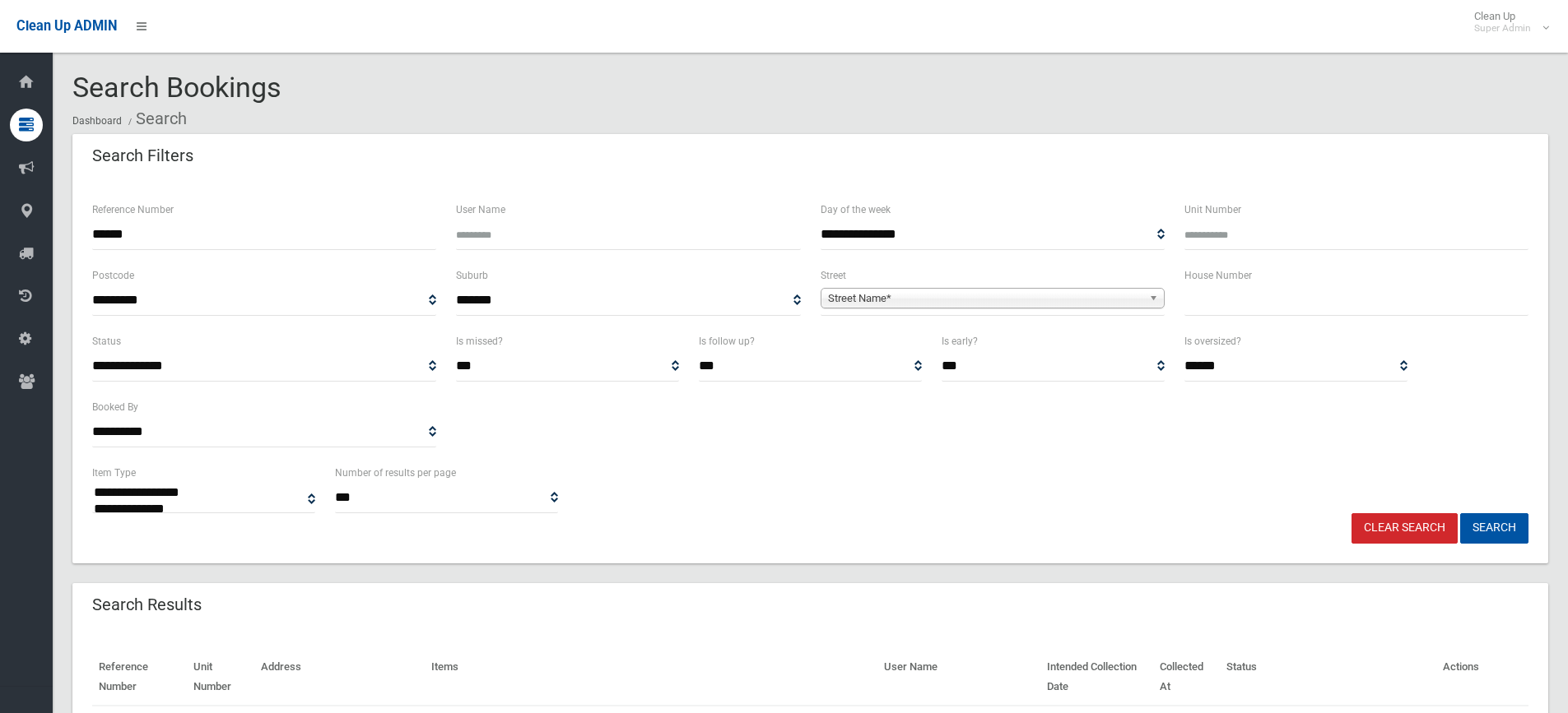
click at [1280, 298] on input "text" at bounding box center [1356, 300] width 344 height 30
click at [1360, 531] on link "Clear Search" at bounding box center [1404, 528] width 106 height 30
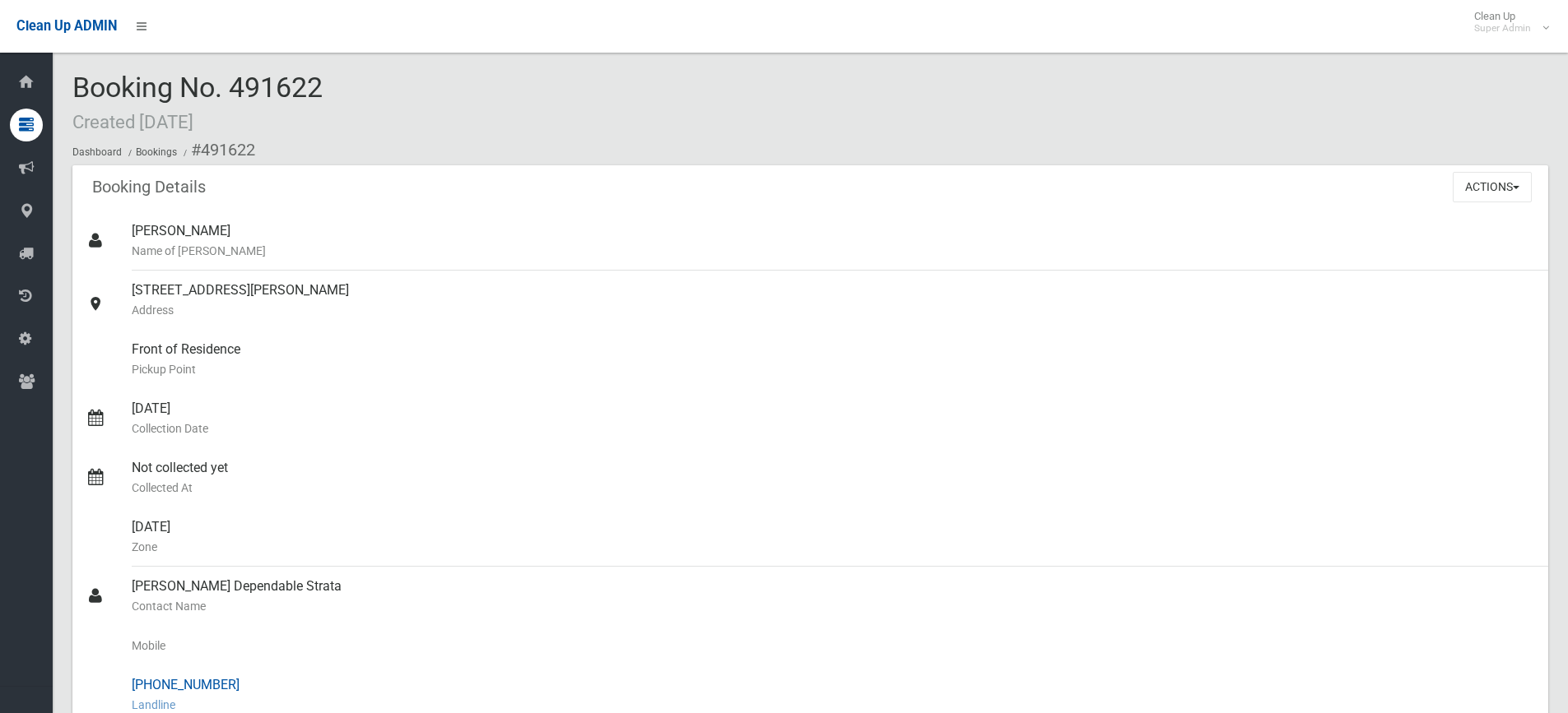
scroll to position [247, 0]
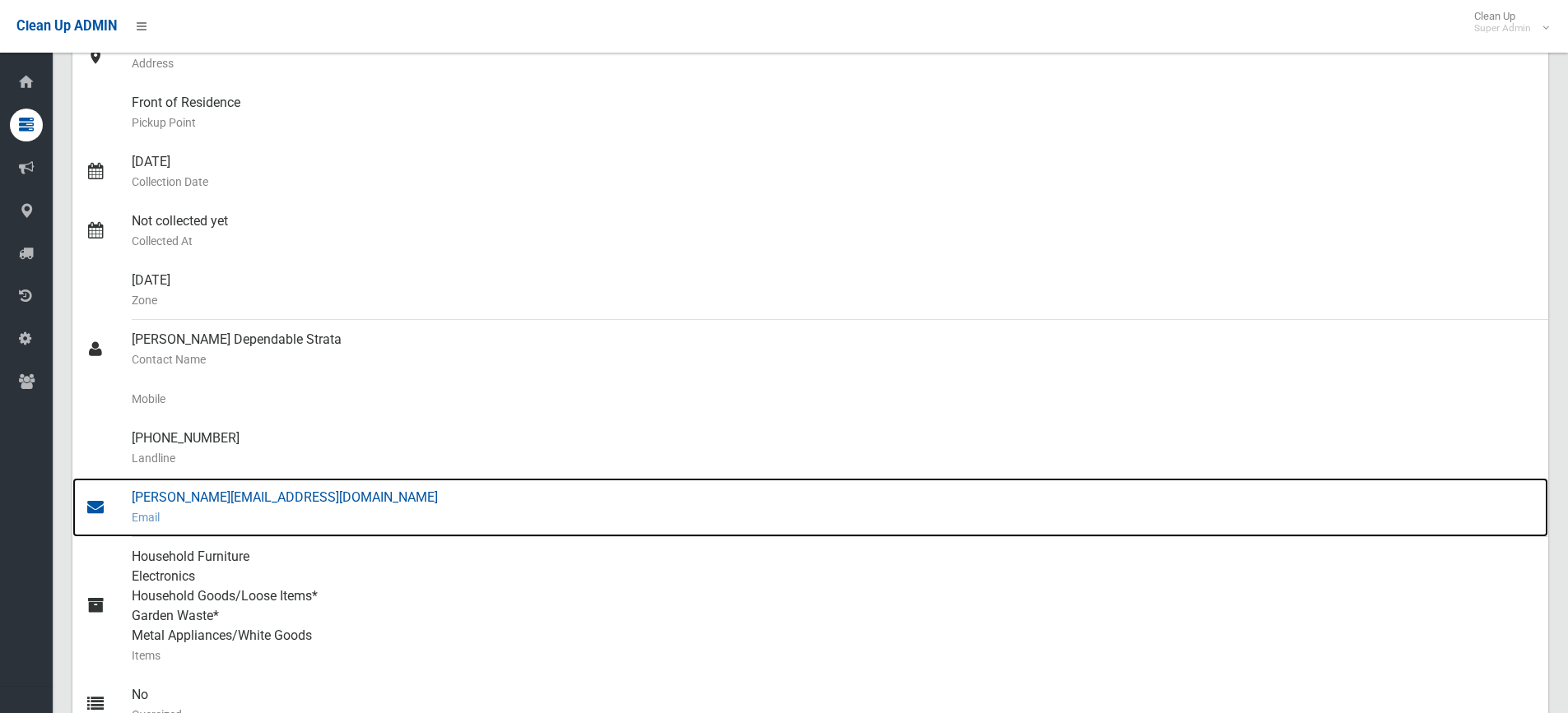
click at [268, 494] on div "[PERSON_NAME][EMAIL_ADDRESS][DOMAIN_NAME] Email" at bounding box center [833, 507] width 1403 height 59
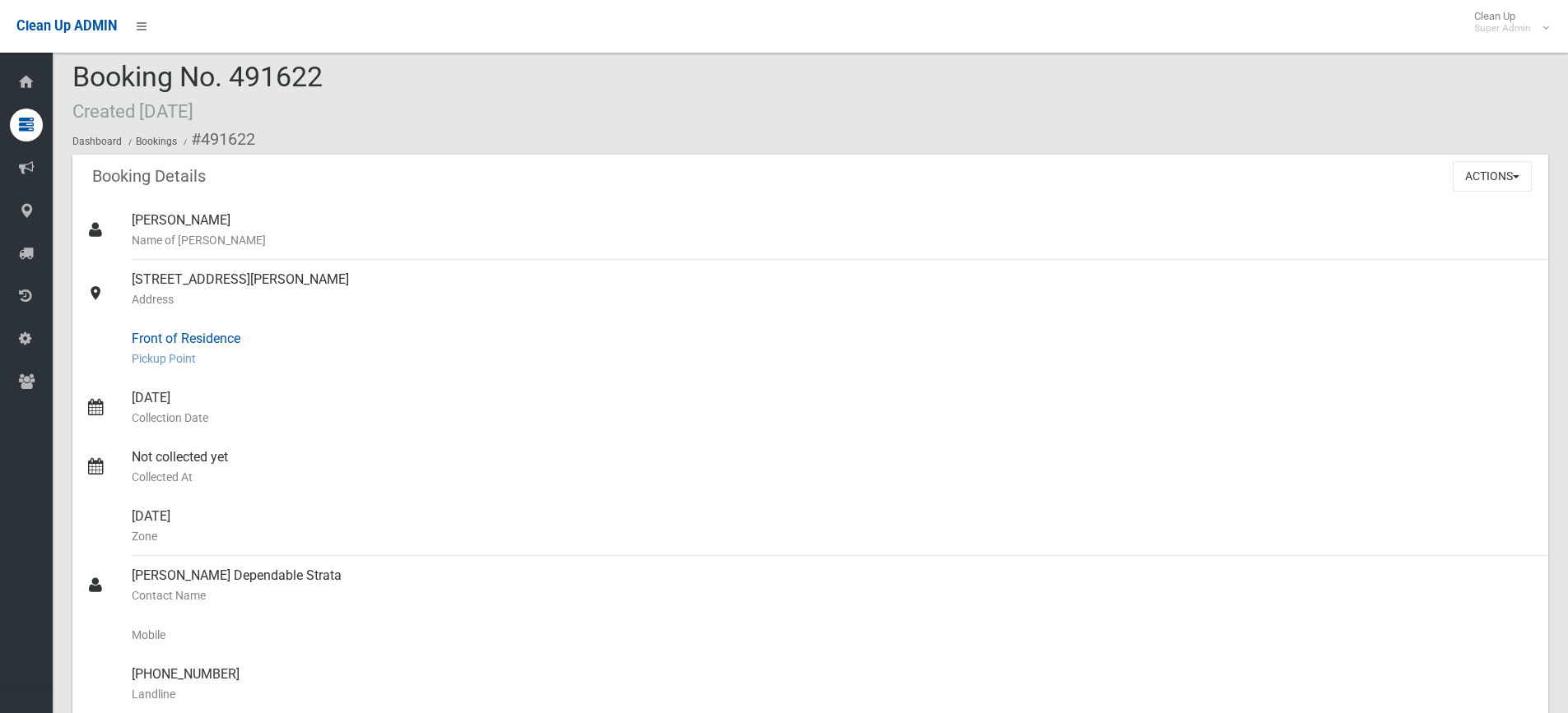
scroll to position [0, 0]
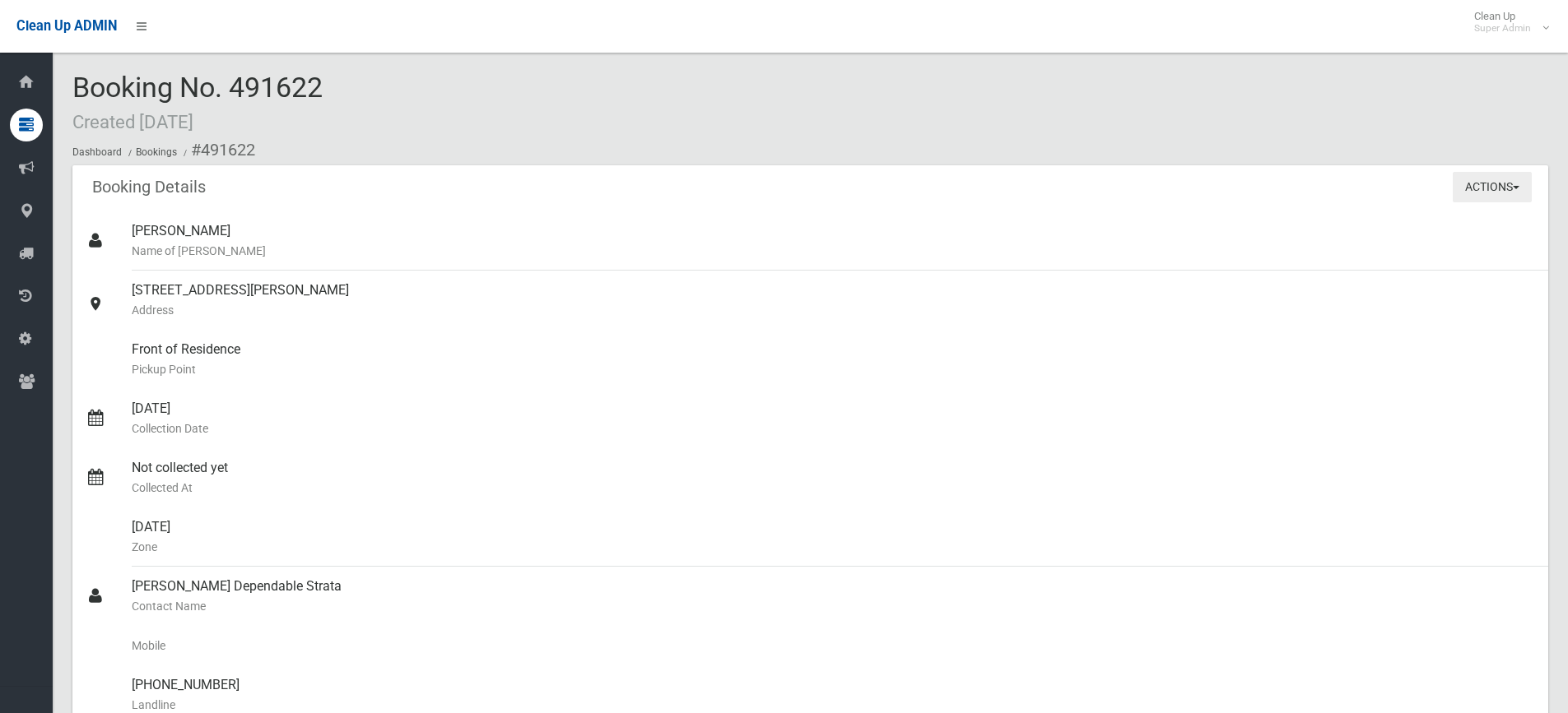
click at [1470, 197] on button "Actions" at bounding box center [1492, 187] width 79 height 30
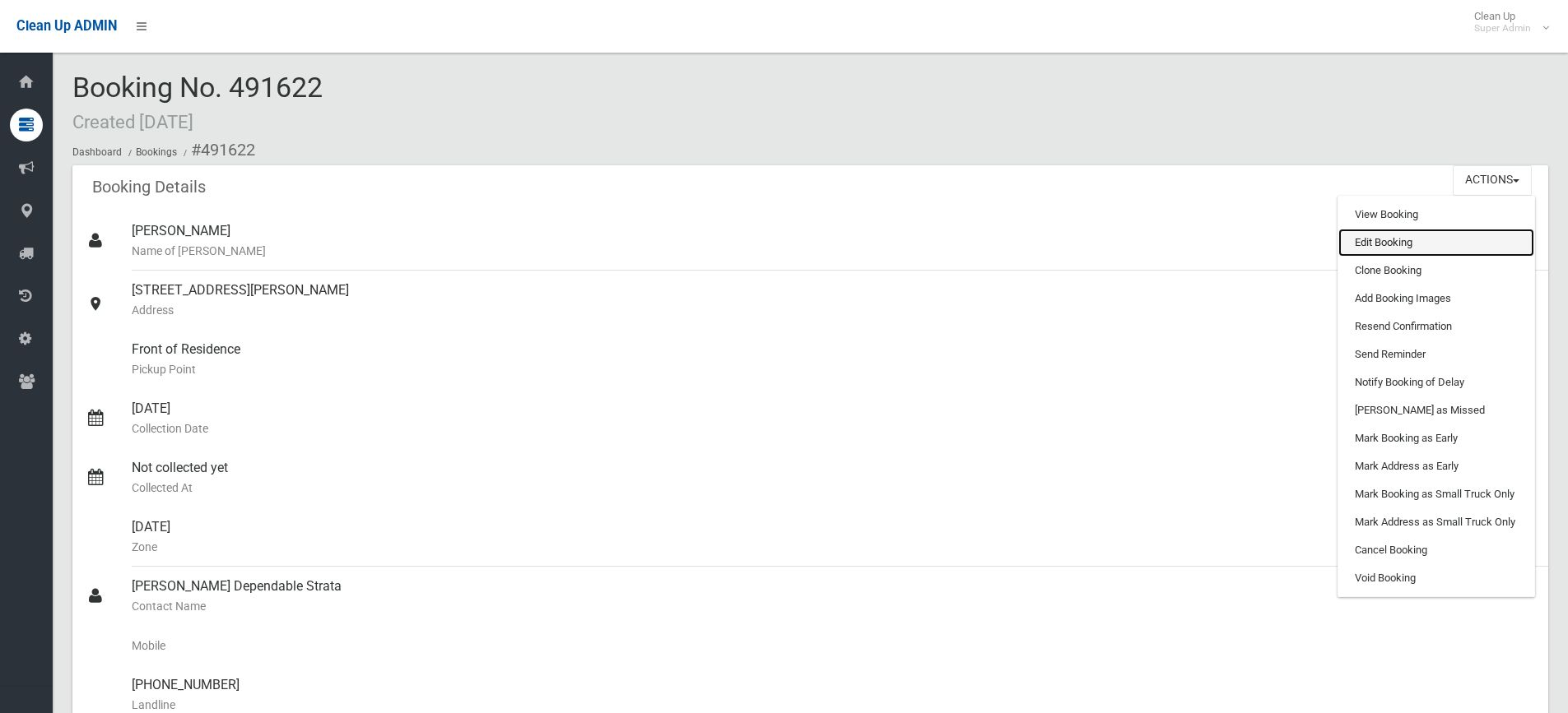
click at [1463, 235] on link "Edit Booking" at bounding box center [1436, 242] width 196 height 28
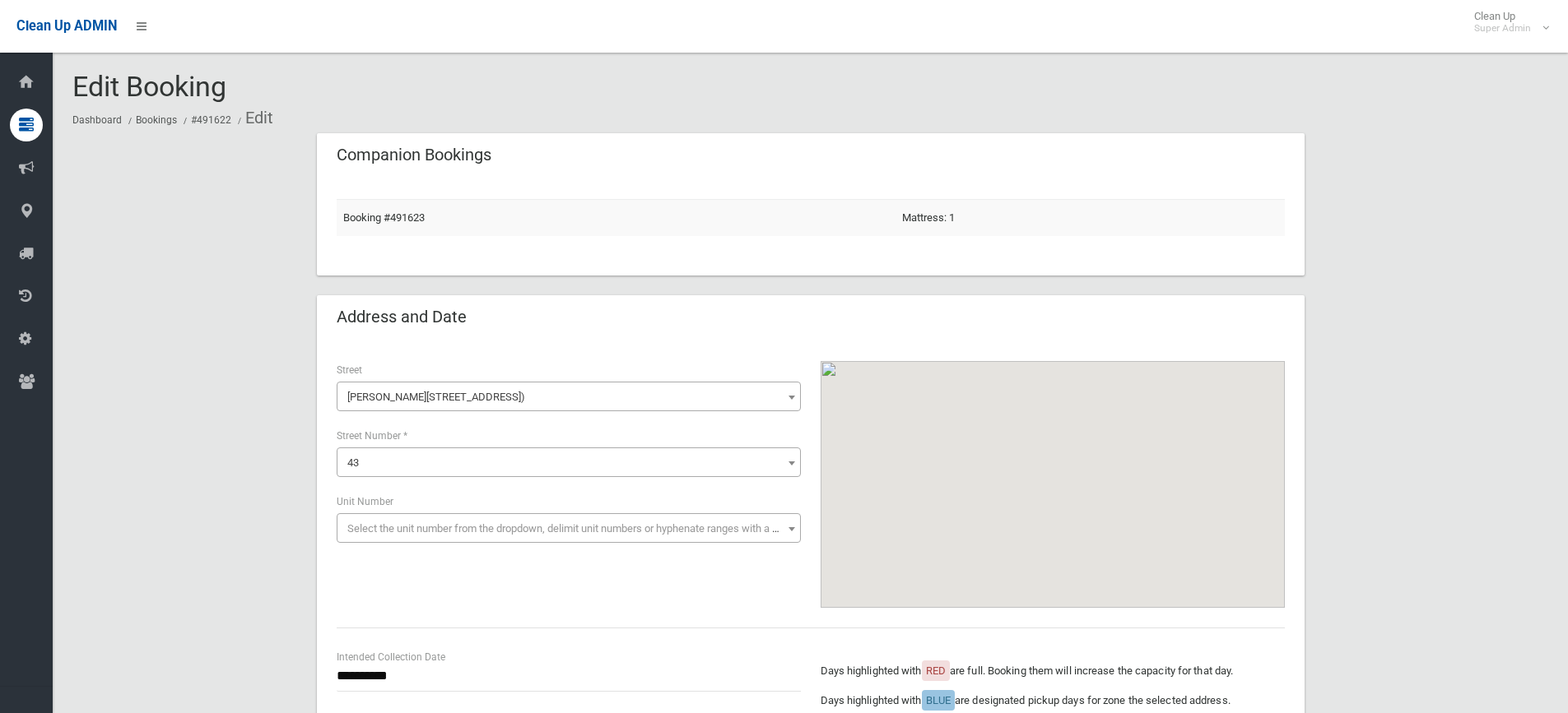
scroll to position [329, 0]
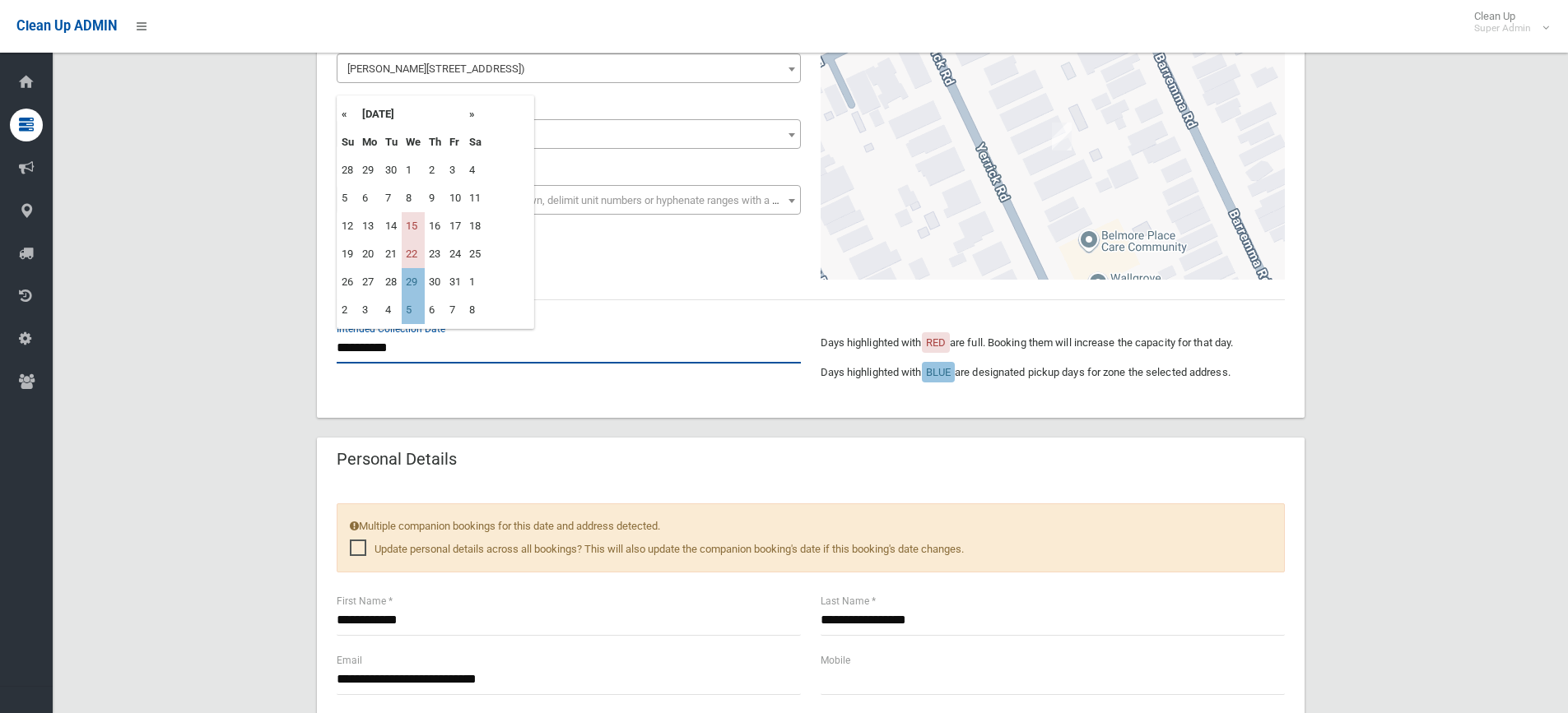
click at [375, 343] on input "**********" at bounding box center [568, 348] width 464 height 30
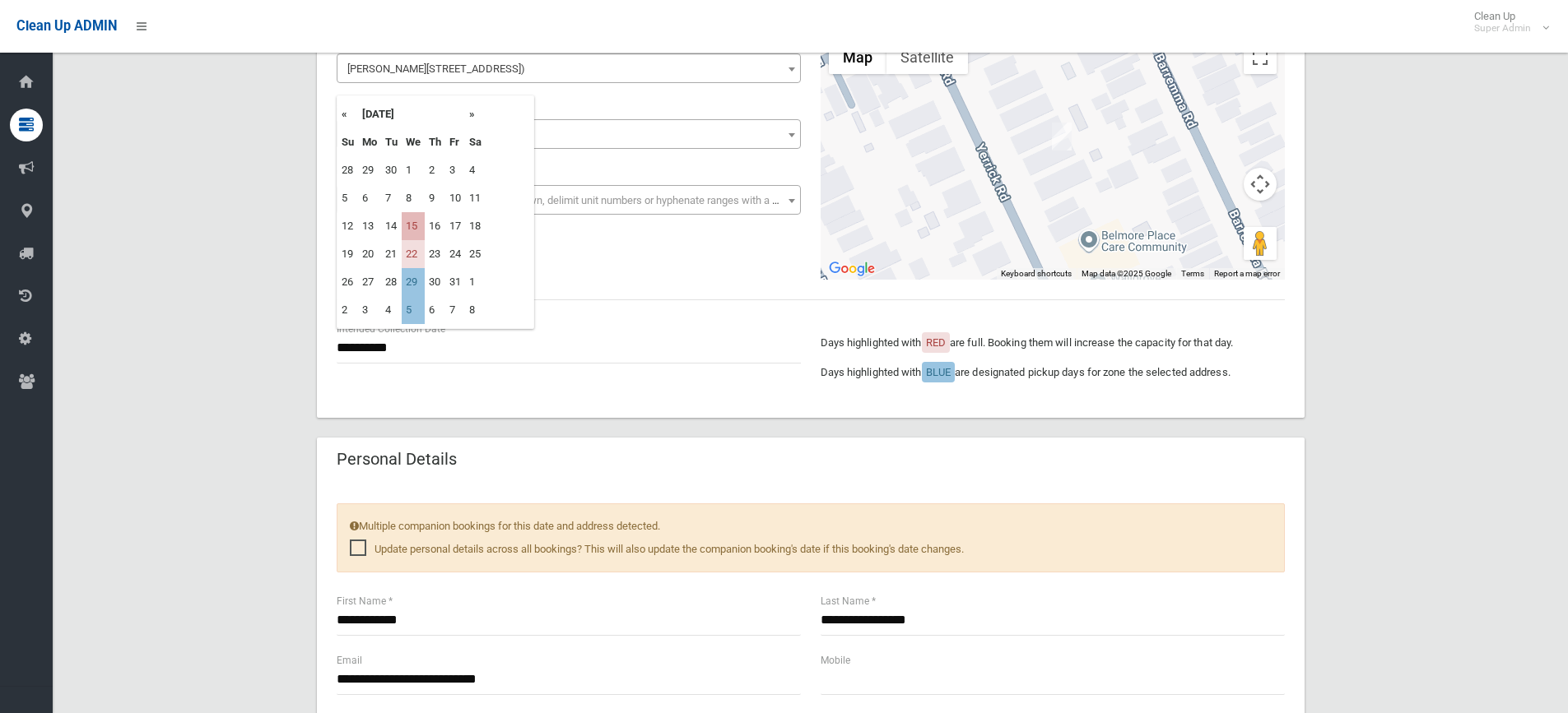
click at [409, 228] on td "15" at bounding box center [414, 226] width 23 height 28
type input "**********"
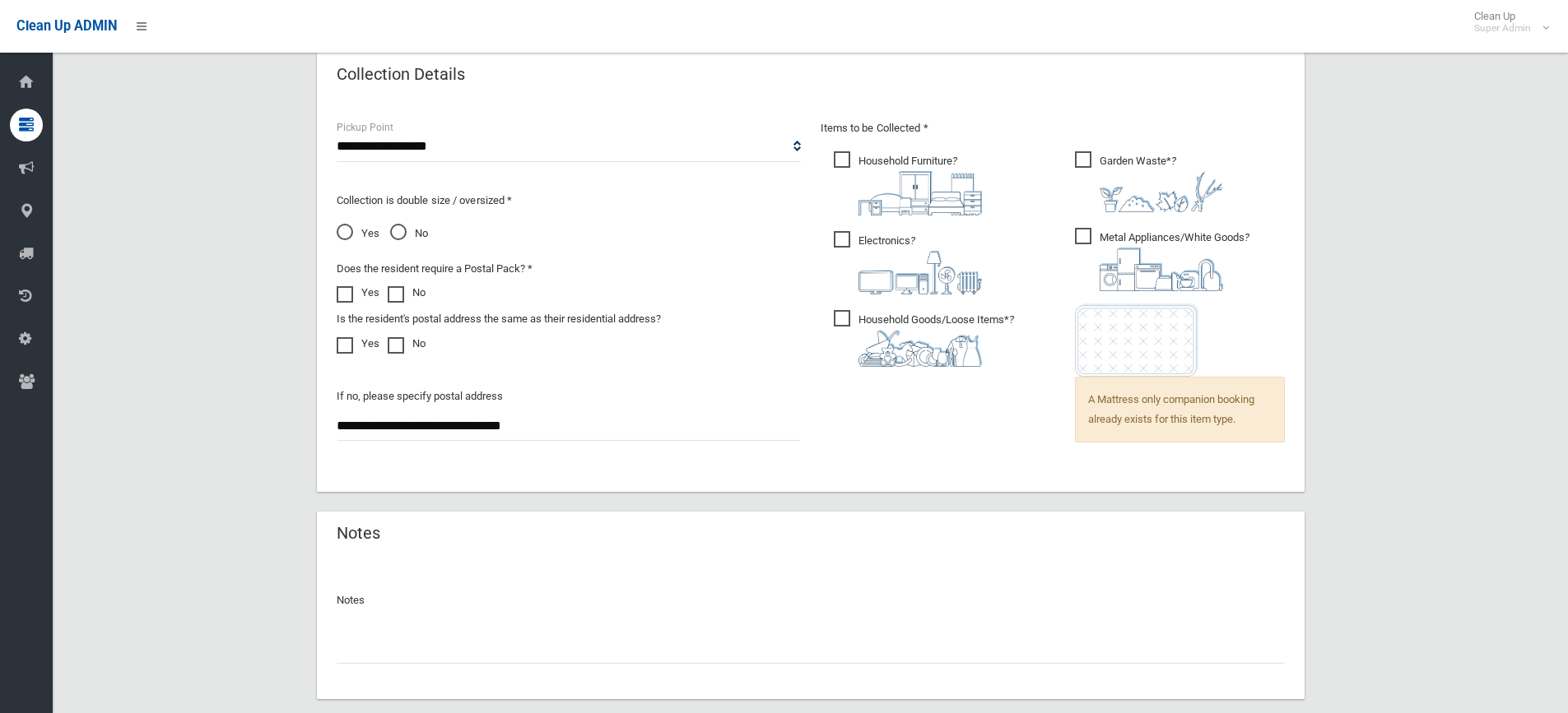
scroll to position [1181, 0]
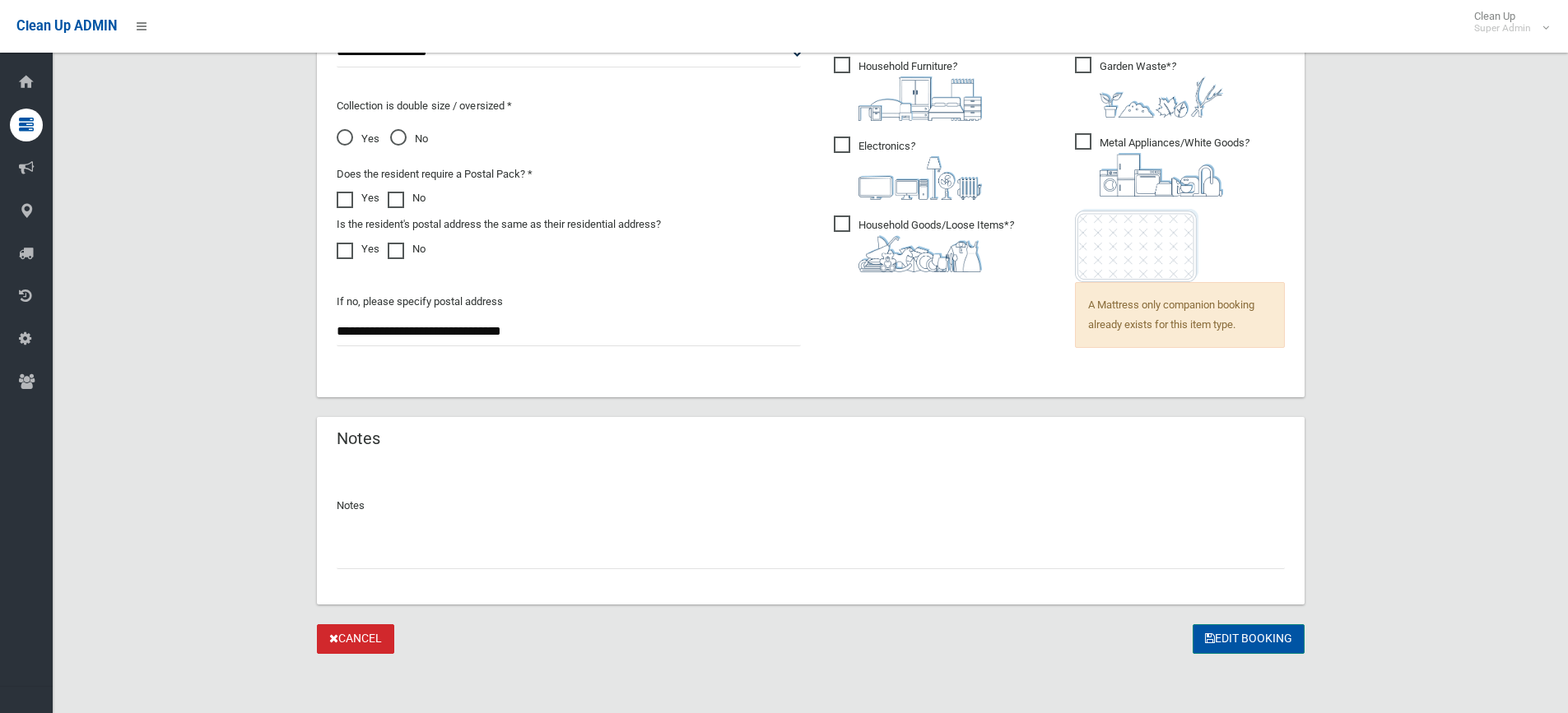
click at [1209, 628] on button "Edit Booking" at bounding box center [1248, 639] width 112 height 30
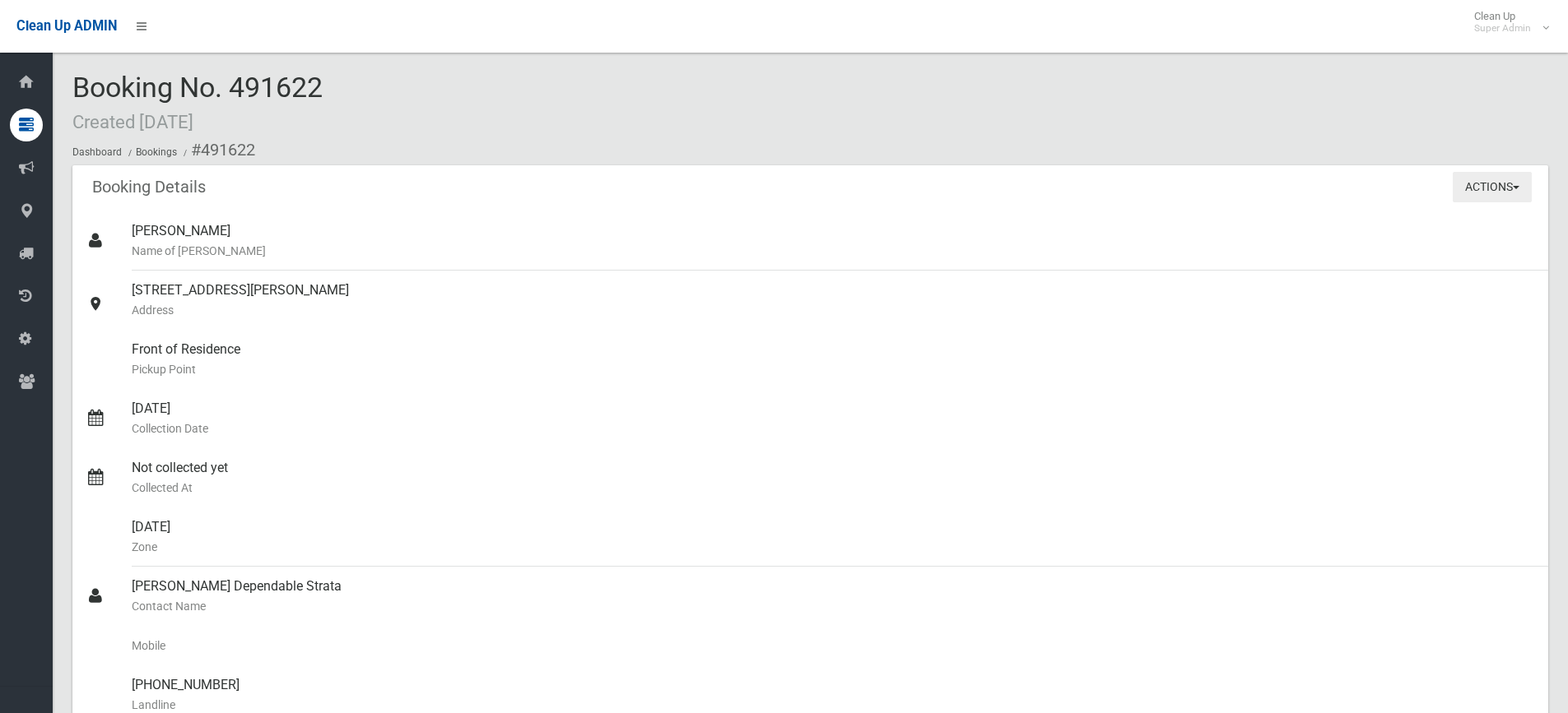
click at [1463, 199] on button "Actions" at bounding box center [1492, 187] width 79 height 30
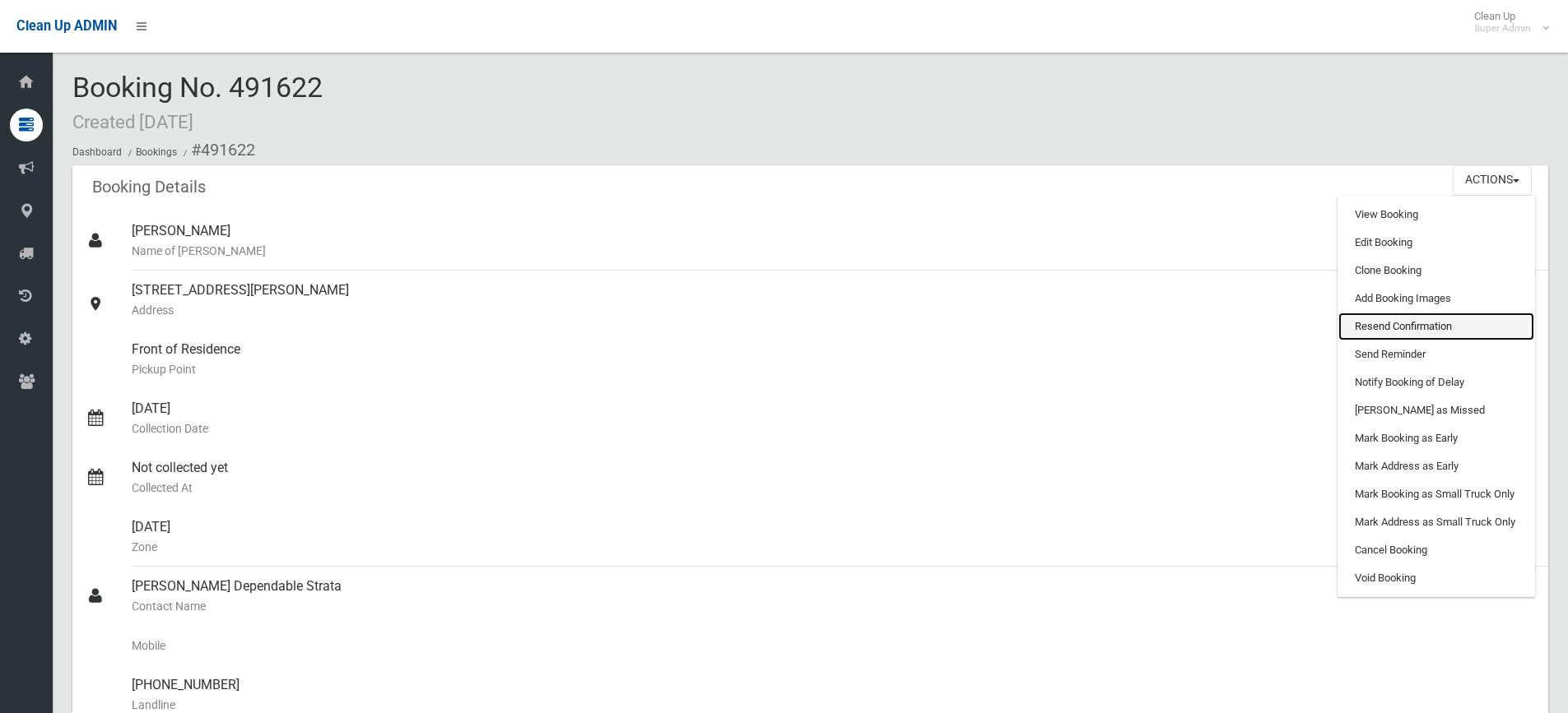
drag, startPoint x: 1429, startPoint y: 329, endPoint x: 858, endPoint y: 41, distance: 639.5
click at [1429, 330] on link "Resend Confirmation" at bounding box center [1436, 326] width 196 height 28
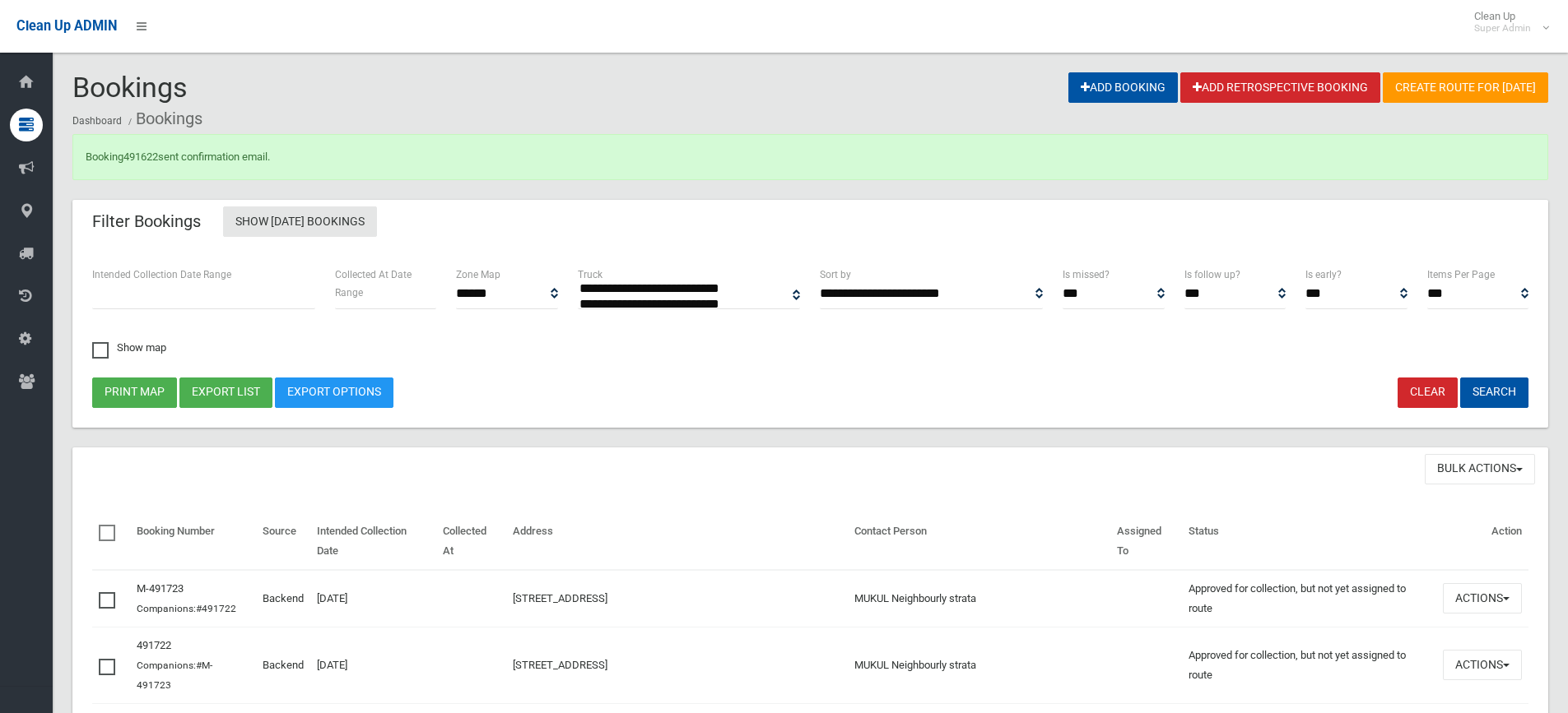
select select
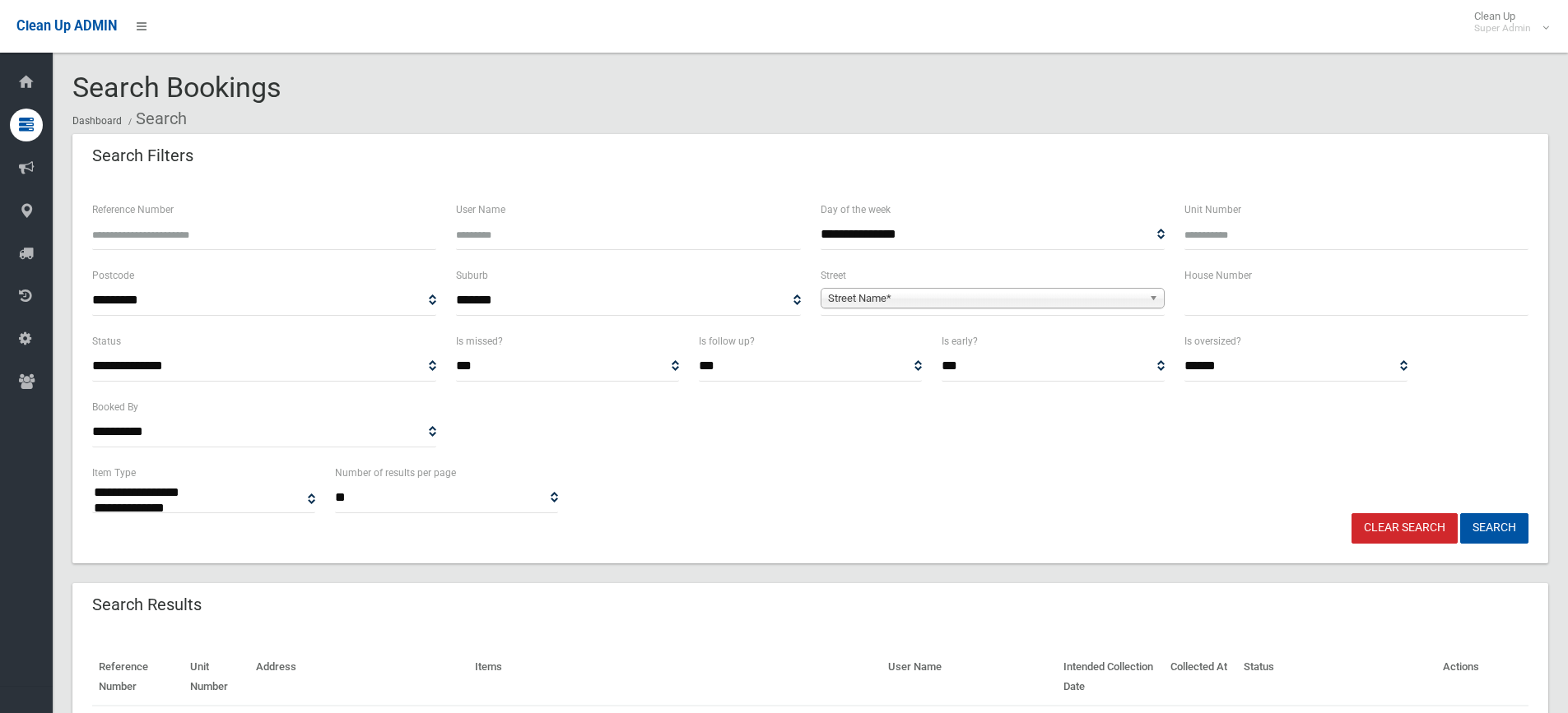
select select
click at [1273, 293] on input "text" at bounding box center [1356, 300] width 344 height 30
type input "**"
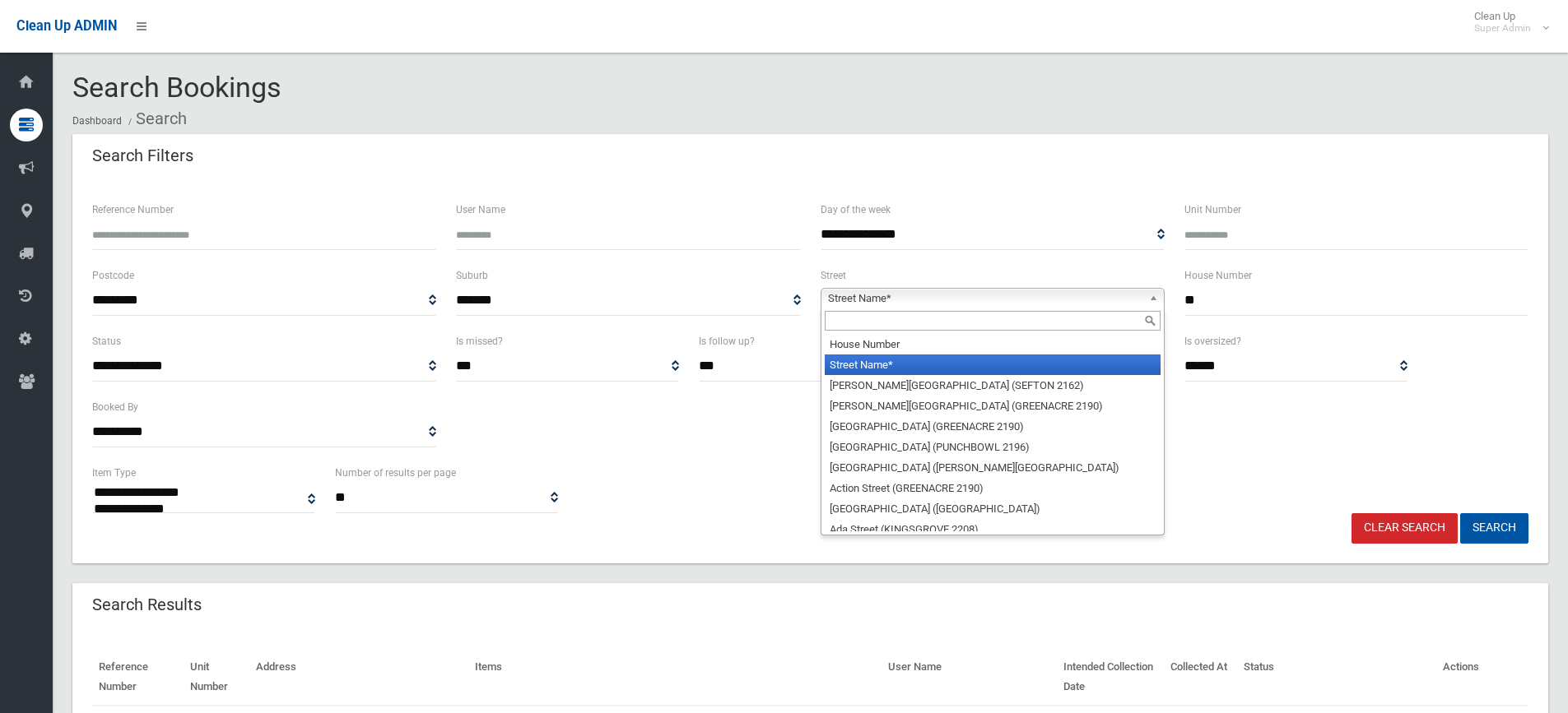
click at [986, 300] on span "Street Name*" at bounding box center [985, 299] width 315 height 20
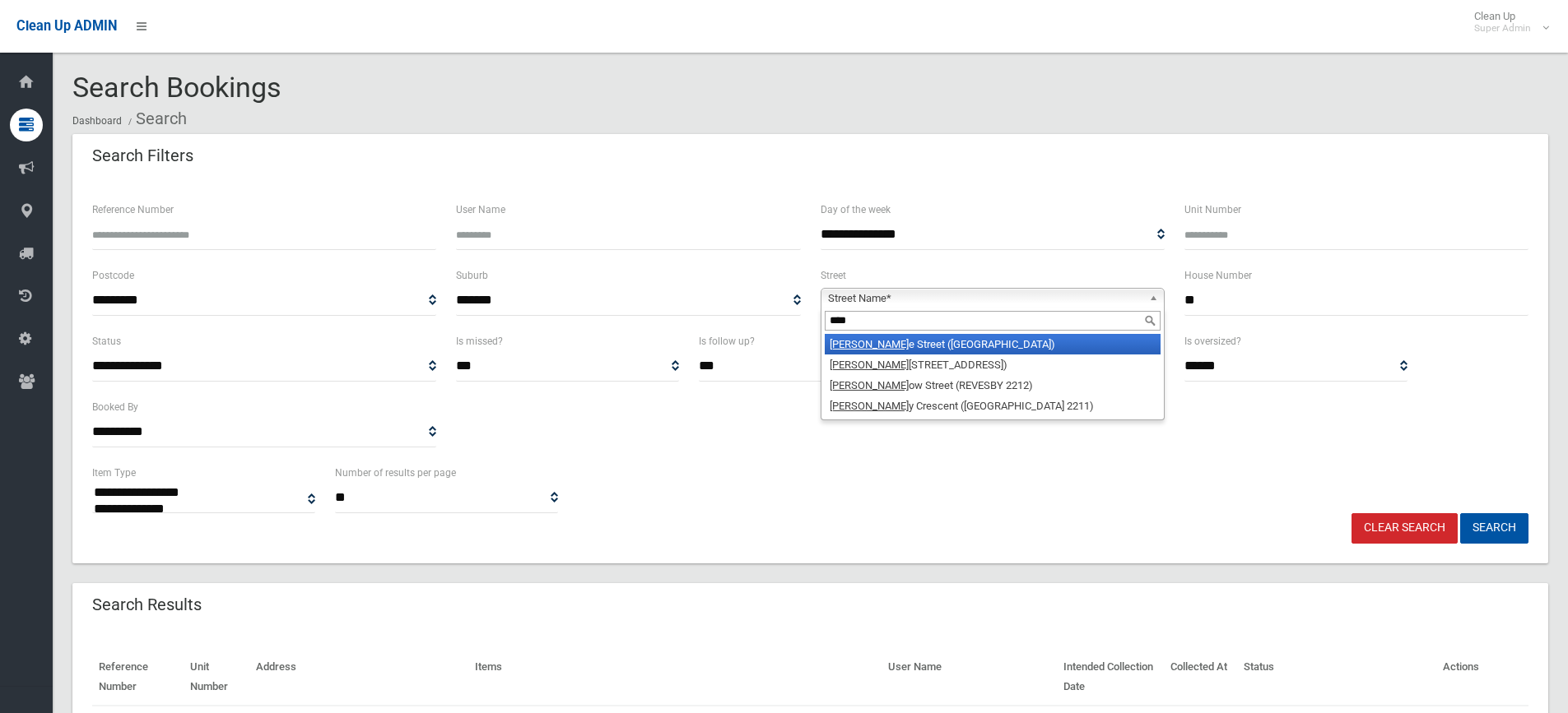
type input "*****"
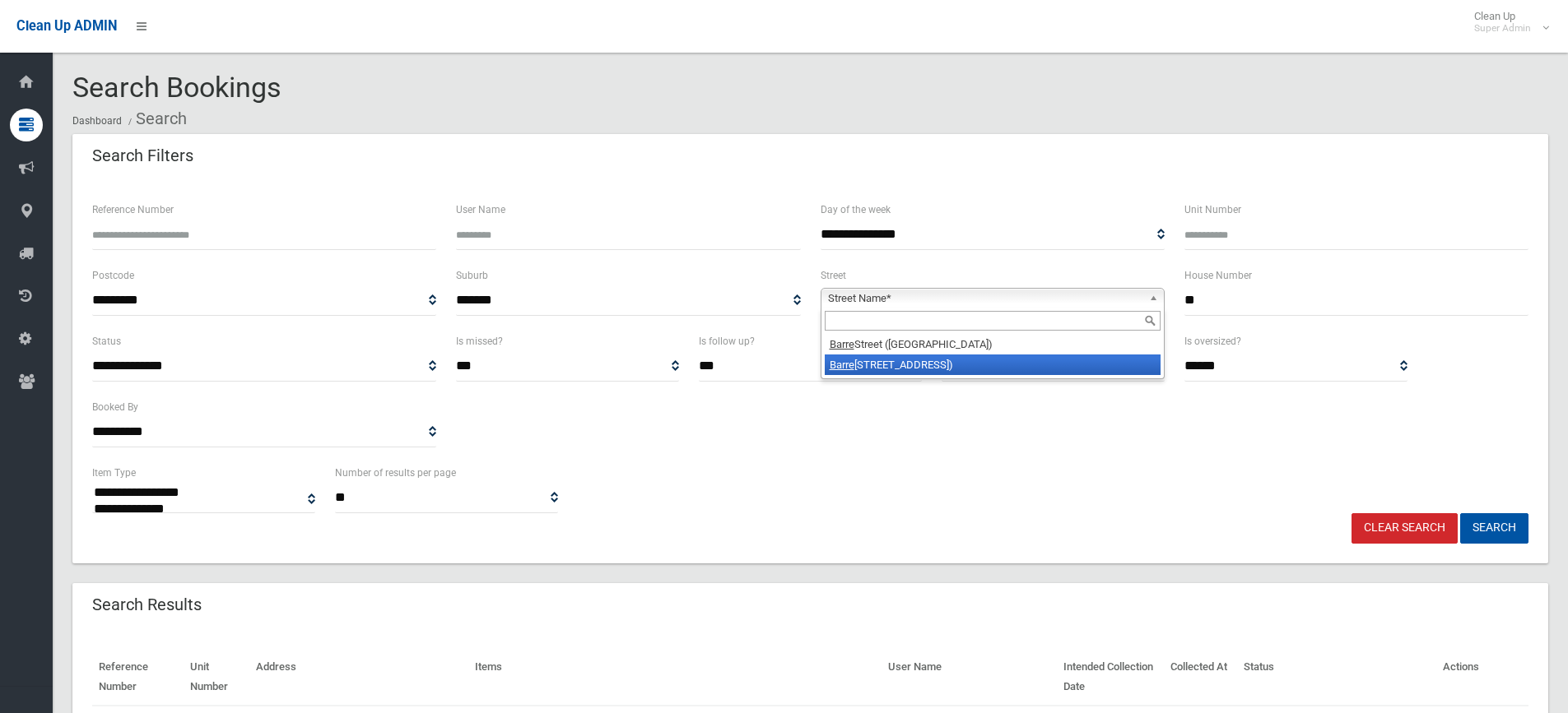
click at [1460, 513] on button "Search" at bounding box center [1494, 528] width 69 height 30
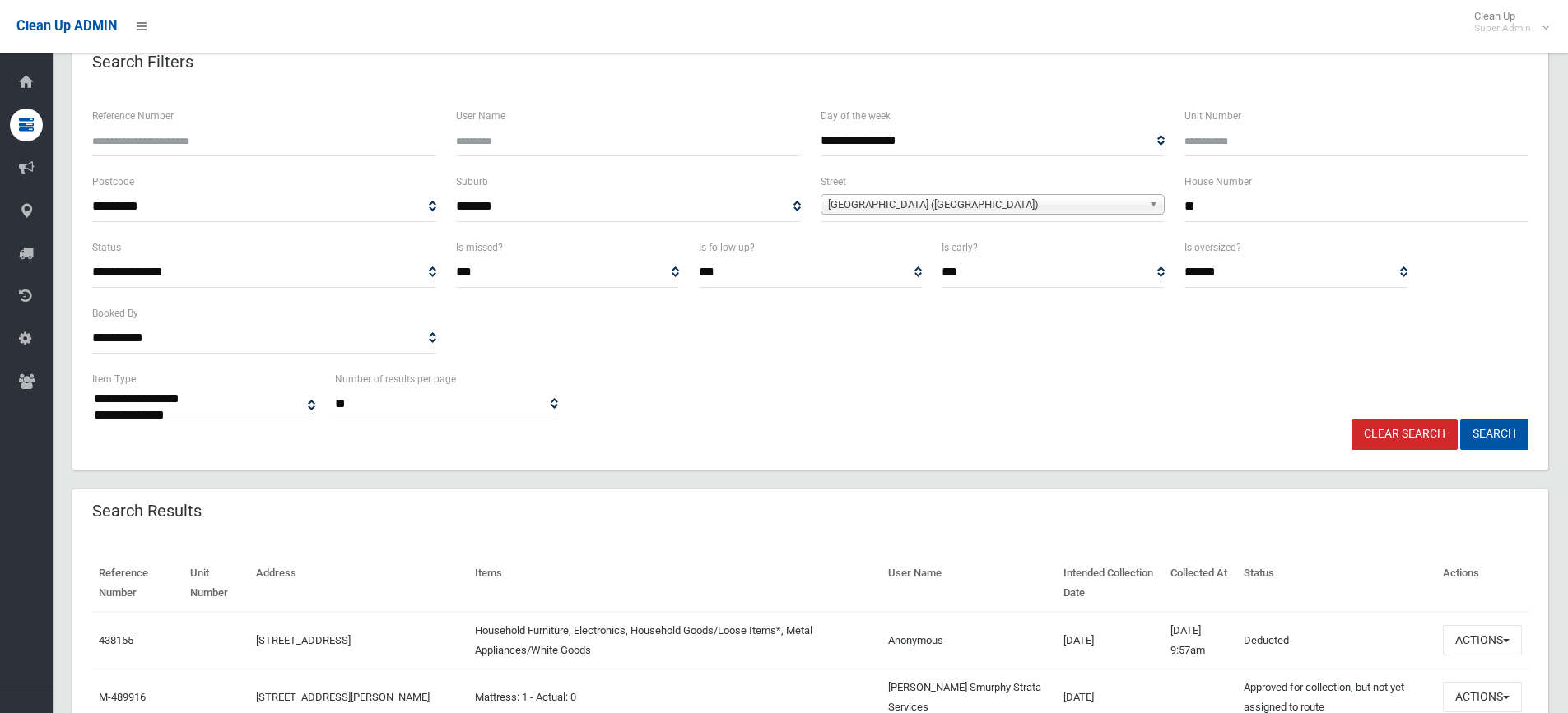
scroll to position [412, 0]
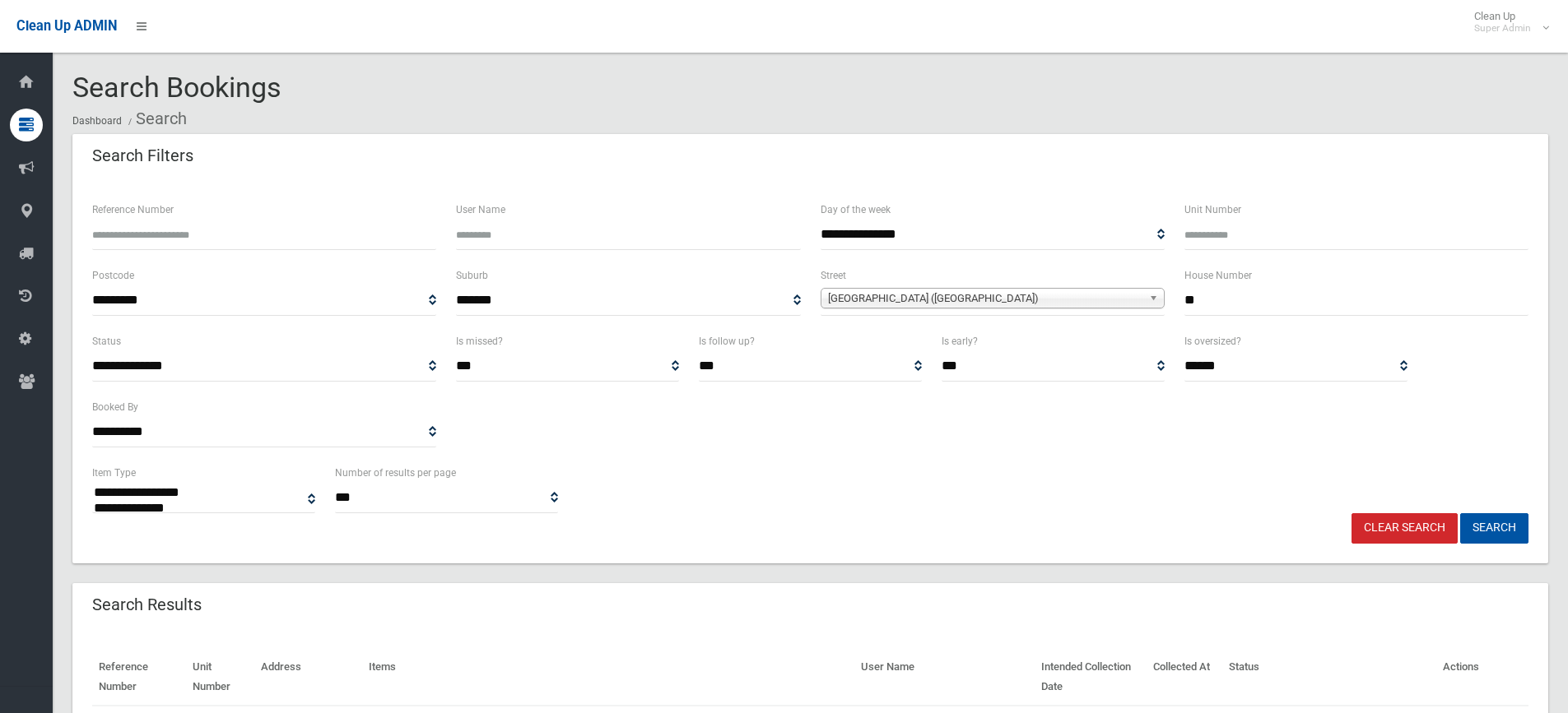
select select
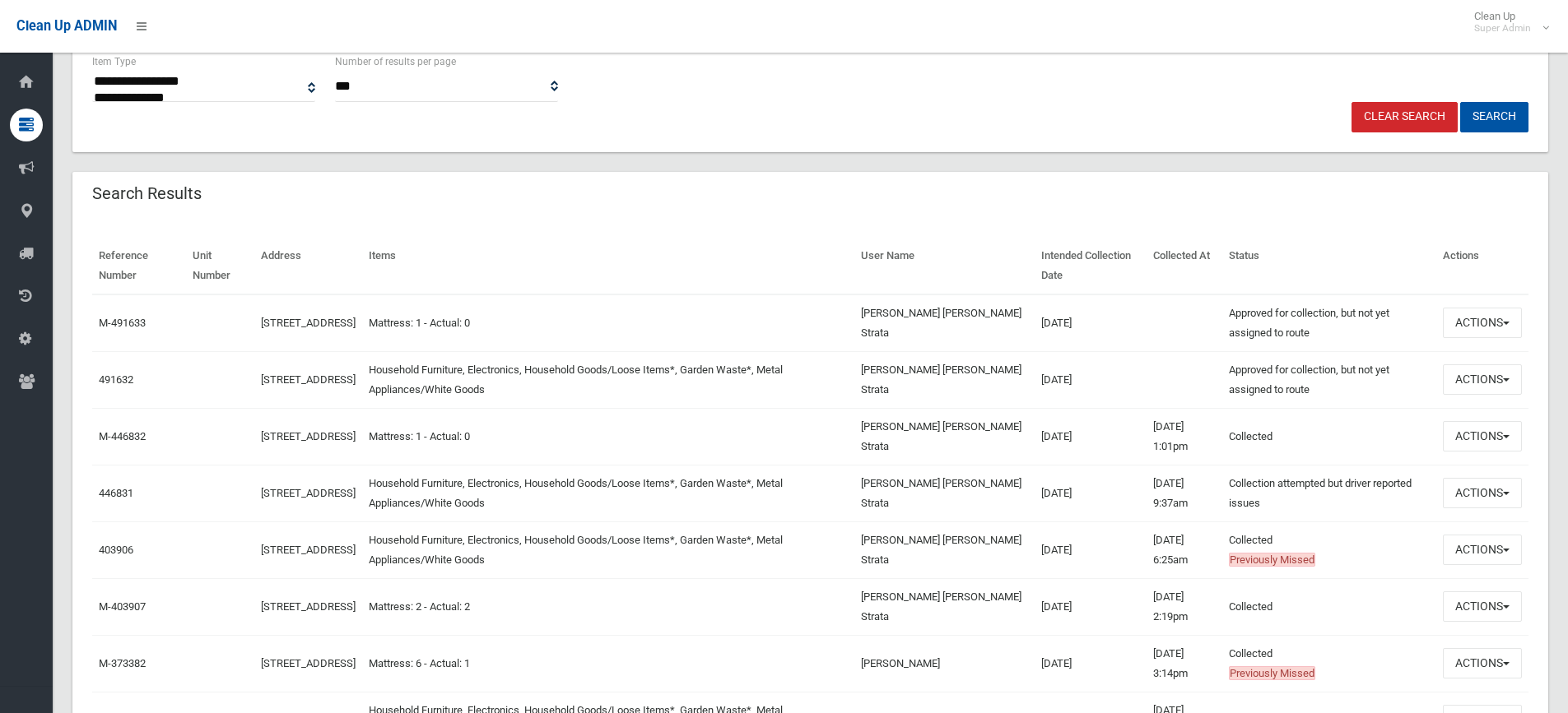
scroll to position [494, 0]
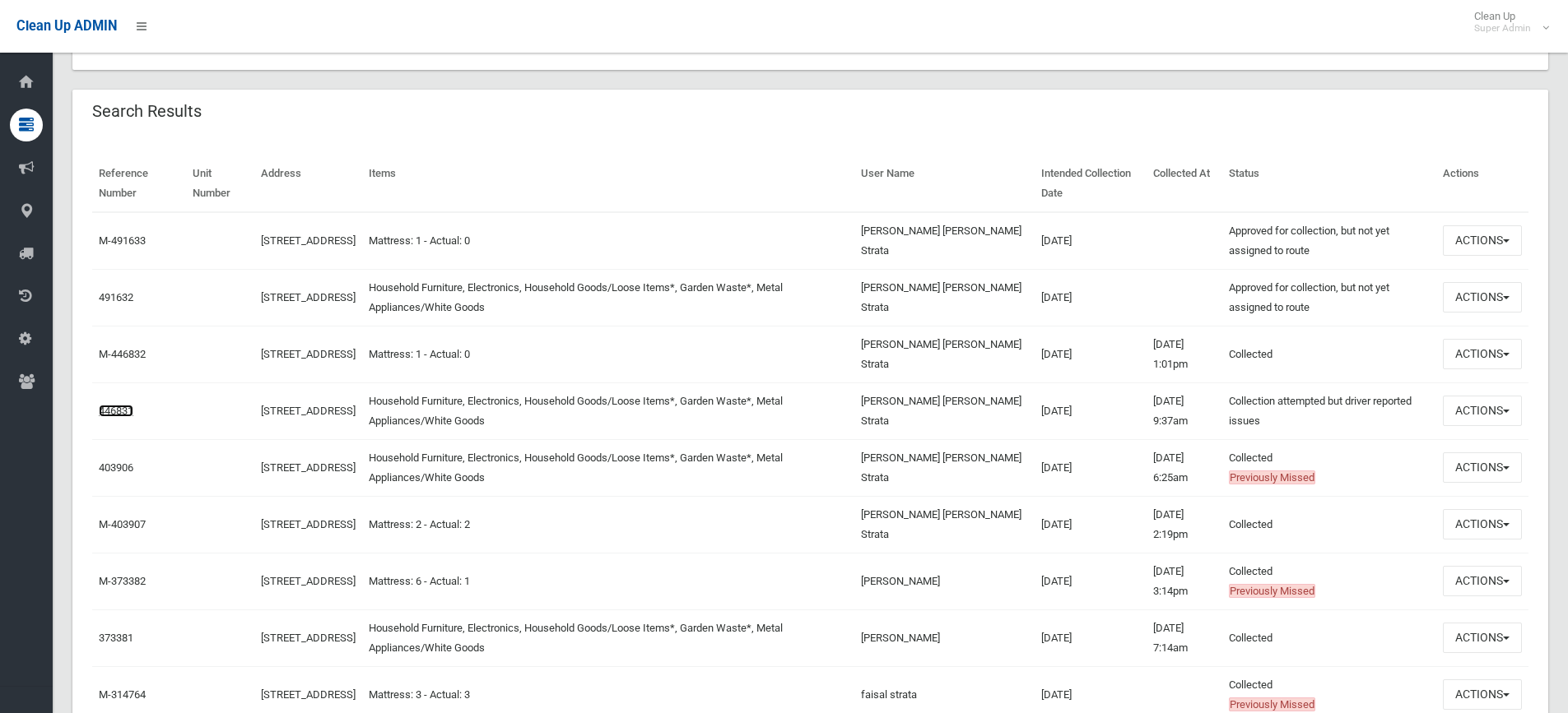
click at [116, 412] on link "446831" at bounding box center [116, 411] width 34 height 13
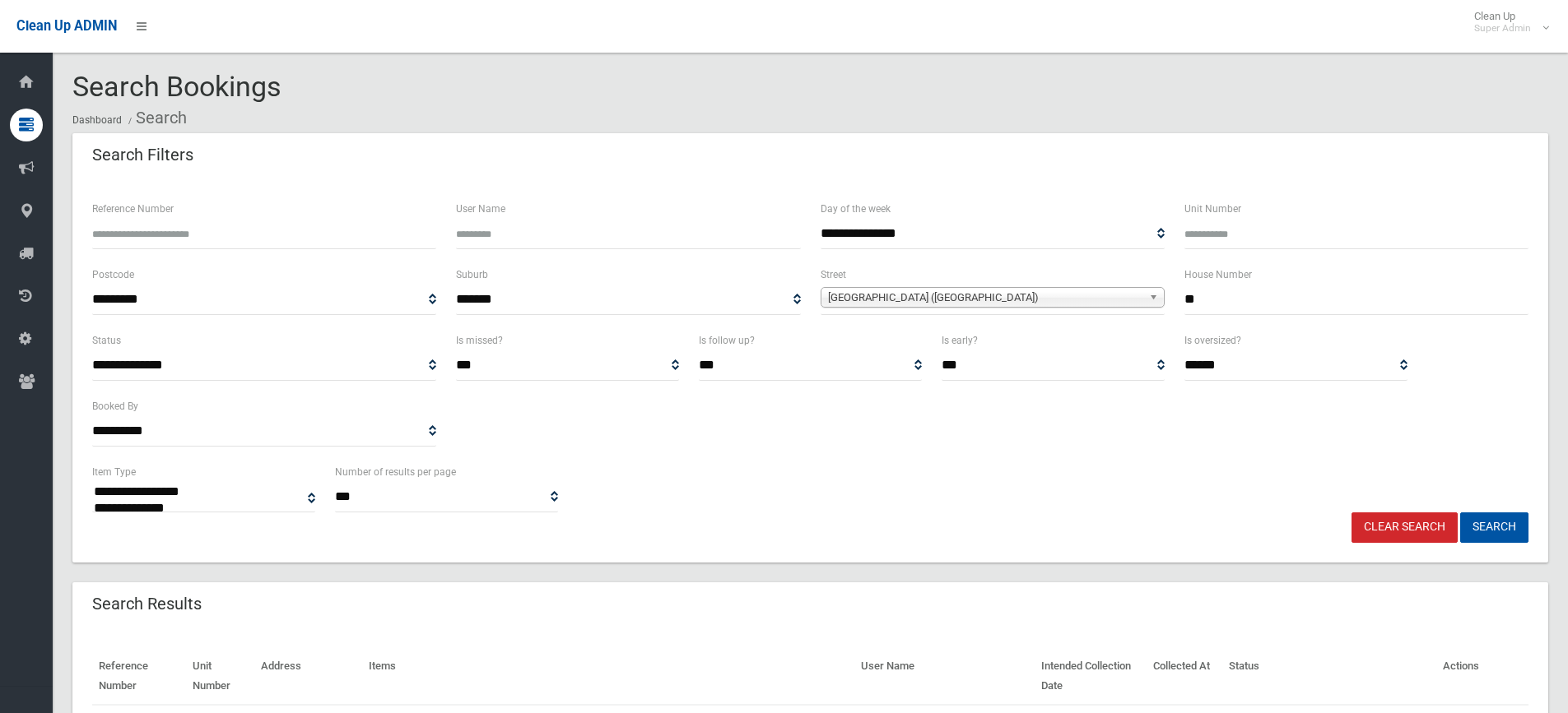
scroll to position [0, 0]
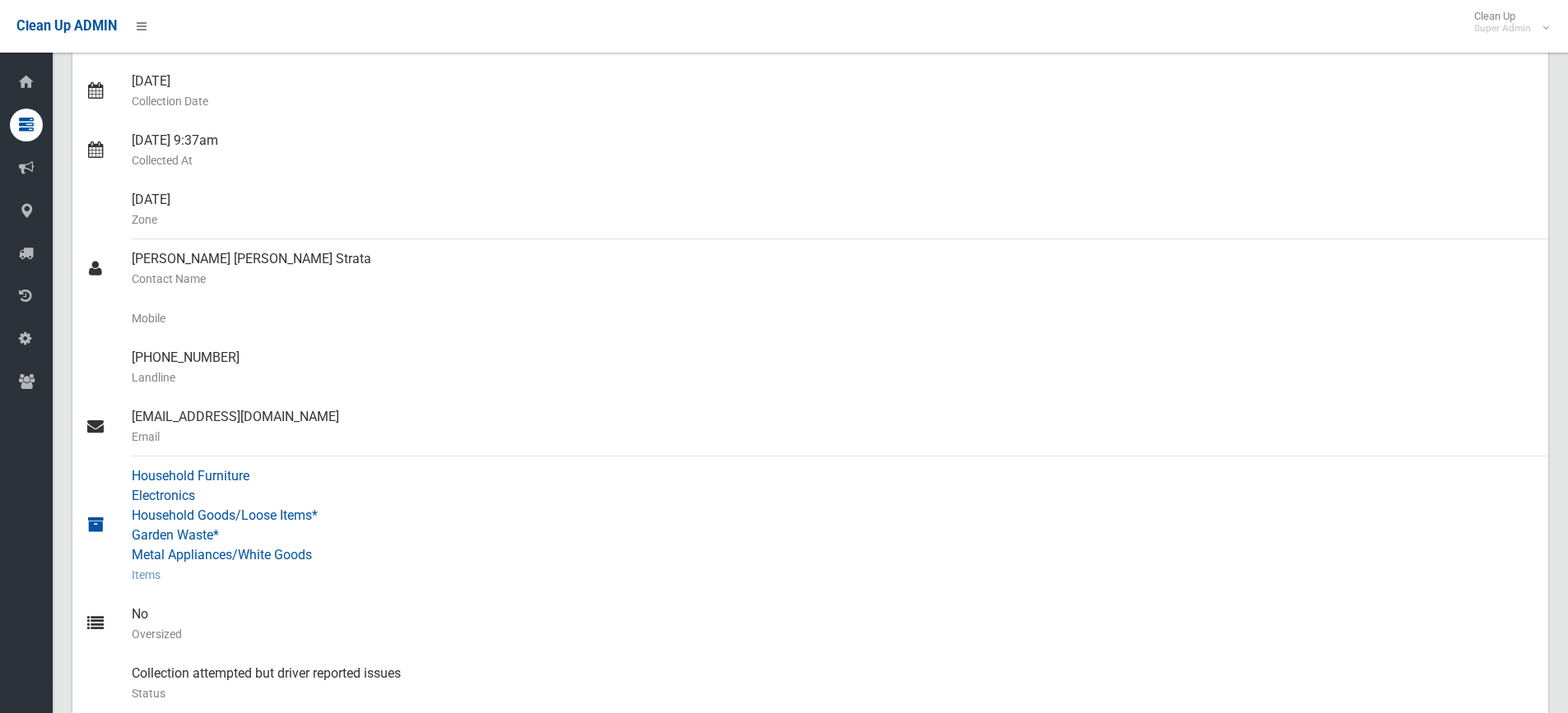
scroll to position [329, 0]
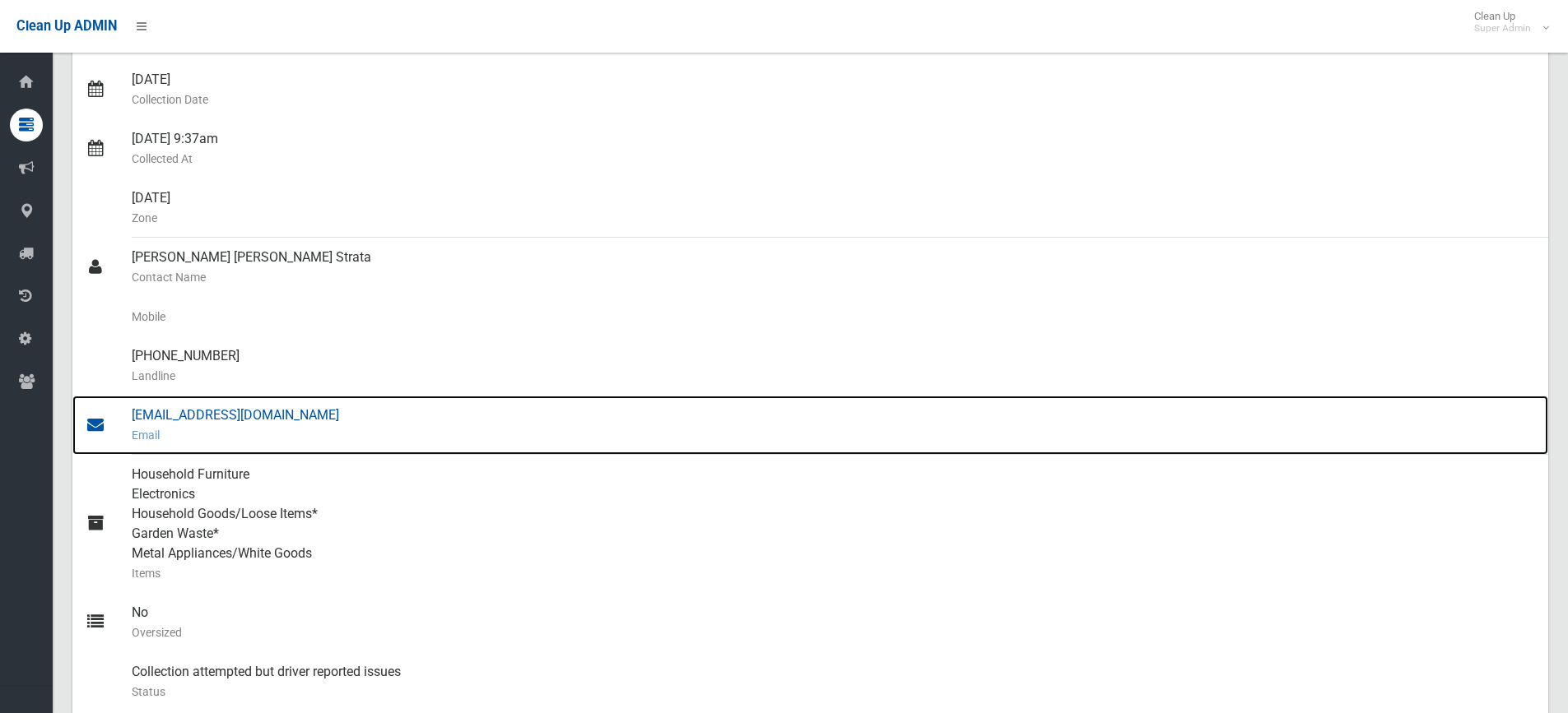
click at [244, 418] on div "[EMAIL_ADDRESS][DOMAIN_NAME] Email" at bounding box center [833, 425] width 1403 height 59
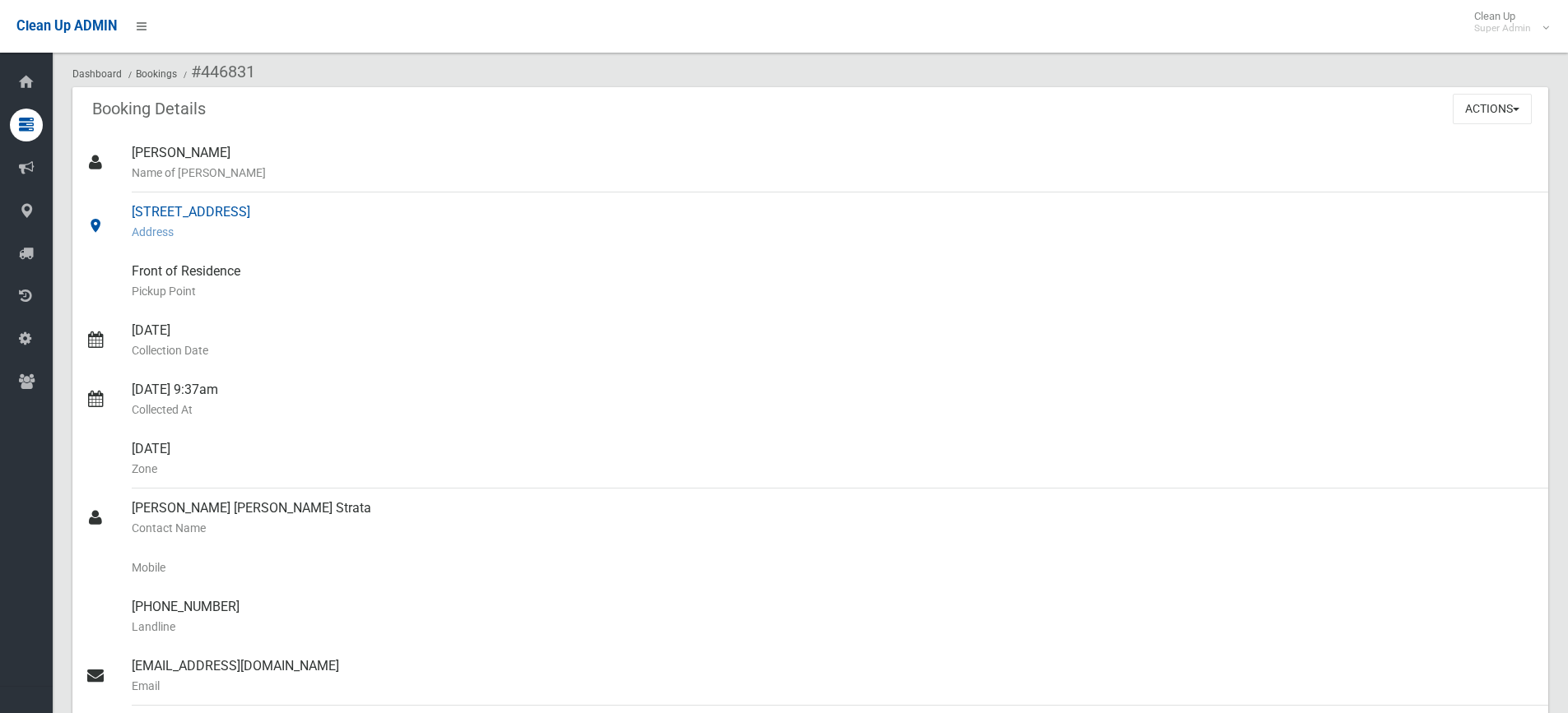
scroll to position [0, 0]
